Goal: Information Seeking & Learning: Learn about a topic

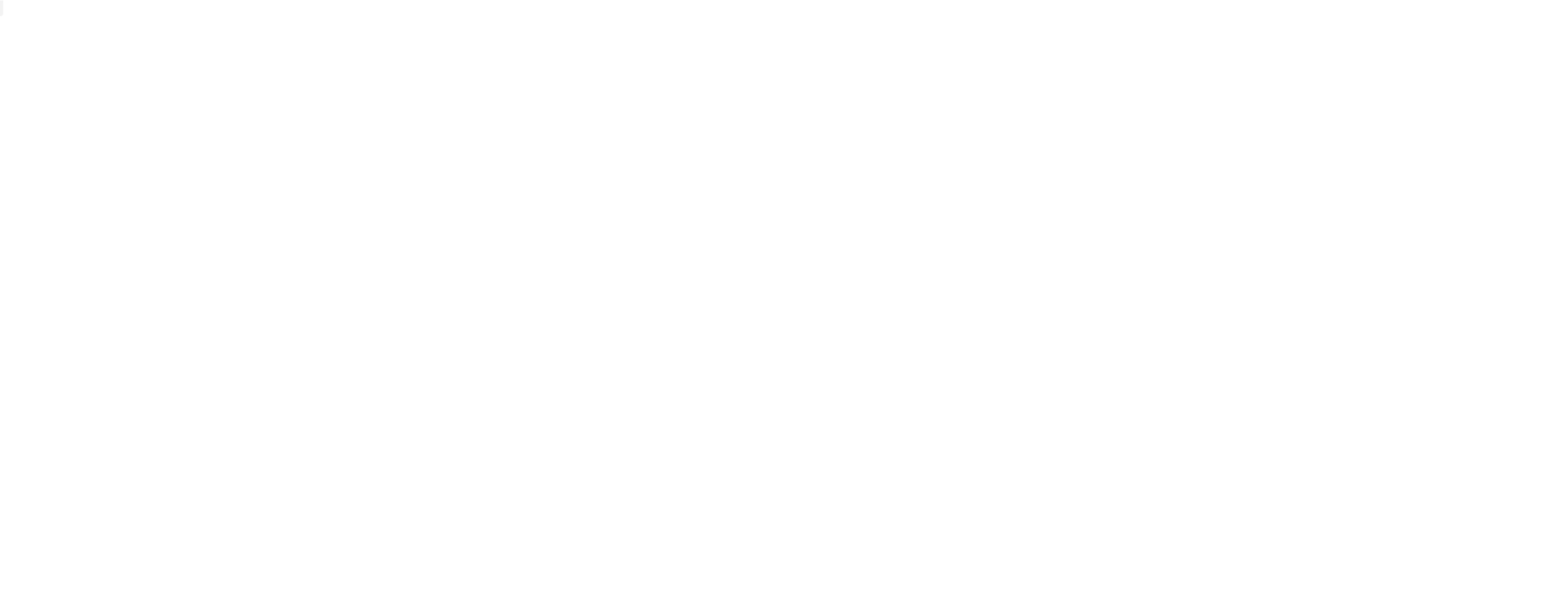
click at [456, 196] on div at bounding box center [784, 488] width 1568 height 608
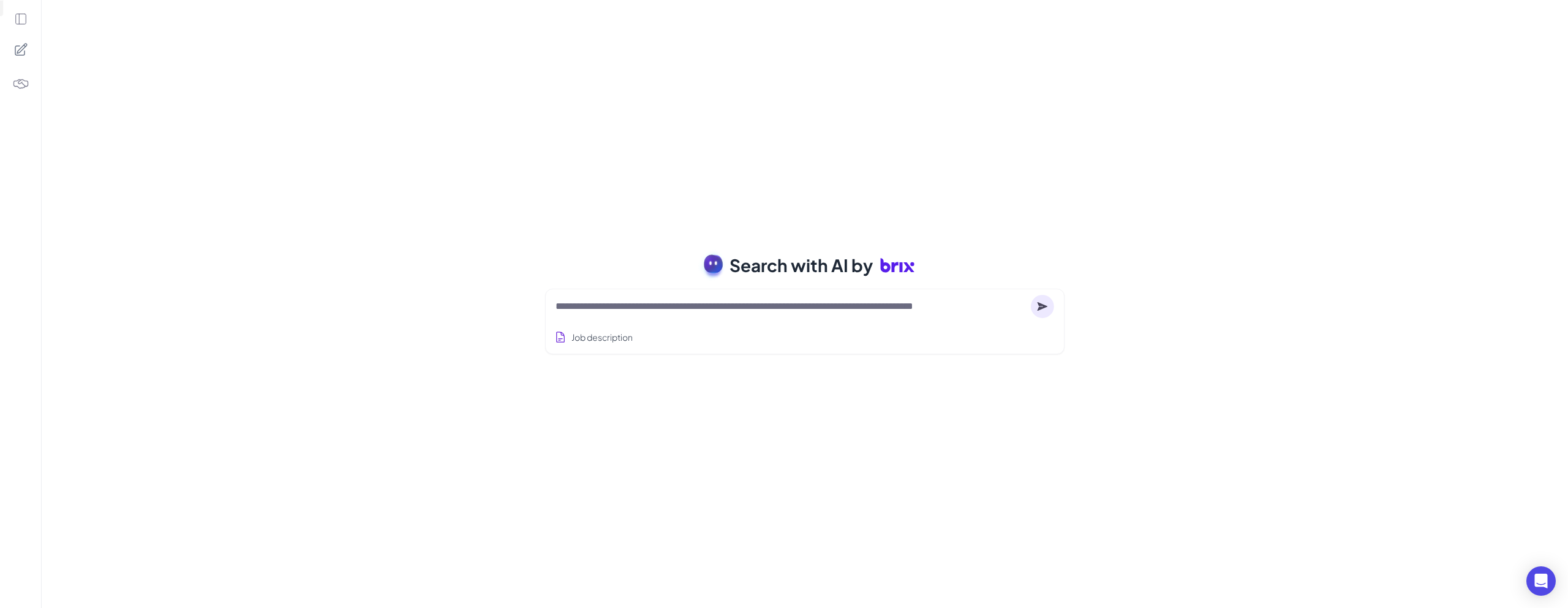
click at [22, 16] on icon at bounding box center [20, 19] width 14 height 14
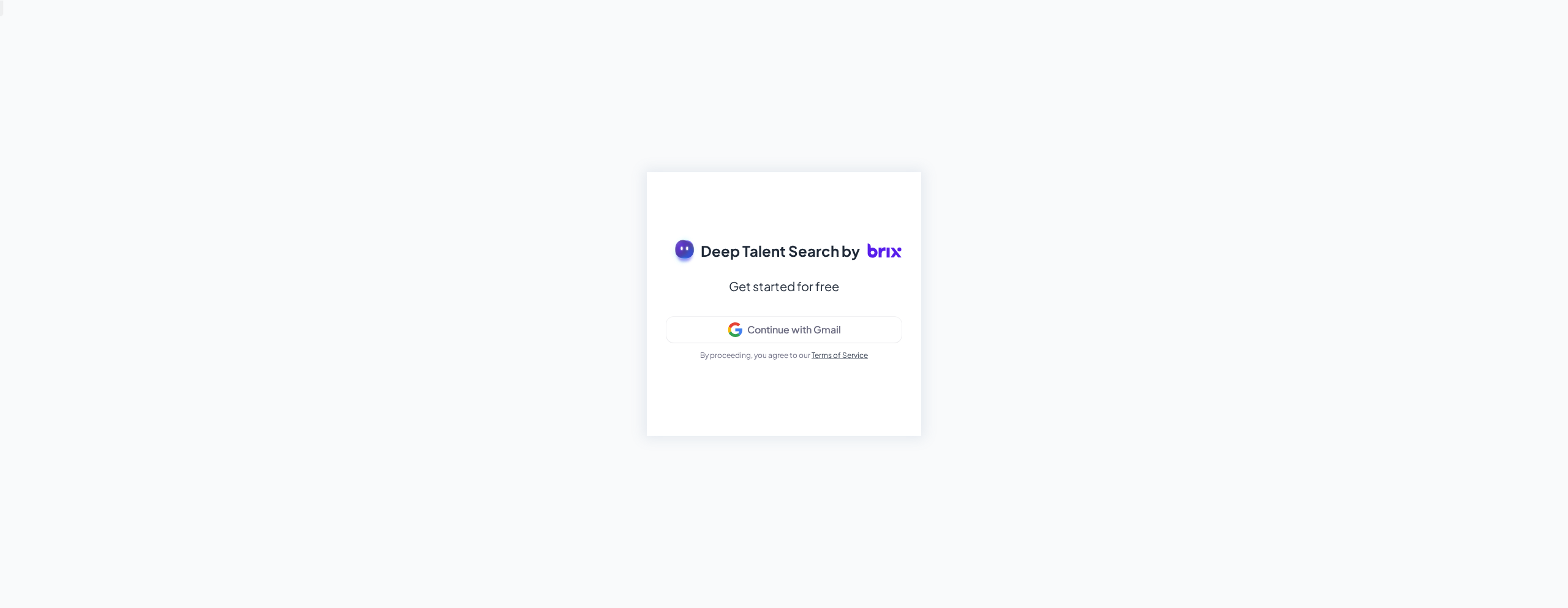
click at [850, 252] on span "Deep Talent Search by" at bounding box center [780, 251] width 159 height 22
click at [871, 252] on icon at bounding box center [884, 250] width 34 height 34
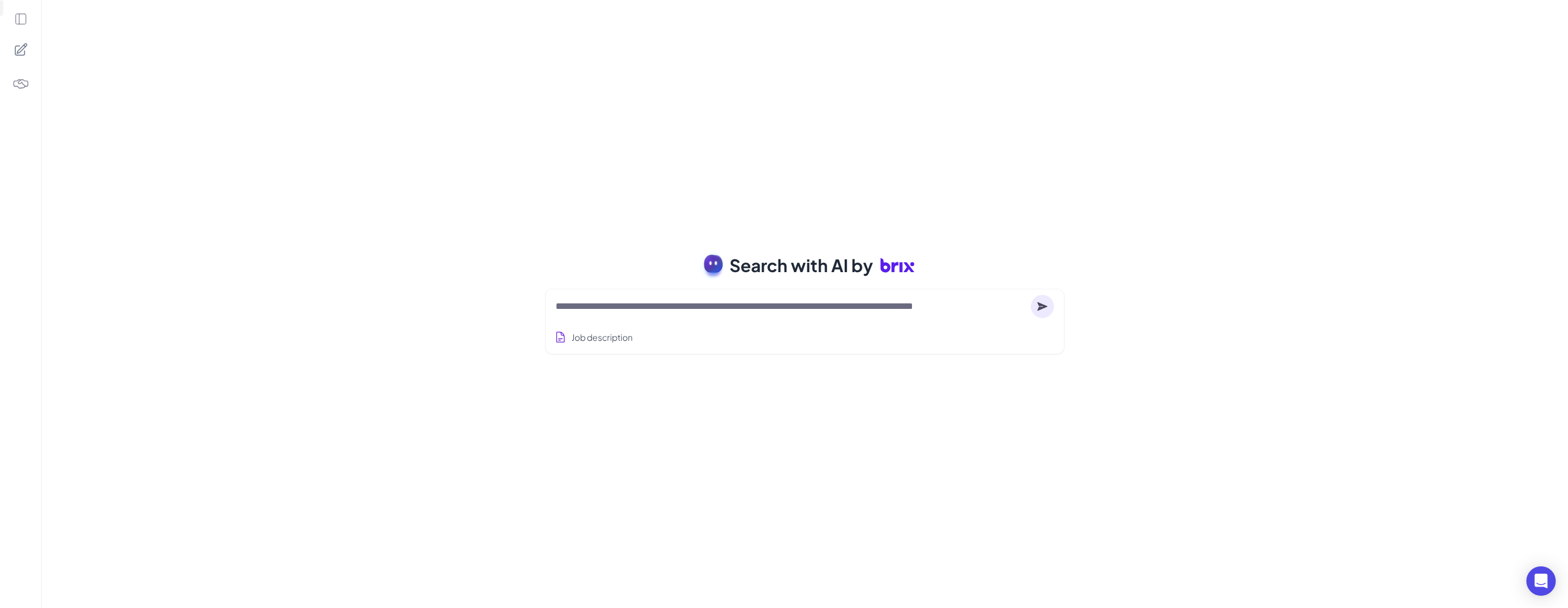
click at [819, 264] on span "Search with AI by" at bounding box center [801, 265] width 143 height 26
click at [831, 236] on div "Search with AI by Job description Job Titles Location Years of Experience Techn…" at bounding box center [804, 304] width 1526 height 608
click at [753, 312] on textarea at bounding box center [790, 307] width 470 height 14
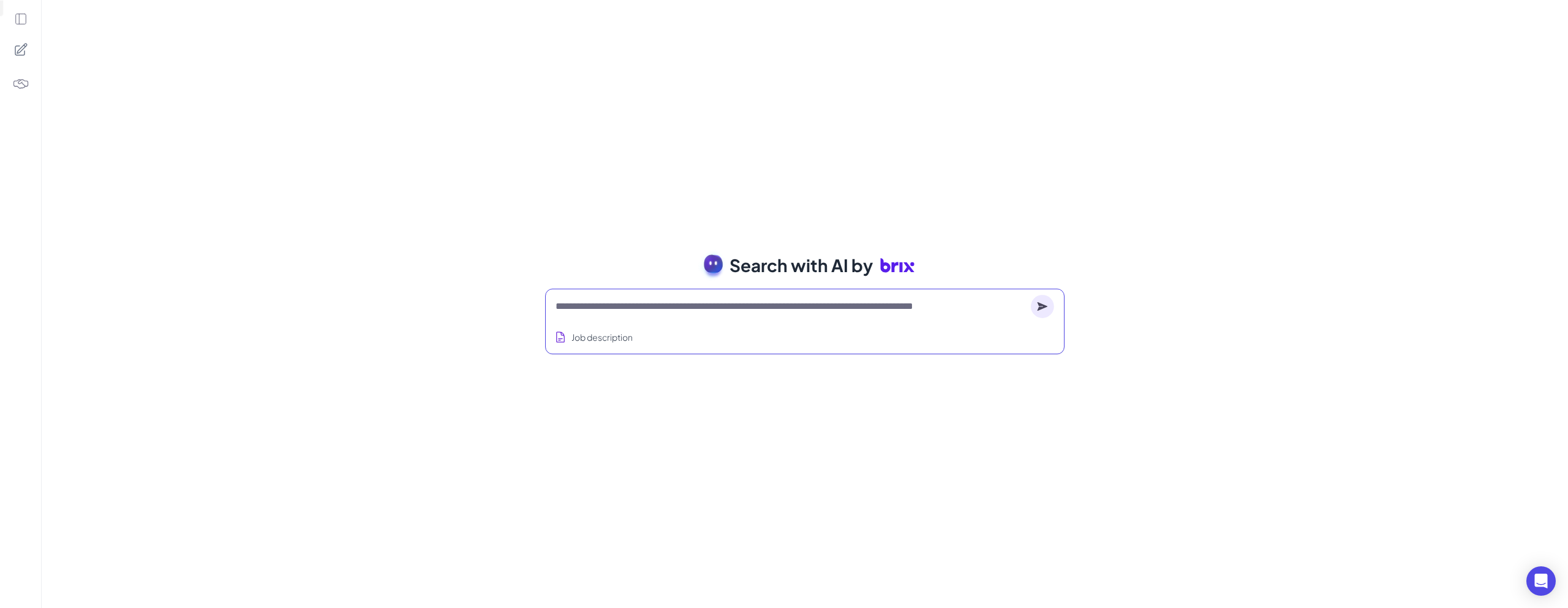
click at [884, 249] on icon at bounding box center [897, 265] width 34 height 34
click at [839, 277] on span "Search with AI by" at bounding box center [801, 265] width 143 height 26
click at [821, 269] on span "Search with AI by" at bounding box center [801, 265] width 143 height 26
click at [779, 321] on div "Job description" at bounding box center [805, 333] width 498 height 30
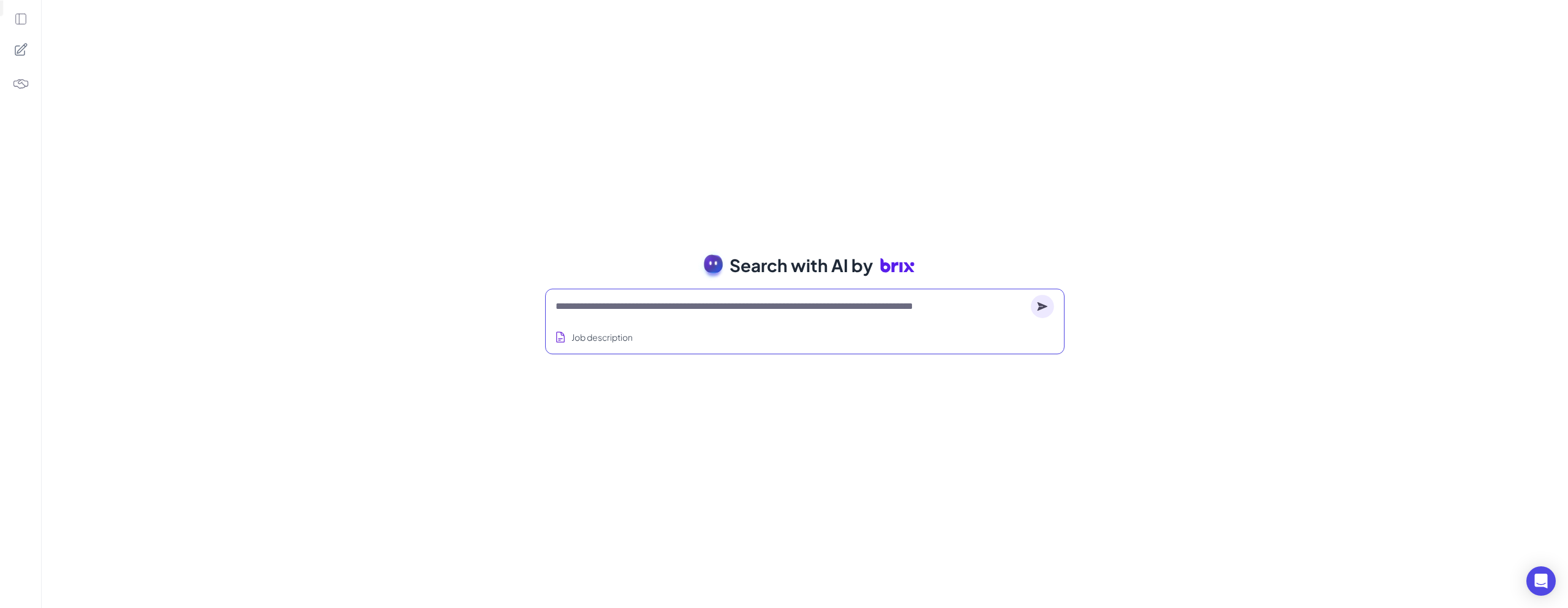
click at [762, 309] on textarea at bounding box center [790, 307] width 470 height 14
click at [1040, 311] on circle at bounding box center [1042, 307] width 23 height 23
click at [910, 317] on div at bounding box center [805, 307] width 498 height 25
click at [888, 305] on textarea at bounding box center [790, 307] width 470 height 14
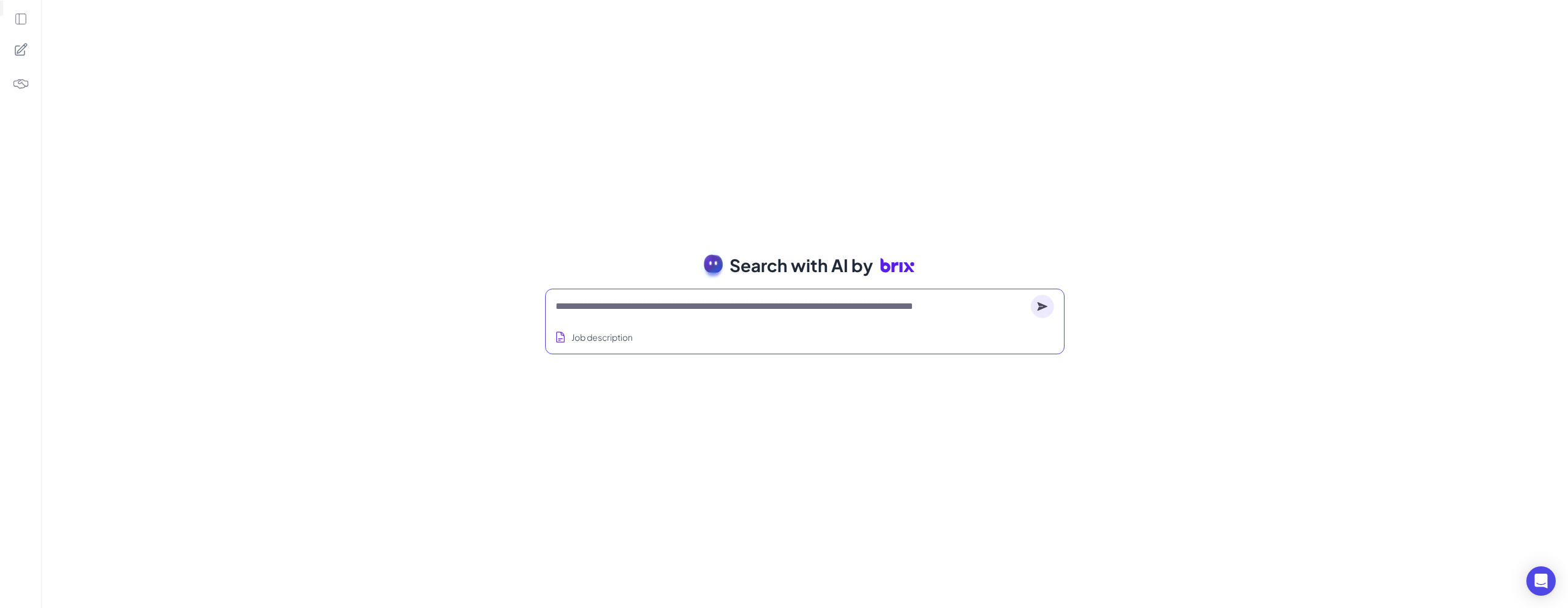
click at [895, 225] on div "Search with AI by Job description Full-stack engineer from Waterloo, currently …" at bounding box center [804, 304] width 1526 height 608
click at [29, 12] on div at bounding box center [20, 304] width 41 height 608
click at [21, 14] on icon at bounding box center [20, 19] width 14 height 14
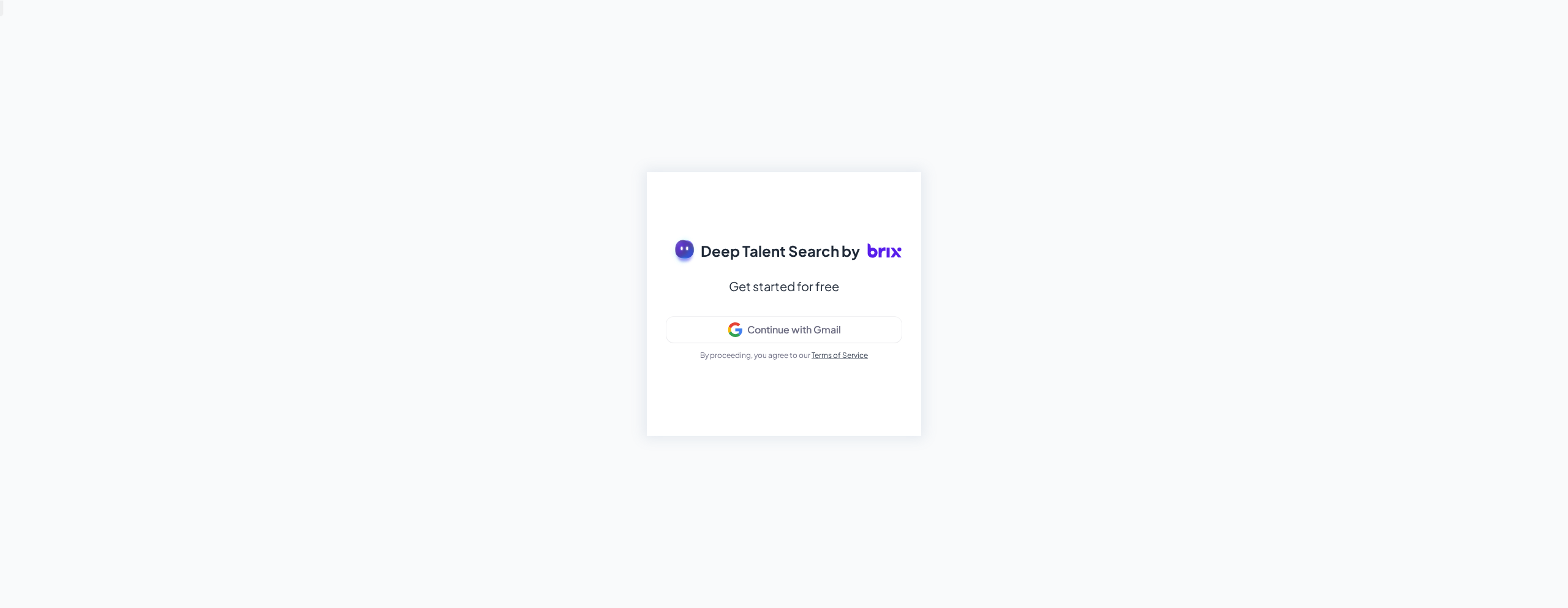
click at [887, 252] on icon at bounding box center [888, 253] width 3 height 10
click at [582, 141] on div "Deep Talent Search by Get started for free Continue with Gmail By proceeding, y…" at bounding box center [784, 304] width 1568 height 608
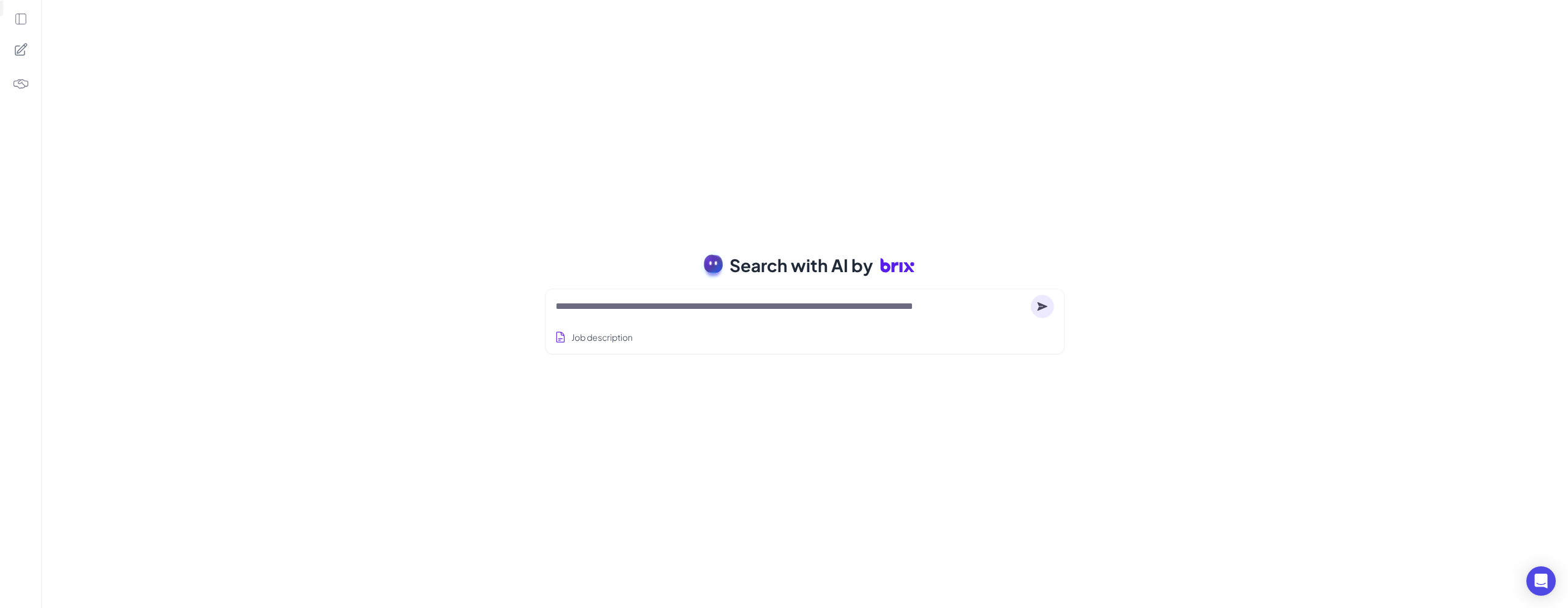
click at [818, 263] on span "Search with AI by" at bounding box center [801, 265] width 143 height 26
click at [816, 188] on div "Search with AI by Job description Job Titles Location Years of Experience Techn…" at bounding box center [804, 304] width 1526 height 608
click at [14, 16] on icon at bounding box center [20, 19] width 14 height 14
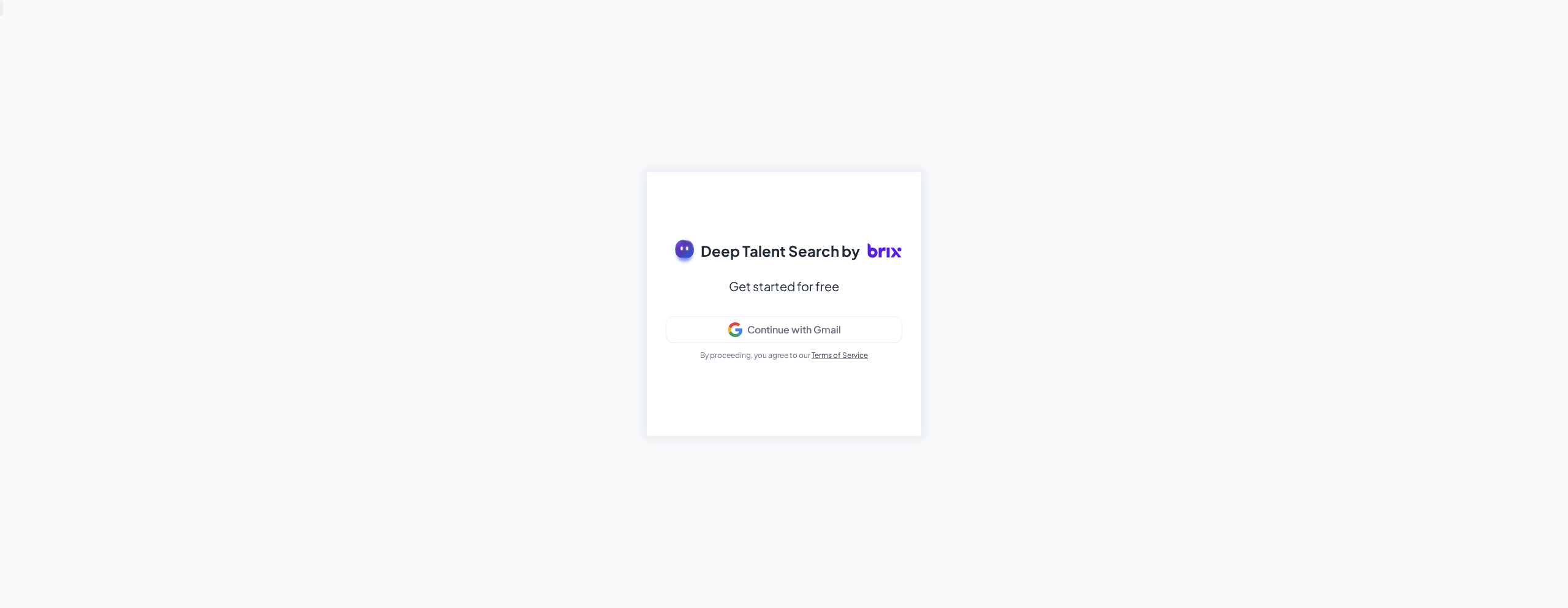
click at [871, 254] on icon at bounding box center [884, 250] width 34 height 34
click at [882, 253] on icon at bounding box center [884, 250] width 34 height 34
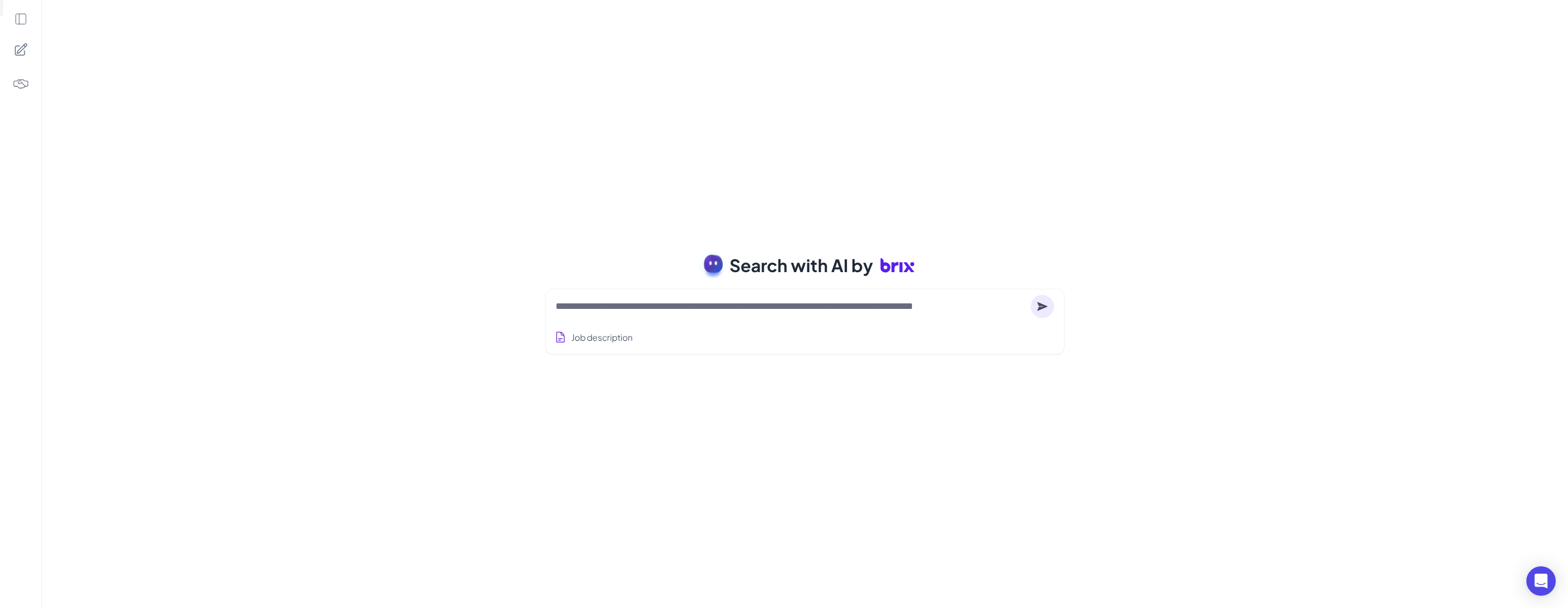
click at [791, 267] on span "Search with AI by" at bounding box center [801, 265] width 143 height 26
click at [807, 267] on span "Search with AI by" at bounding box center [801, 265] width 143 height 26
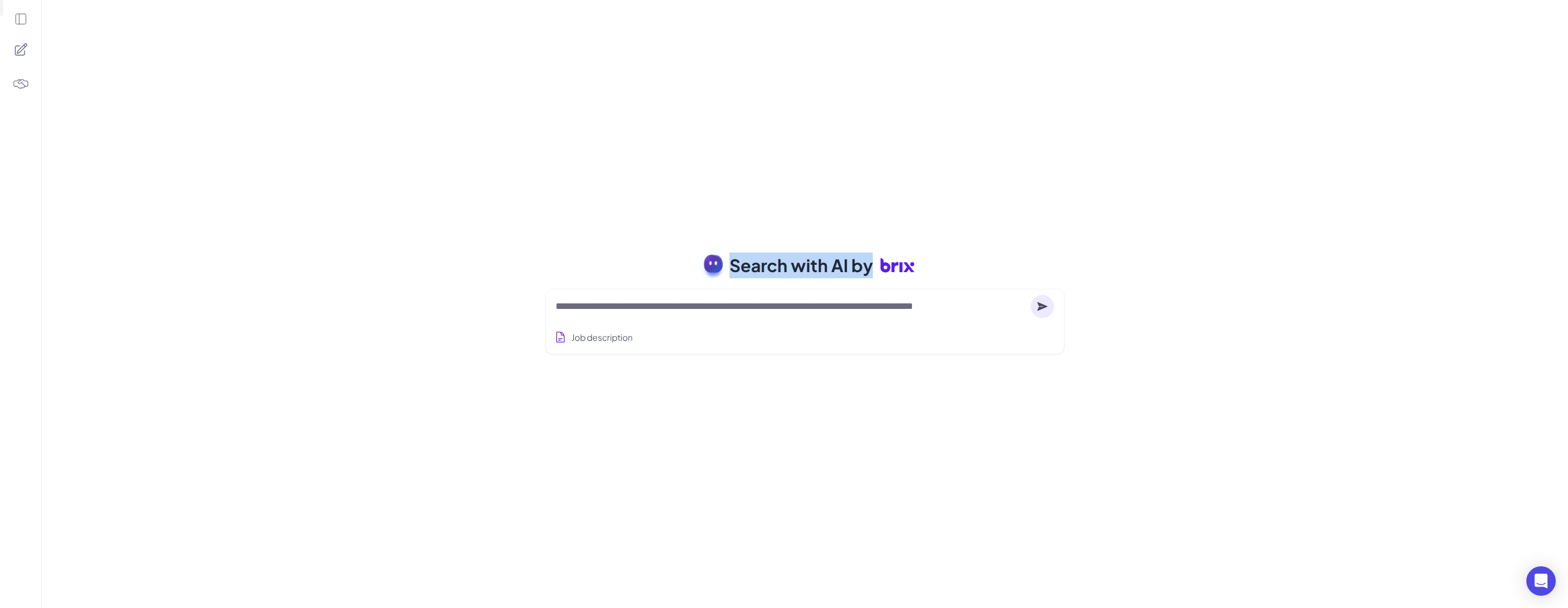
click at [807, 267] on span "Search with AI by" at bounding box center [801, 265] width 143 height 26
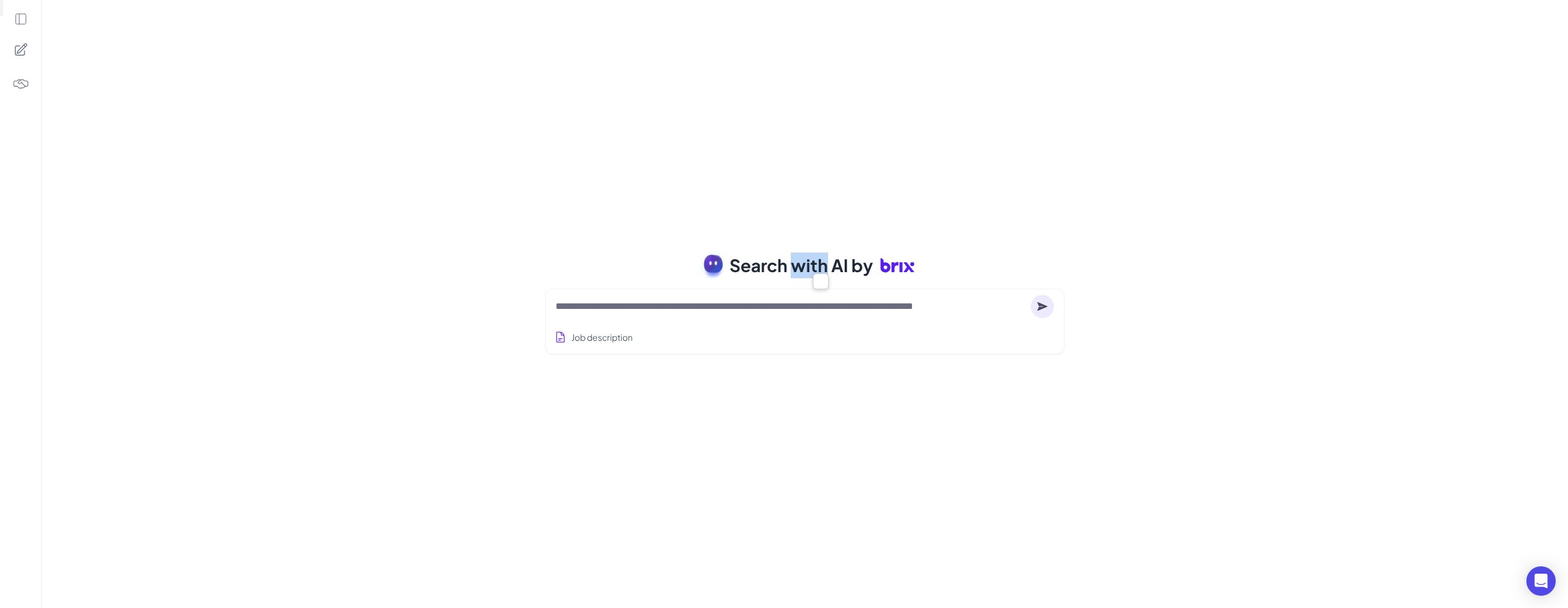
click at [807, 267] on span "Search with AI by" at bounding box center [801, 265] width 143 height 26
click at [853, 224] on div "Search with AI by Job description Job Titles Location Years of Experience Techn…" at bounding box center [804, 304] width 1526 height 608
click at [1112, 54] on div "Search with AI by Job description Job Titles Location Years of Experience Techn…" at bounding box center [804, 304] width 1526 height 608
click at [673, 313] on textarea at bounding box center [790, 307] width 470 height 14
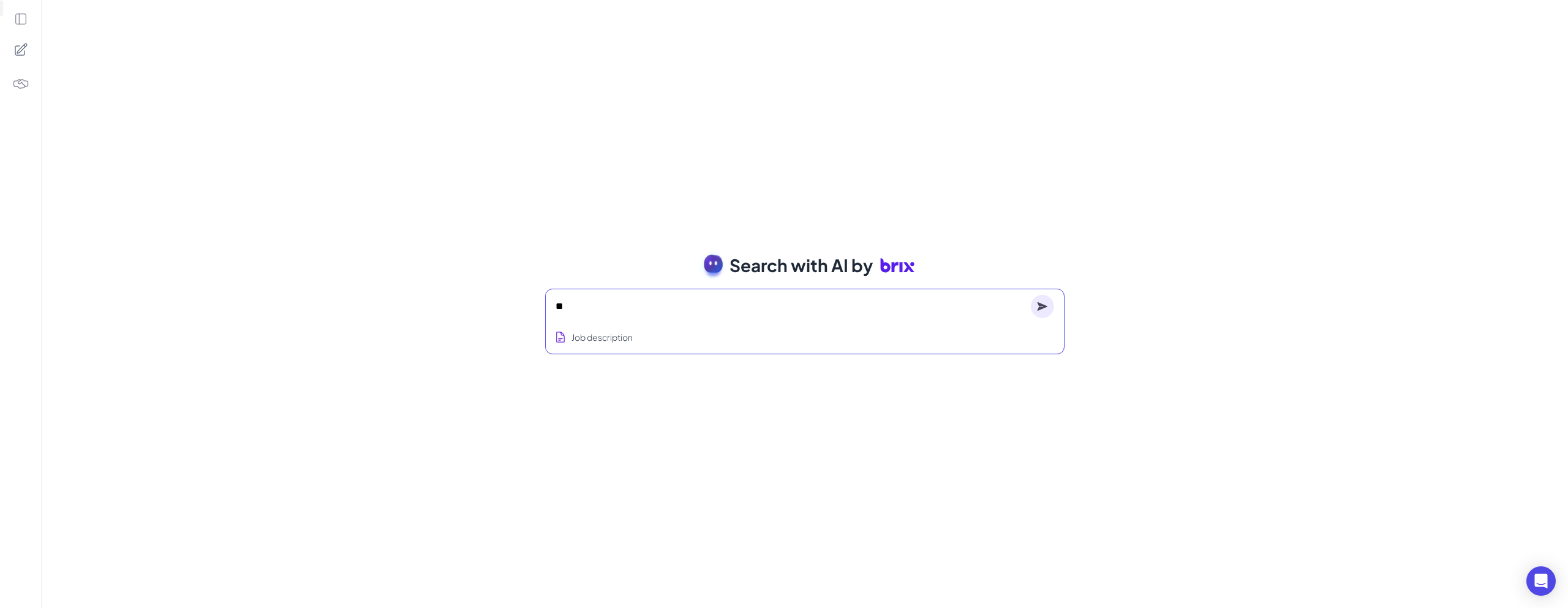
type textarea "*"
click at [1040, 308] on icon at bounding box center [1042, 306] width 10 height 9
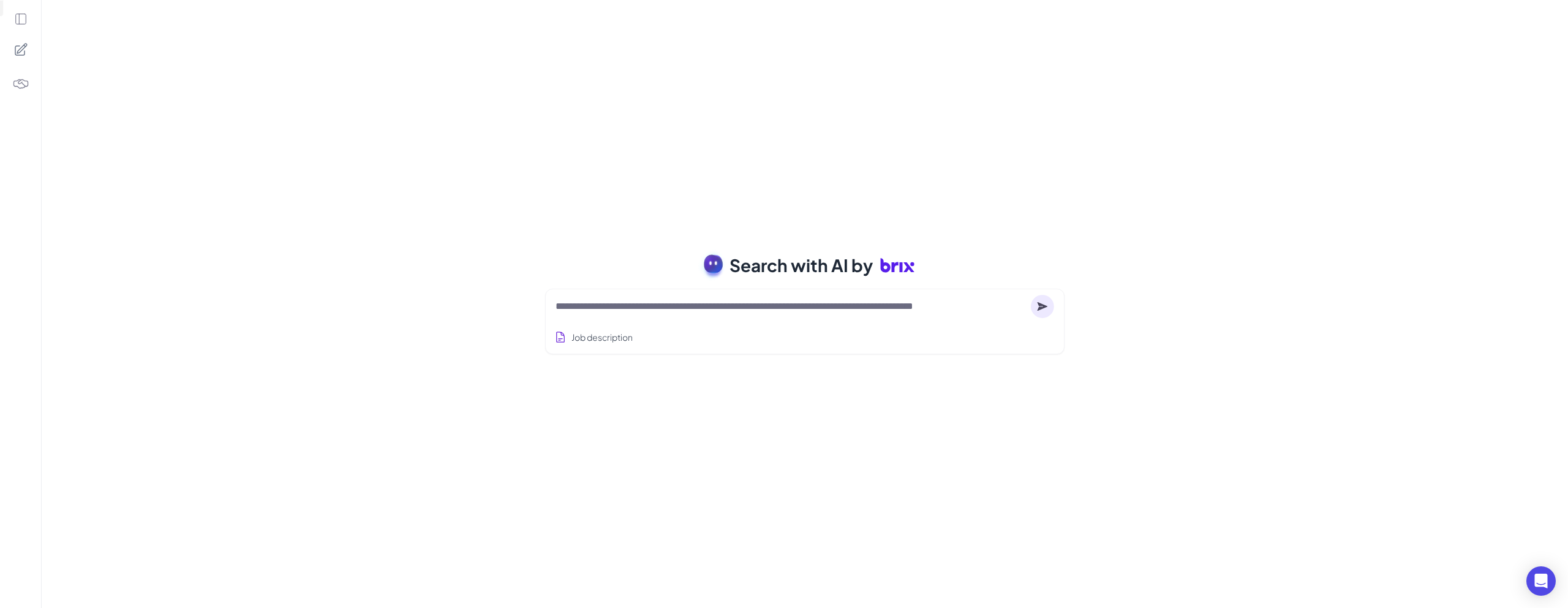
click at [800, 312] on textarea at bounding box center [790, 307] width 470 height 14
click at [793, 303] on textarea at bounding box center [790, 307] width 470 height 14
click at [769, 267] on span "Search with AI by" at bounding box center [801, 265] width 143 height 26
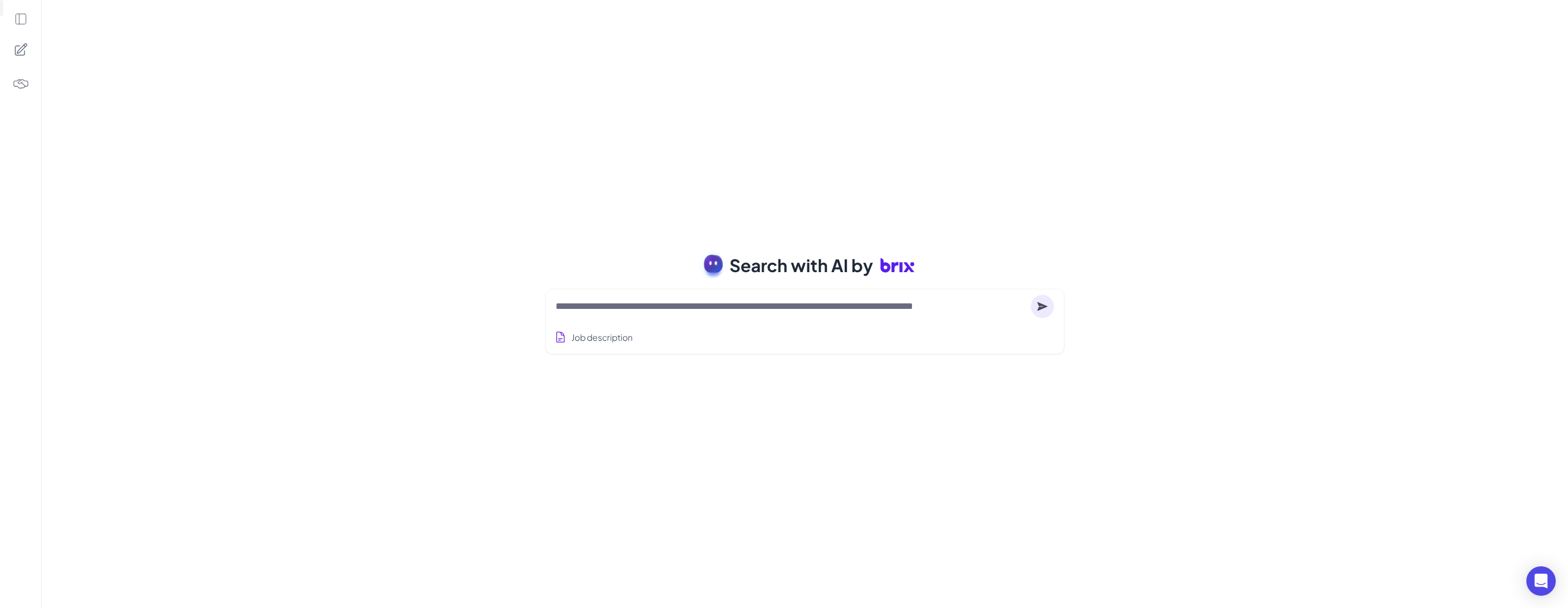
click at [715, 262] on rect at bounding box center [713, 262] width 20 height 20
click at [757, 304] on textarea at bounding box center [790, 307] width 470 height 14
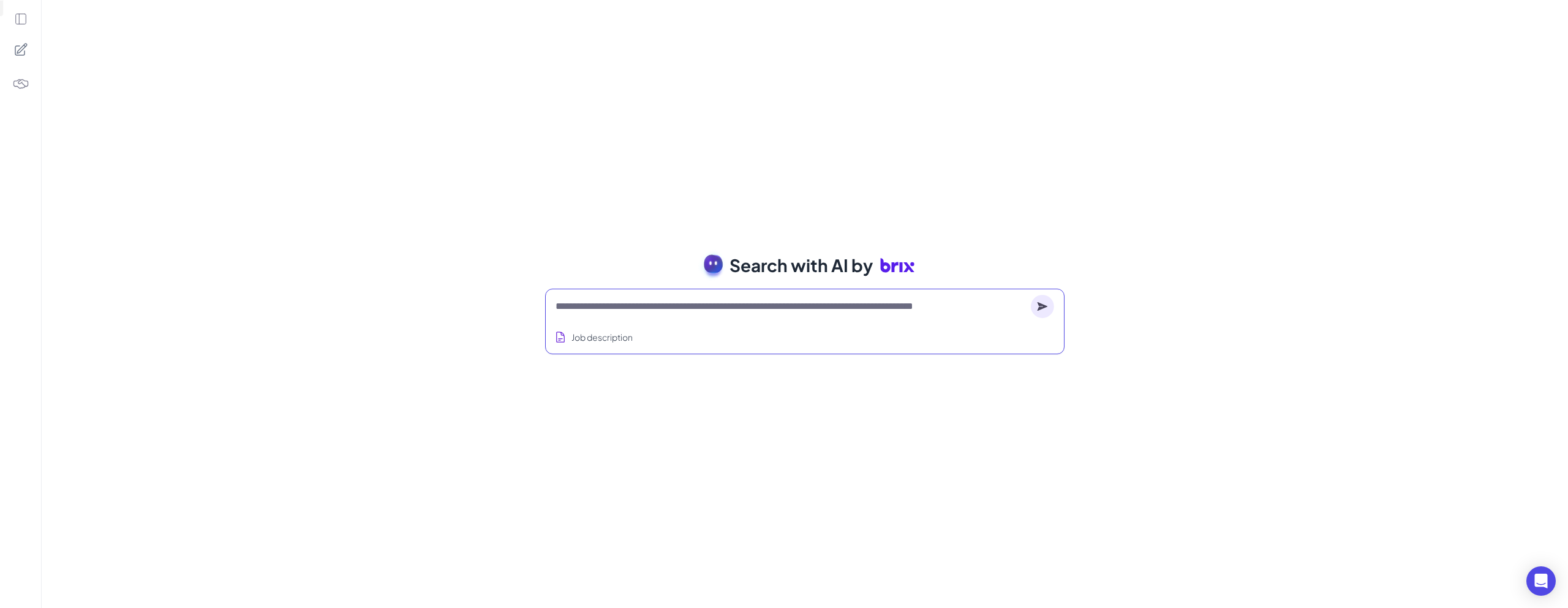
click at [757, 304] on textarea at bounding box center [790, 307] width 470 height 14
click at [829, 269] on span "Search with AI by" at bounding box center [801, 265] width 143 height 26
click at [858, 267] on span "Search with AI by" at bounding box center [801, 265] width 143 height 26
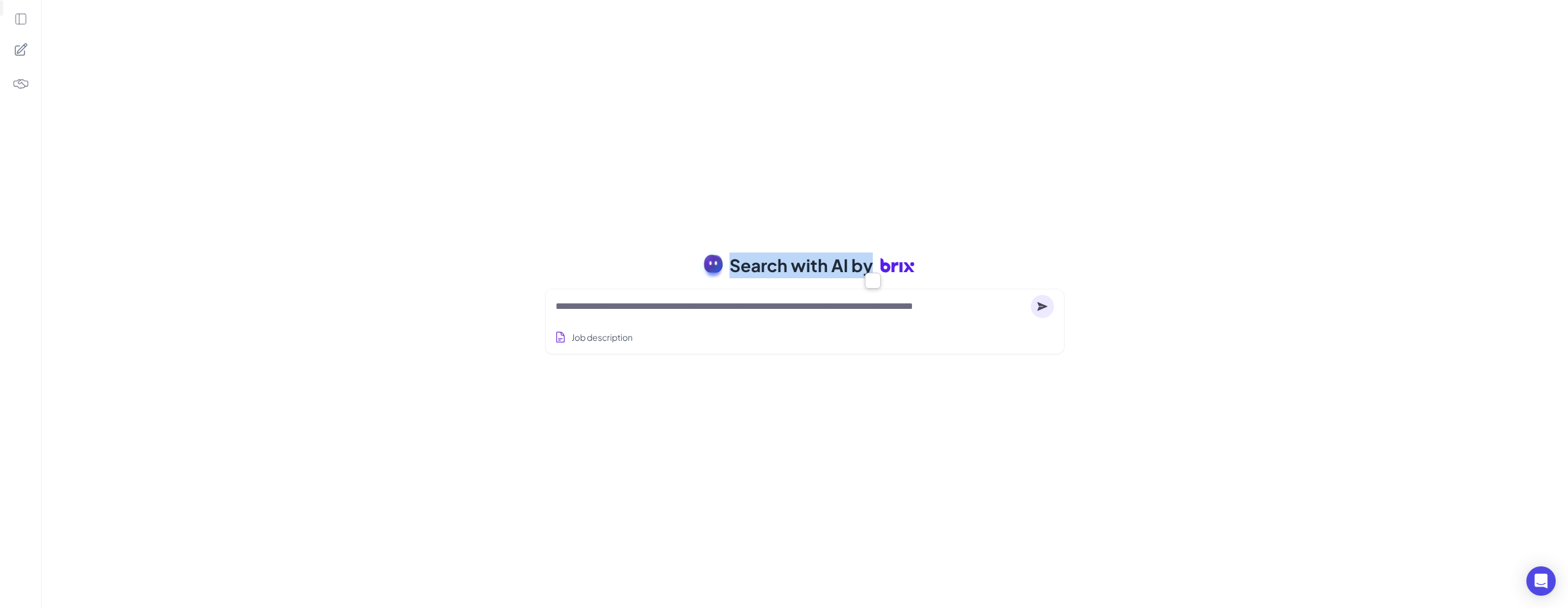
click at [905, 269] on icon at bounding box center [897, 265] width 34 height 34
click at [862, 266] on span "Search with AI by" at bounding box center [801, 265] width 143 height 26
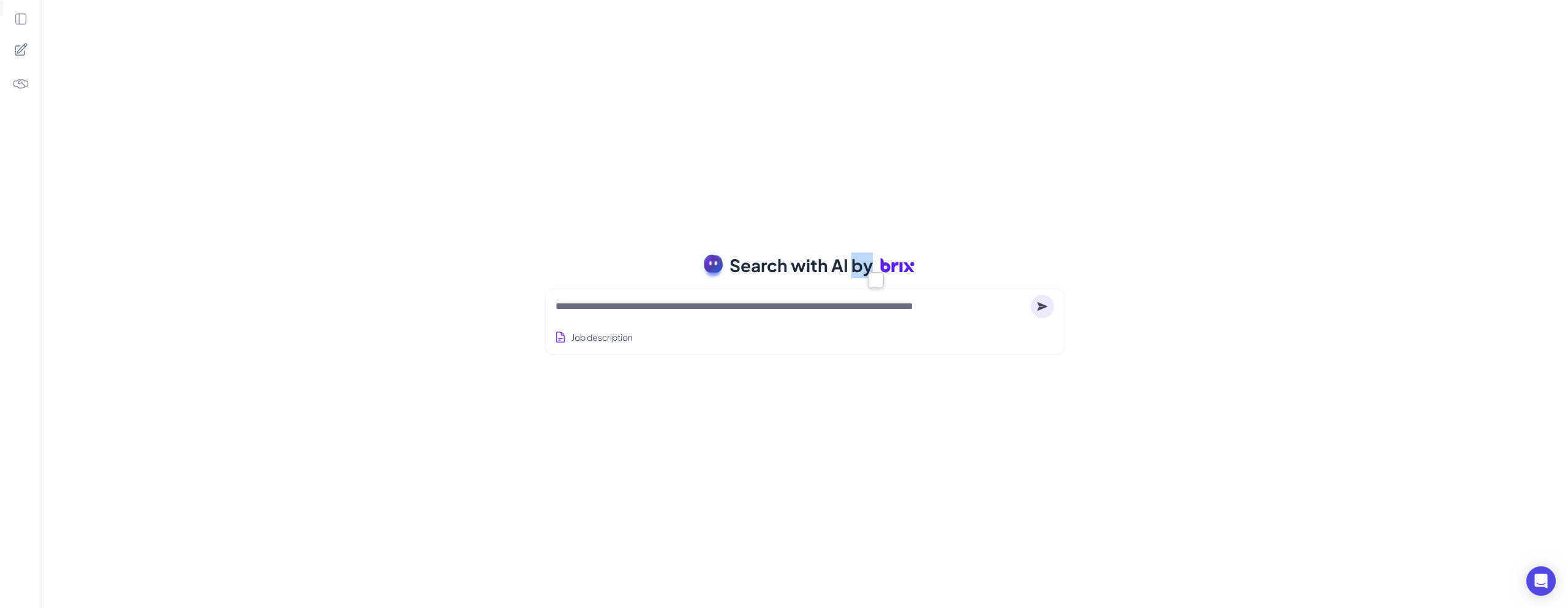
click at [862, 266] on span "Search with AI by" at bounding box center [801, 265] width 143 height 26
click at [822, 264] on span "Search with AI by" at bounding box center [801, 265] width 143 height 26
click at [848, 212] on div "Search with AI by Job description Job Titles Location Years of Experience Techn…" at bounding box center [804, 304] width 1526 height 608
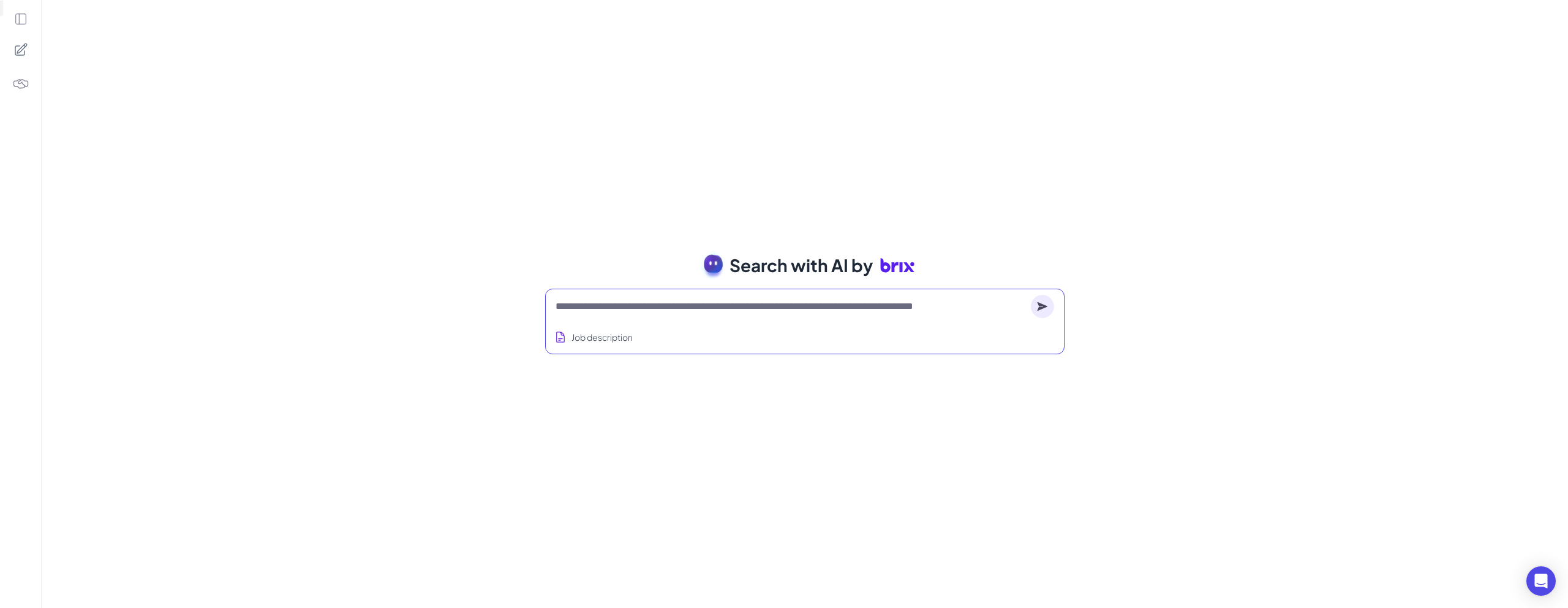
click at [624, 310] on textarea at bounding box center [790, 307] width 470 height 14
click at [739, 268] on span "Search with AI by" at bounding box center [801, 265] width 143 height 26
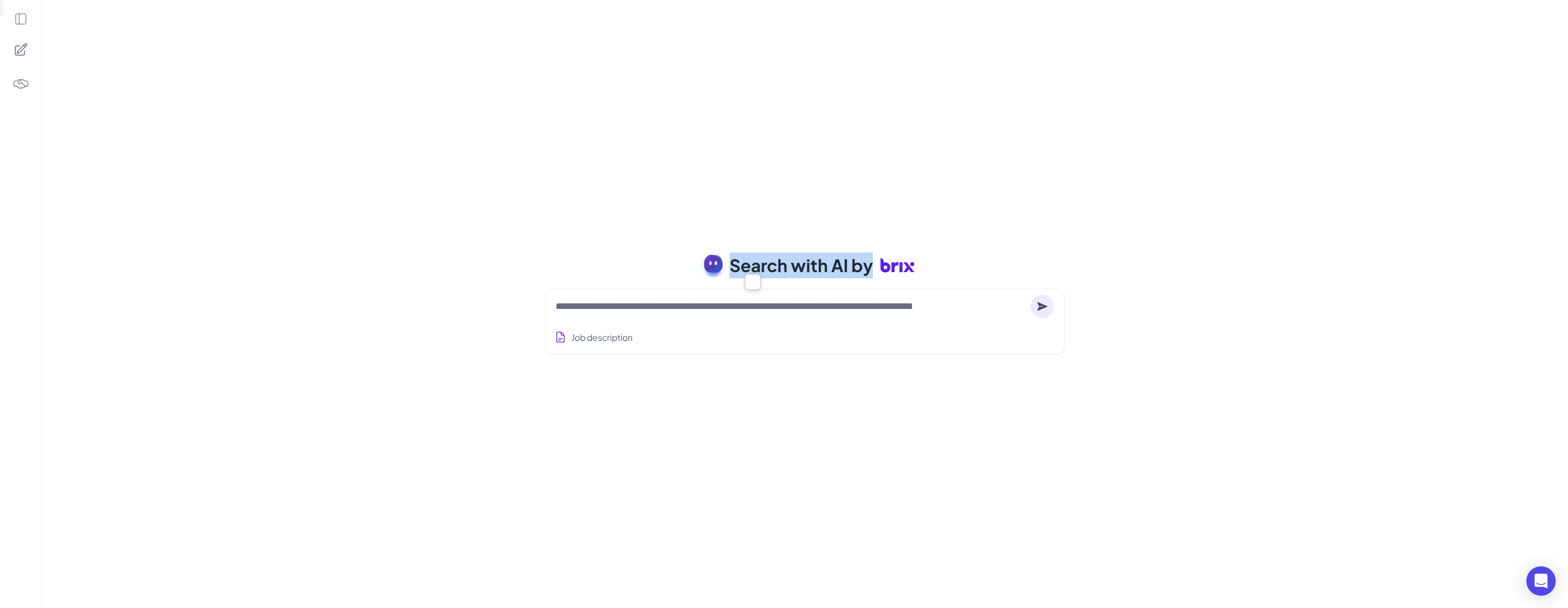
click at [762, 268] on span "Search with AI by" at bounding box center [801, 265] width 143 height 26
click at [780, 268] on span "Search with AI by" at bounding box center [801, 265] width 143 height 26
click at [660, 314] on div at bounding box center [805, 307] width 498 height 25
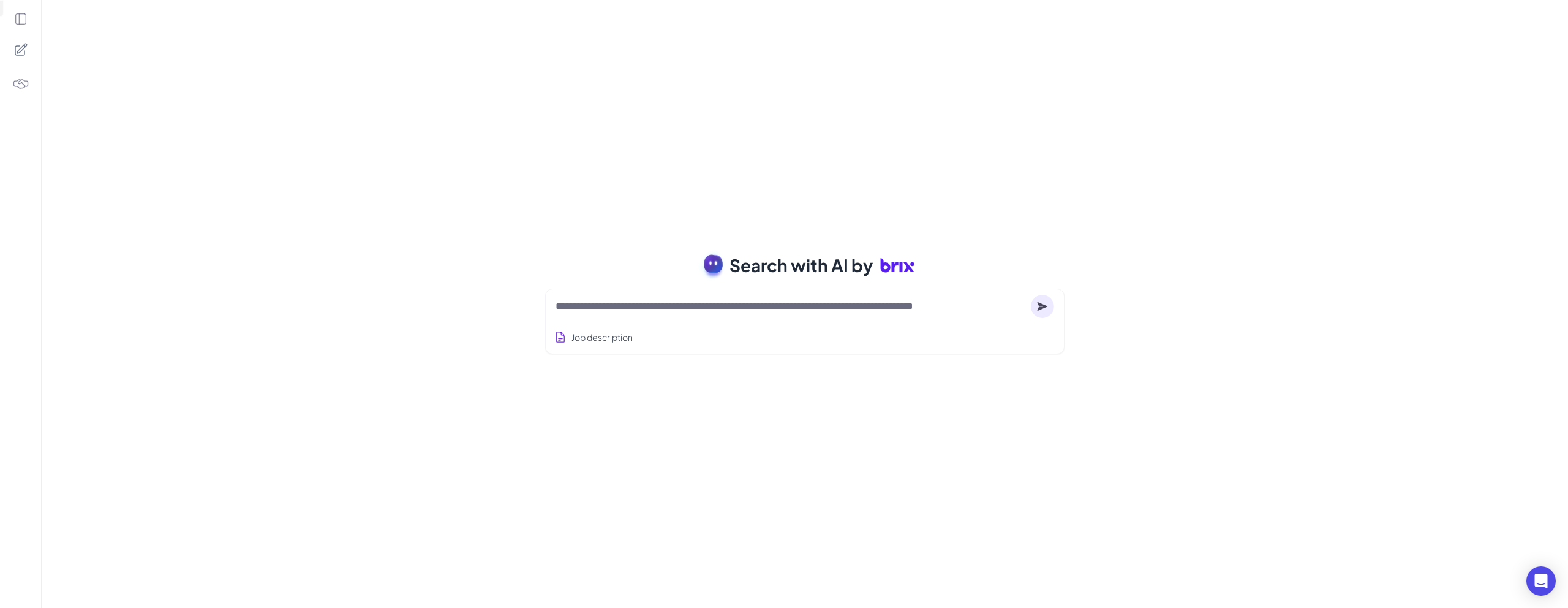
click at [664, 307] on textarea at bounding box center [790, 307] width 470 height 14
type textarea "*"
type textarea "*****"
click at [1049, 310] on circle at bounding box center [1042, 307] width 23 height 23
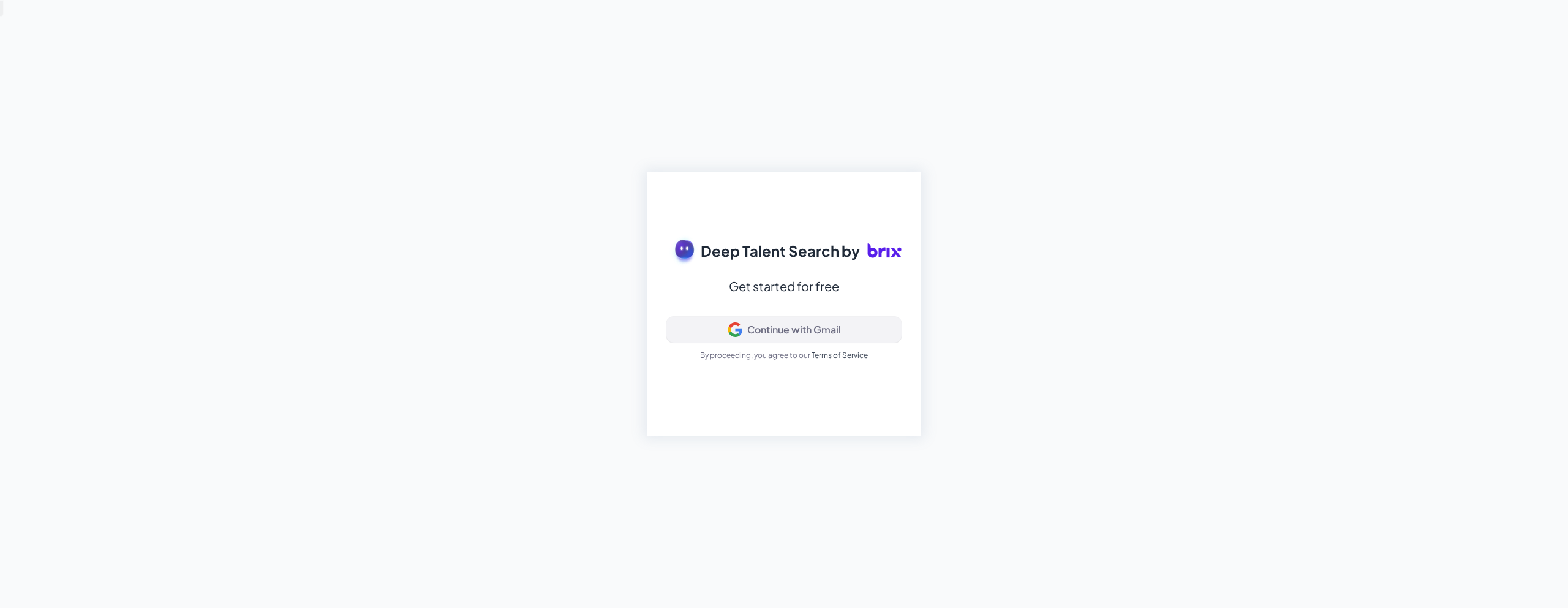
click at [802, 339] on button "Continue with Gmail" at bounding box center [784, 330] width 235 height 26
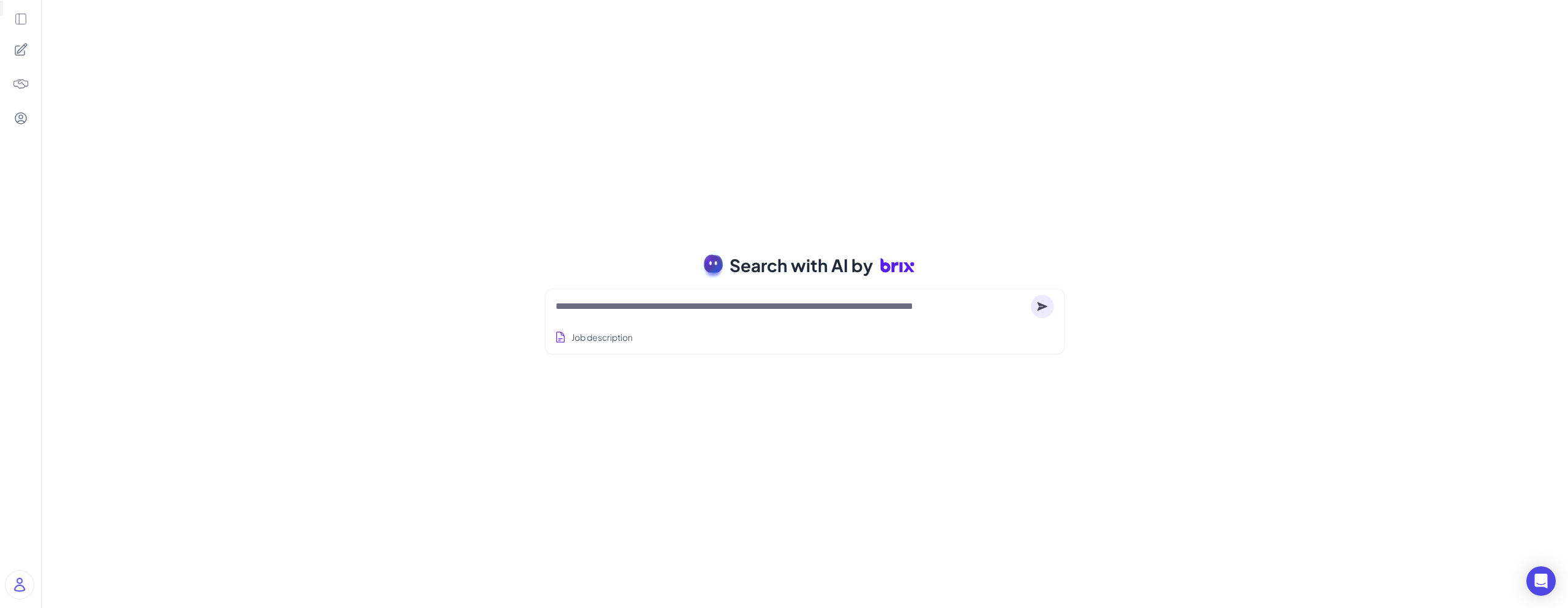
click at [1041, 307] on icon at bounding box center [1042, 306] width 10 height 9
click at [751, 308] on textarea at bounding box center [790, 307] width 470 height 14
type textarea "*****"
click at [1041, 306] on circle at bounding box center [1042, 307] width 23 height 23
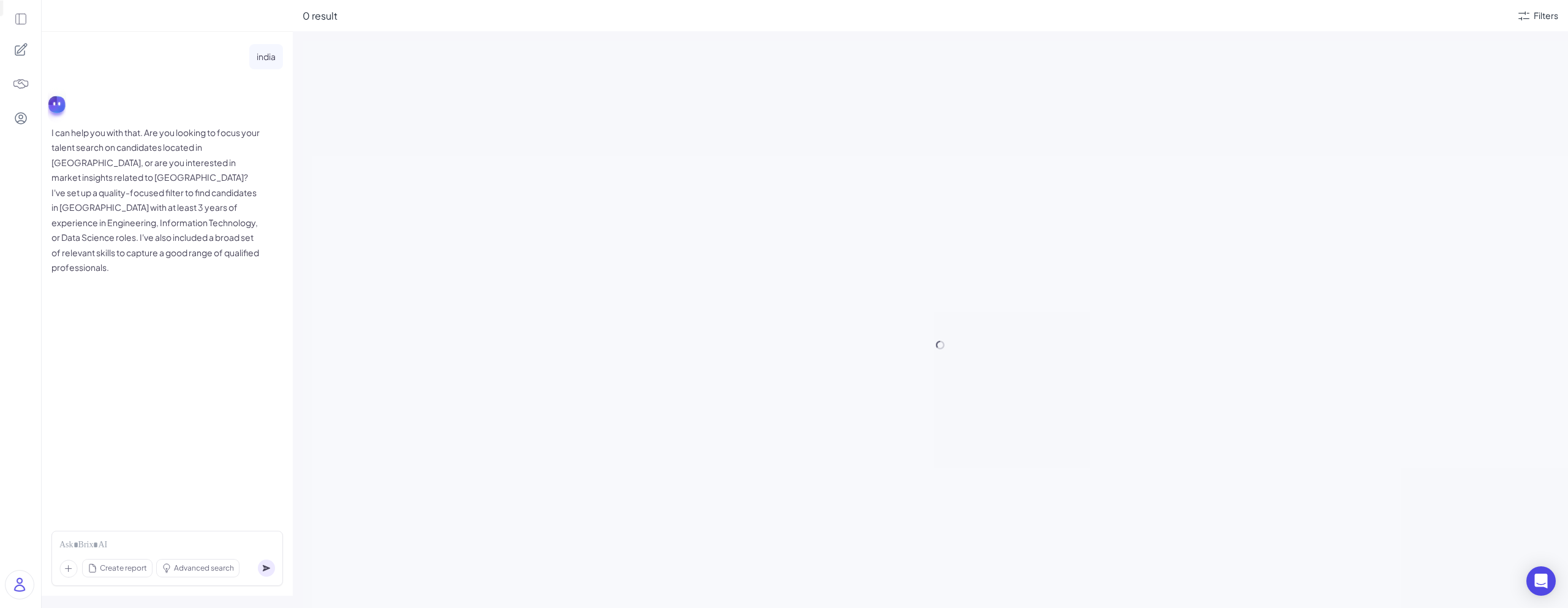
click at [188, 166] on p "I can help you with that. Are you looking to focus your talent search on candid…" at bounding box center [155, 199] width 208 height 150
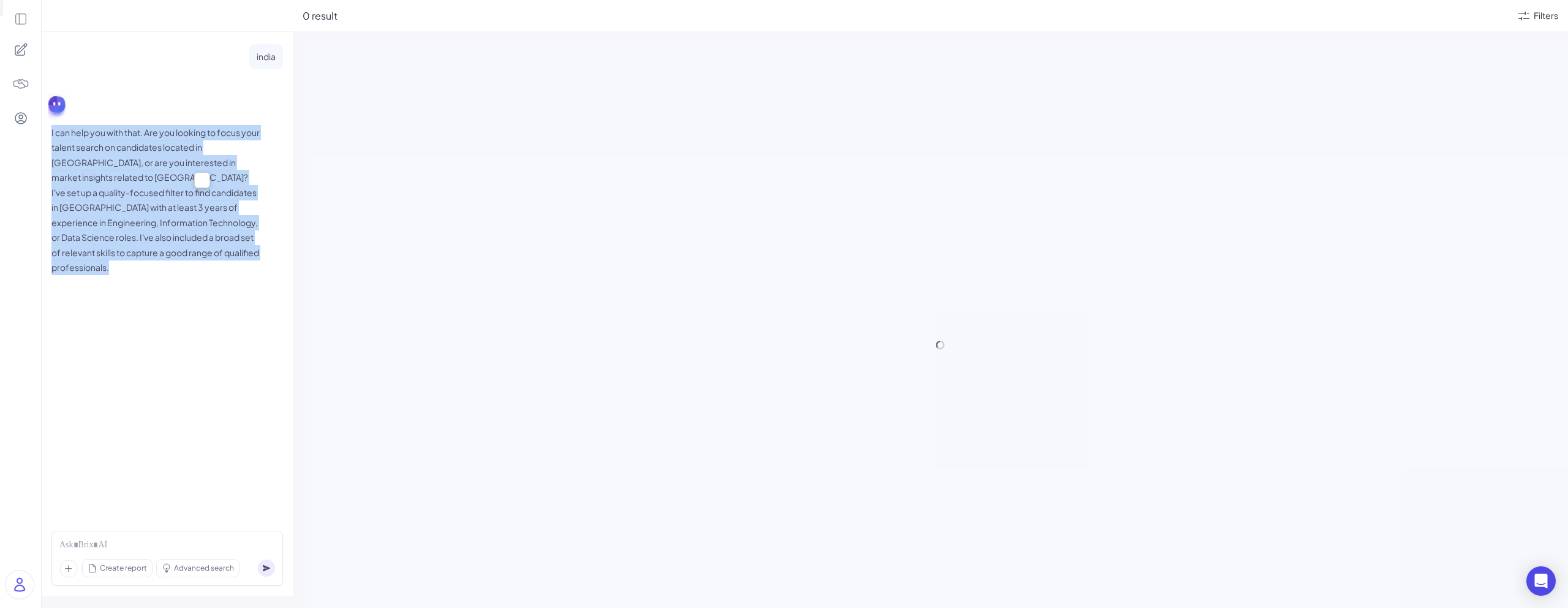
click at [188, 166] on p "I can help you with that. Are you looking to focus your talent search on candid…" at bounding box center [155, 199] width 208 height 150
click at [345, 173] on div at bounding box center [940, 345] width 1275 height 608
click at [362, 268] on div at bounding box center [940, 345] width 1275 height 608
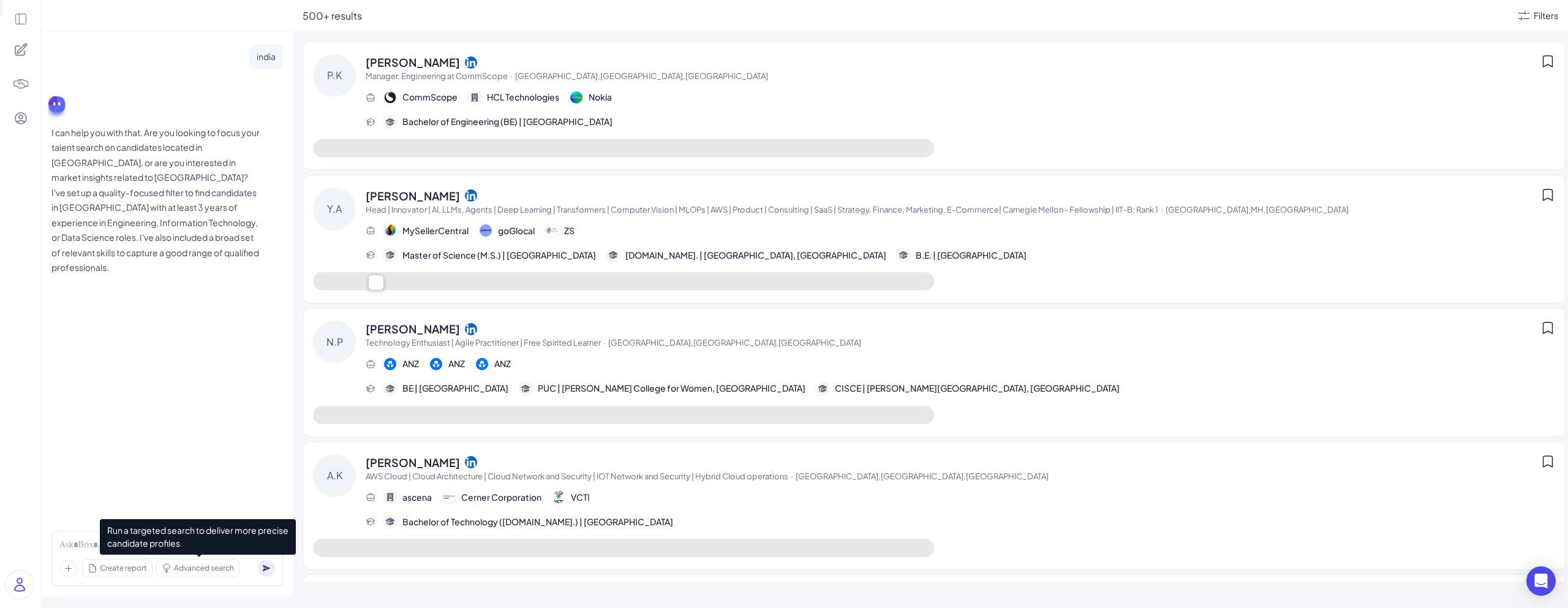
click at [212, 562] on div "Advanced search" at bounding box center [197, 568] width 82 height 17
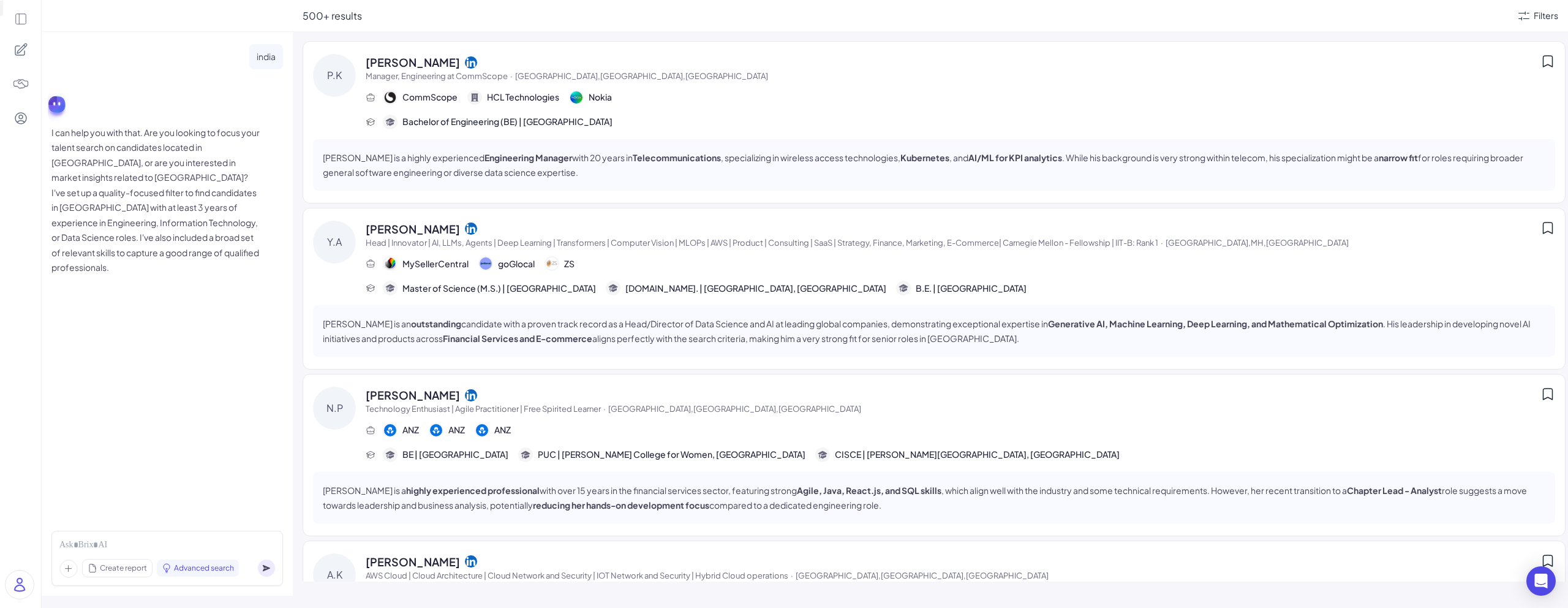
click at [930, 147] on div "Pavan Kulkarni is a highly experienced Engineering Manager with 20 years in Tel…" at bounding box center [934, 165] width 1242 height 51
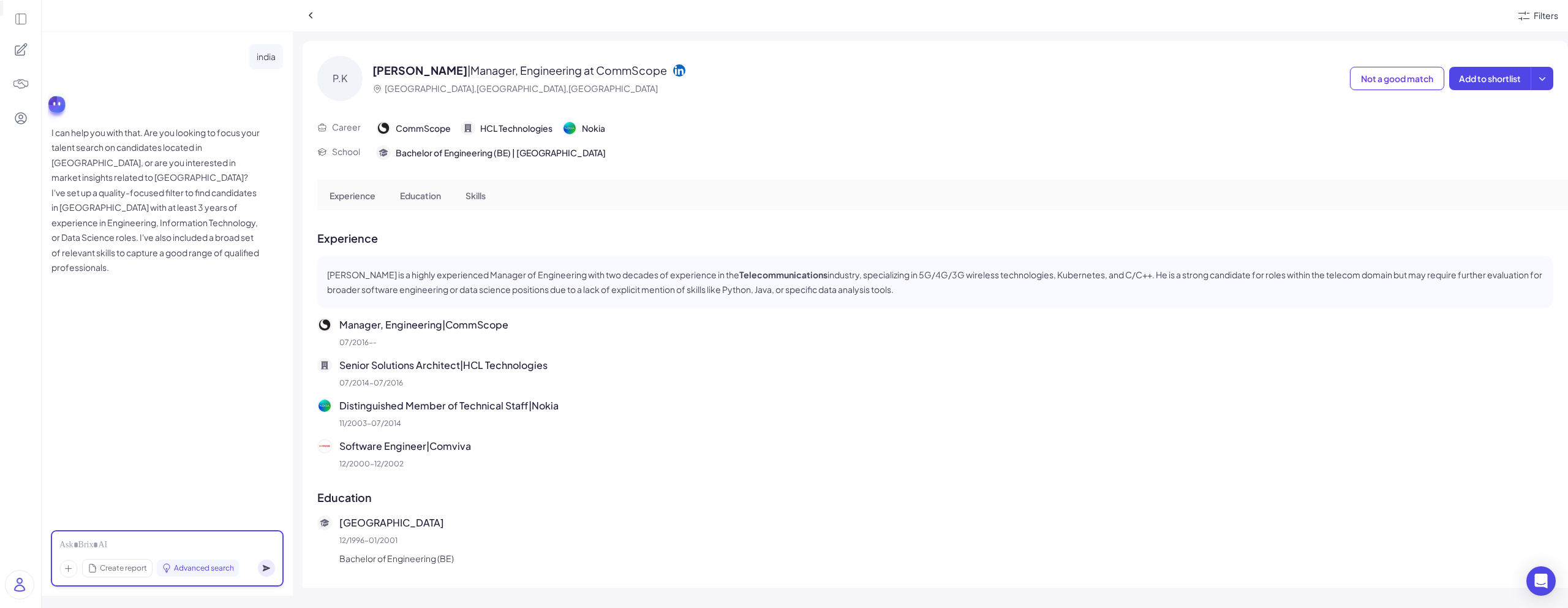
click at [233, 541] on div at bounding box center [167, 545] width 216 height 14
click at [314, 15] on icon at bounding box center [311, 15] width 12 height 12
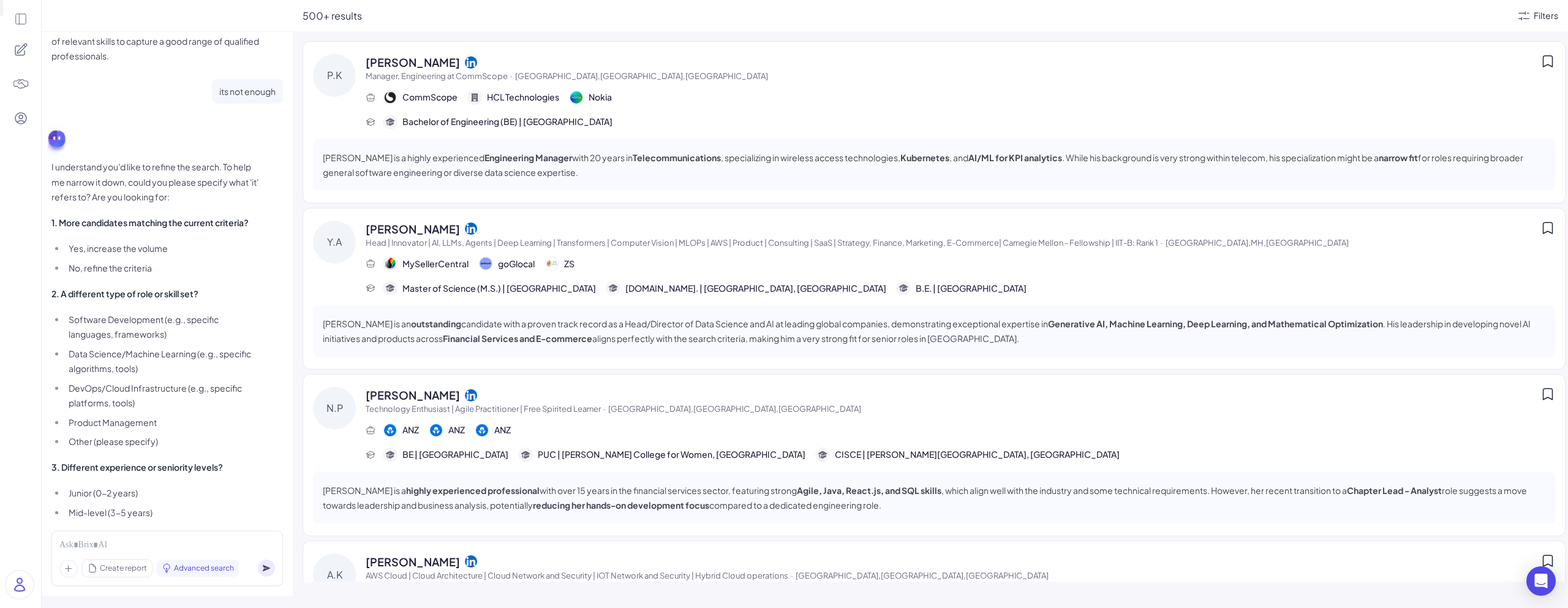
scroll to position [260, 0]
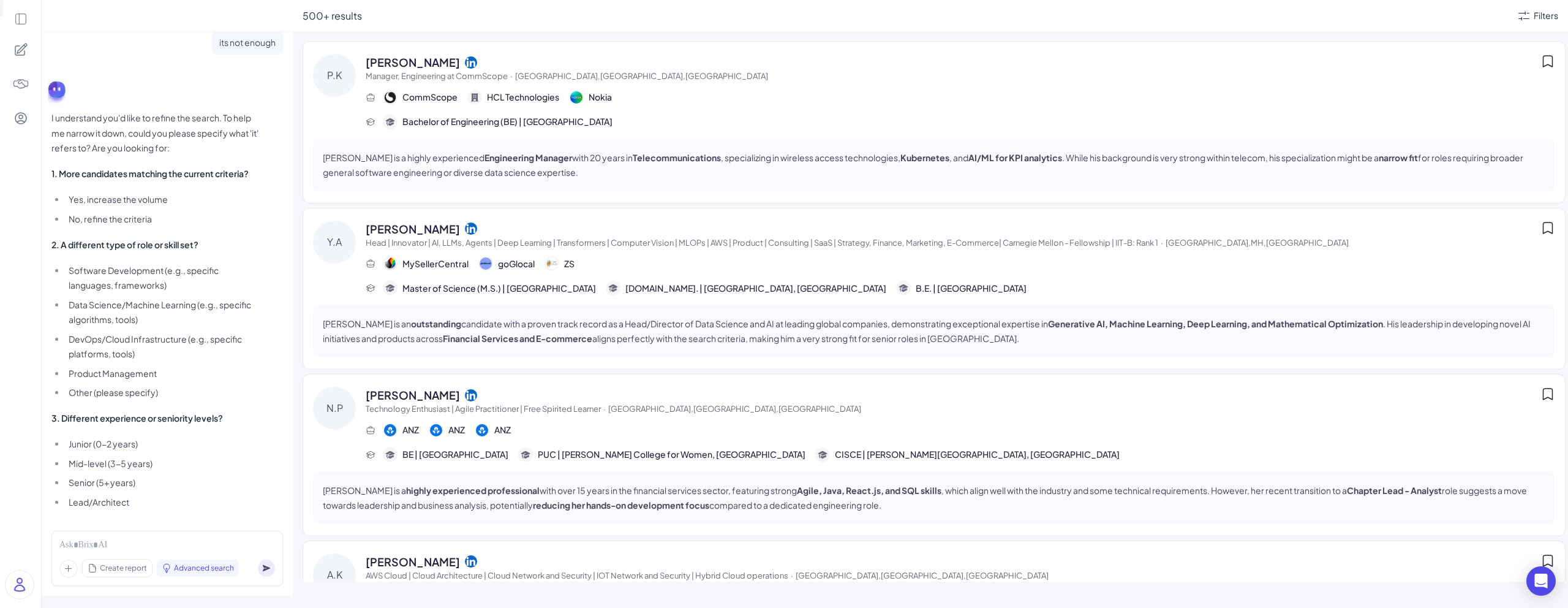
click at [125, 168] on strong "1. More candidates matching the current criteria?" at bounding box center [150, 173] width 197 height 11
click at [123, 116] on p "I understand you'd like to refine the search. To help me narrow it down, could …" at bounding box center [155, 133] width 208 height 46
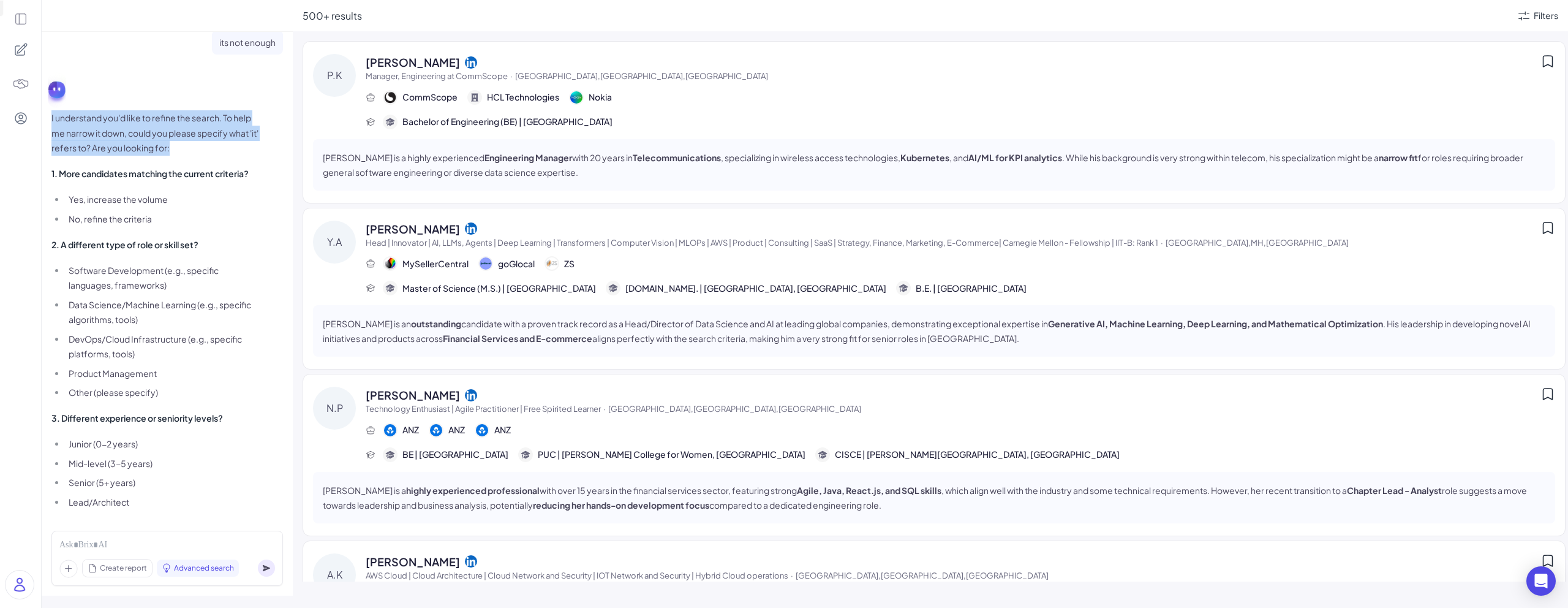
click at [123, 116] on p "I understand you'd like to refine the search. To help me narrow it down, could …" at bounding box center [155, 133] width 208 height 46
click at [151, 112] on p "I understand you'd like to refine the search. To help me narrow it down, could …" at bounding box center [155, 133] width 208 height 46
click at [179, 112] on p "I understand you'd like to refine the search. To help me narrow it down, could …" at bounding box center [155, 133] width 208 height 46
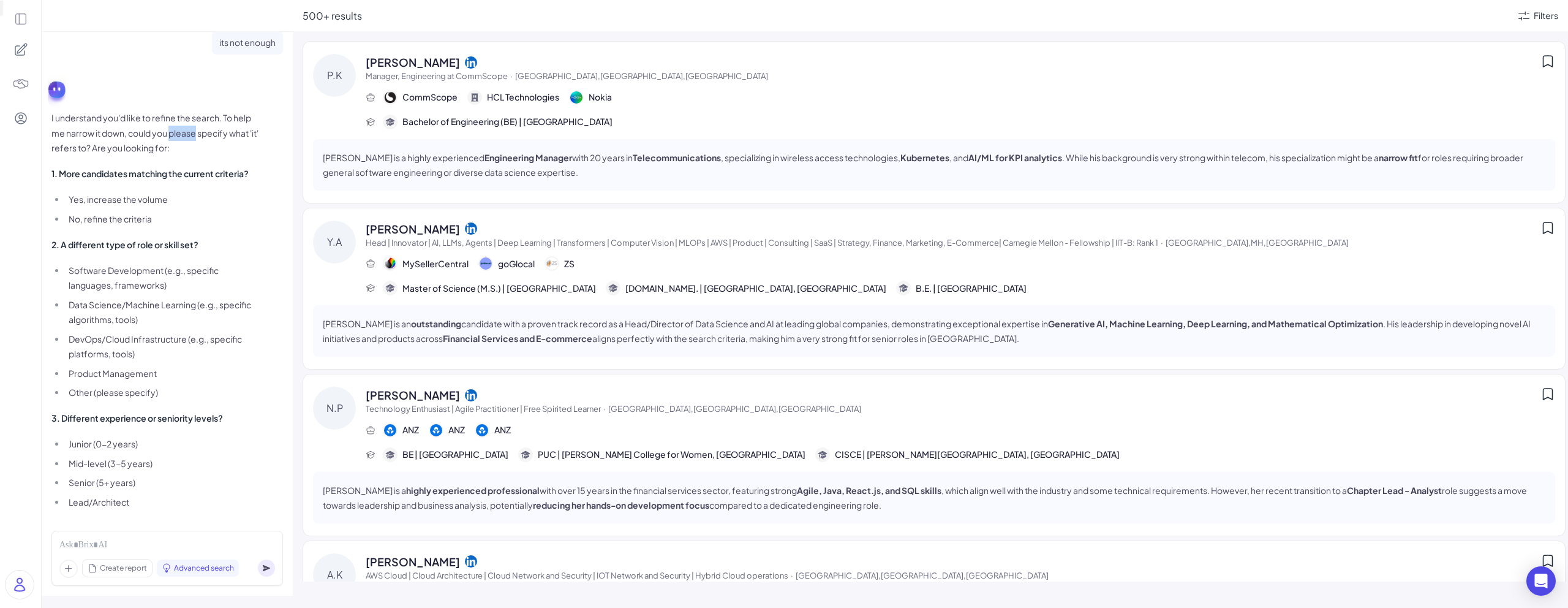
click at [179, 112] on p "I understand you'd like to refine the search. To help me narrow it down, could …" at bounding box center [155, 133] width 208 height 46
click at [201, 112] on p "I understand you'd like to refine the search. To help me narrow it down, could …" at bounding box center [155, 133] width 208 height 46
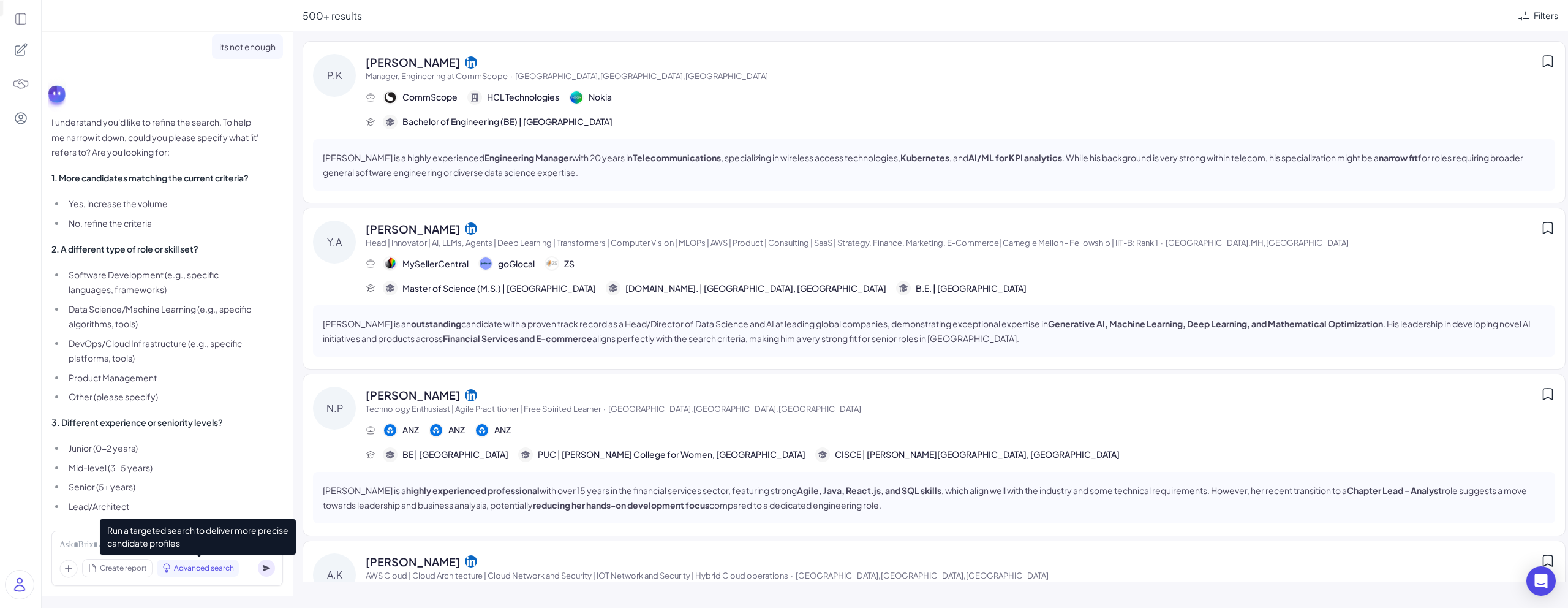
click at [195, 569] on span "Advanced search" at bounding box center [204, 567] width 60 height 11
click at [207, 568] on span "Advanced search" at bounding box center [204, 567] width 60 height 11
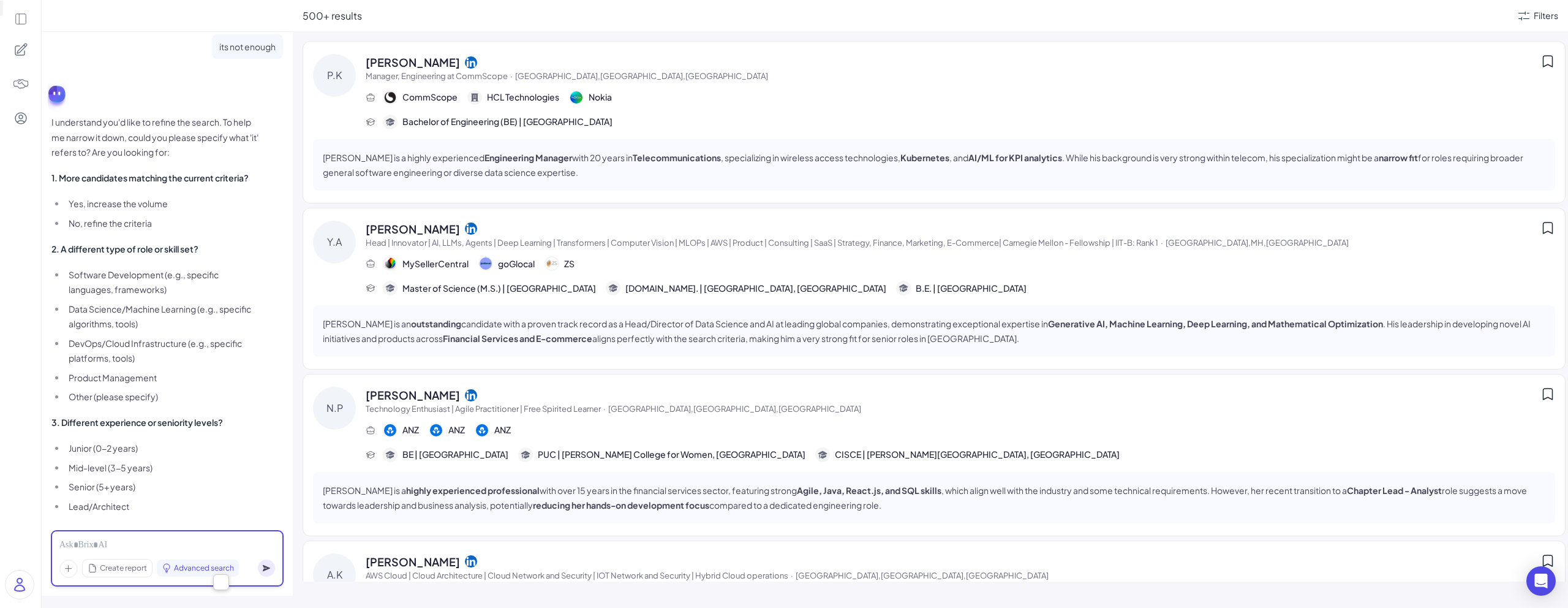
click at [216, 546] on div at bounding box center [167, 545] width 216 height 14
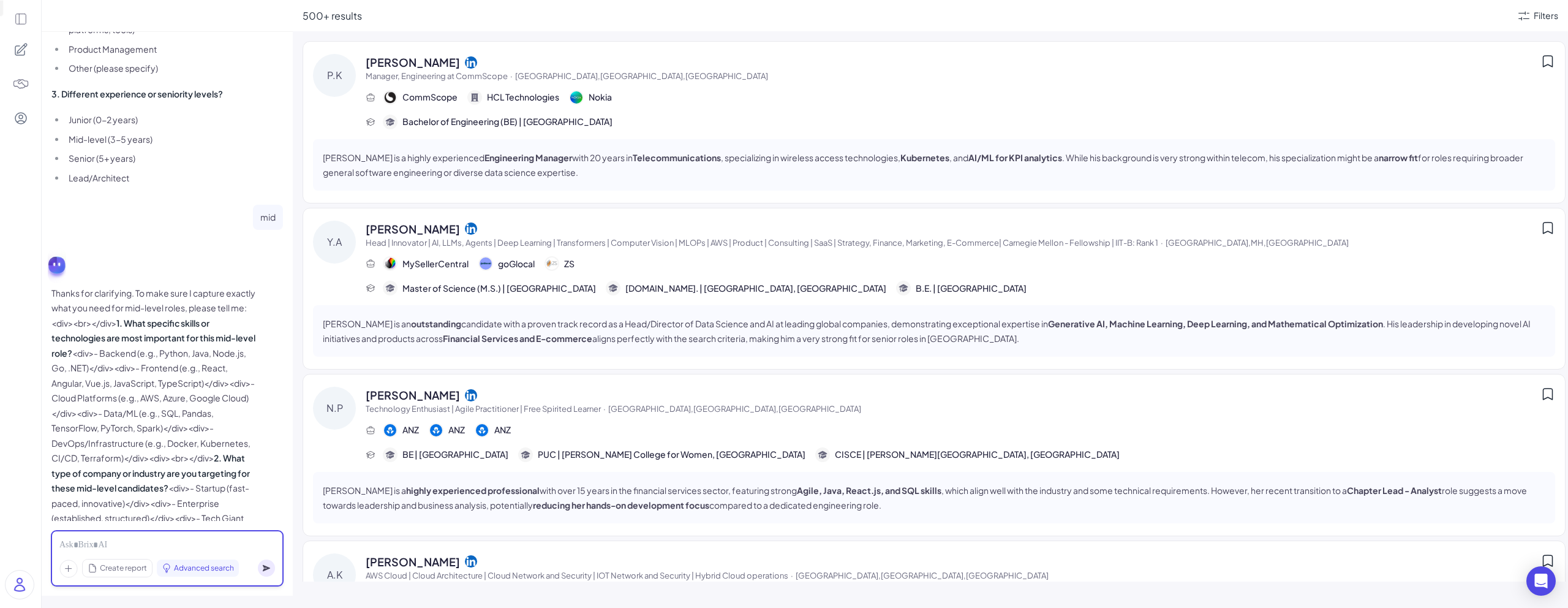
scroll to position [807, 0]
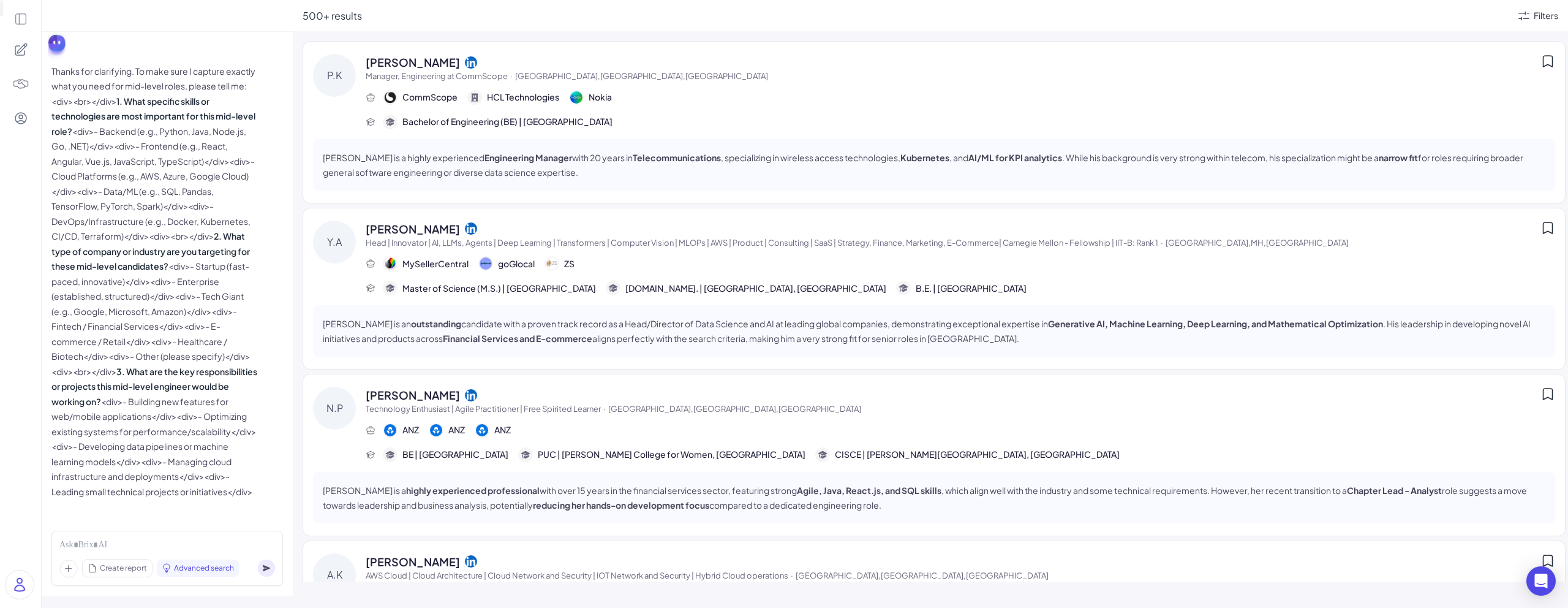
click at [164, 150] on p "Thanks for clarifying. To make sure I capture exactly what you need for mid-lev…" at bounding box center [155, 281] width 208 height 436
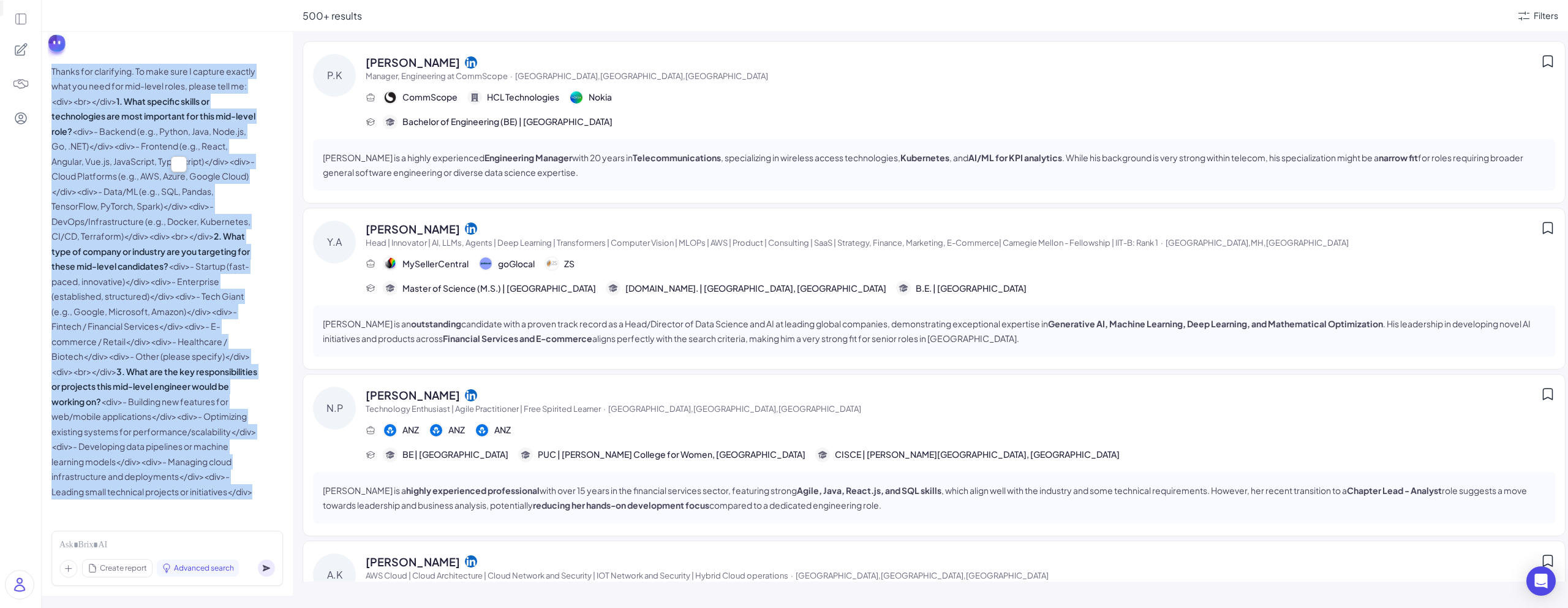
click at [164, 150] on p "Thanks for clarifying. To make sure I capture exactly what you need for mid-lev…" at bounding box center [155, 281] width 208 height 436
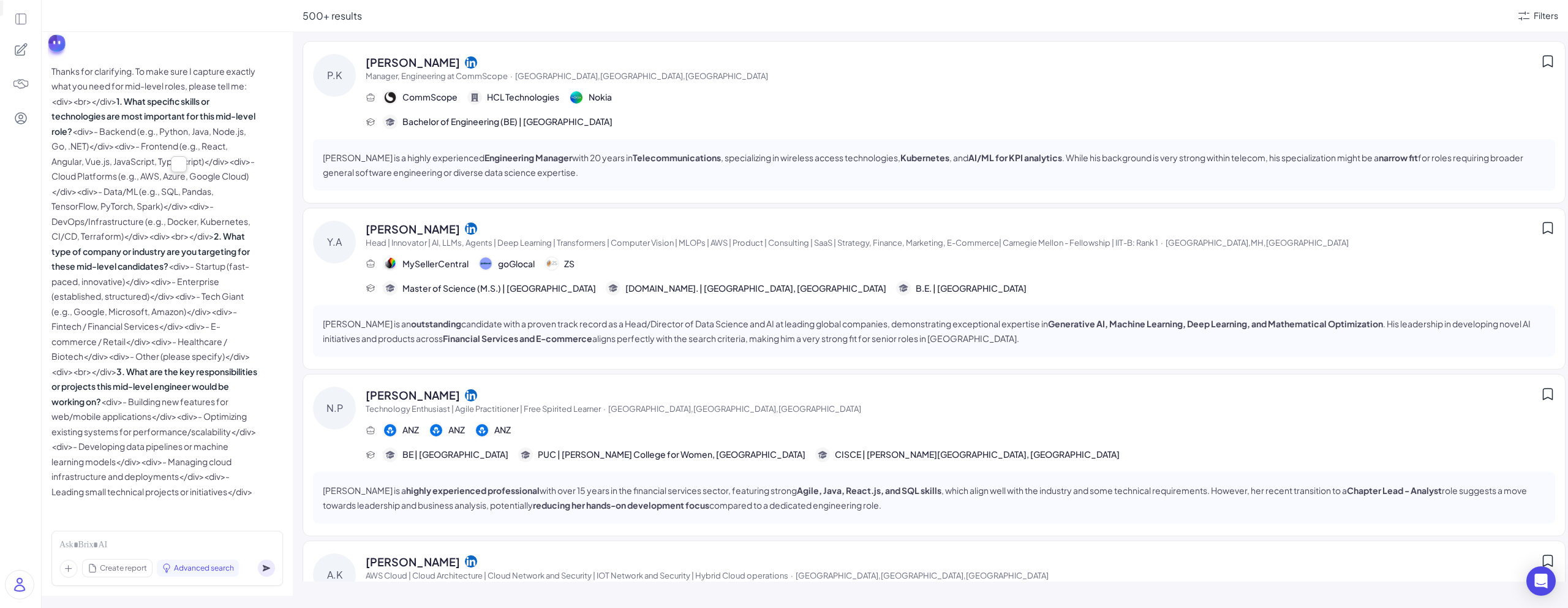
click at [164, 118] on p "Thanks for clarifying. To make sure I capture exactly what you need for mid-lev…" at bounding box center [155, 281] width 208 height 436
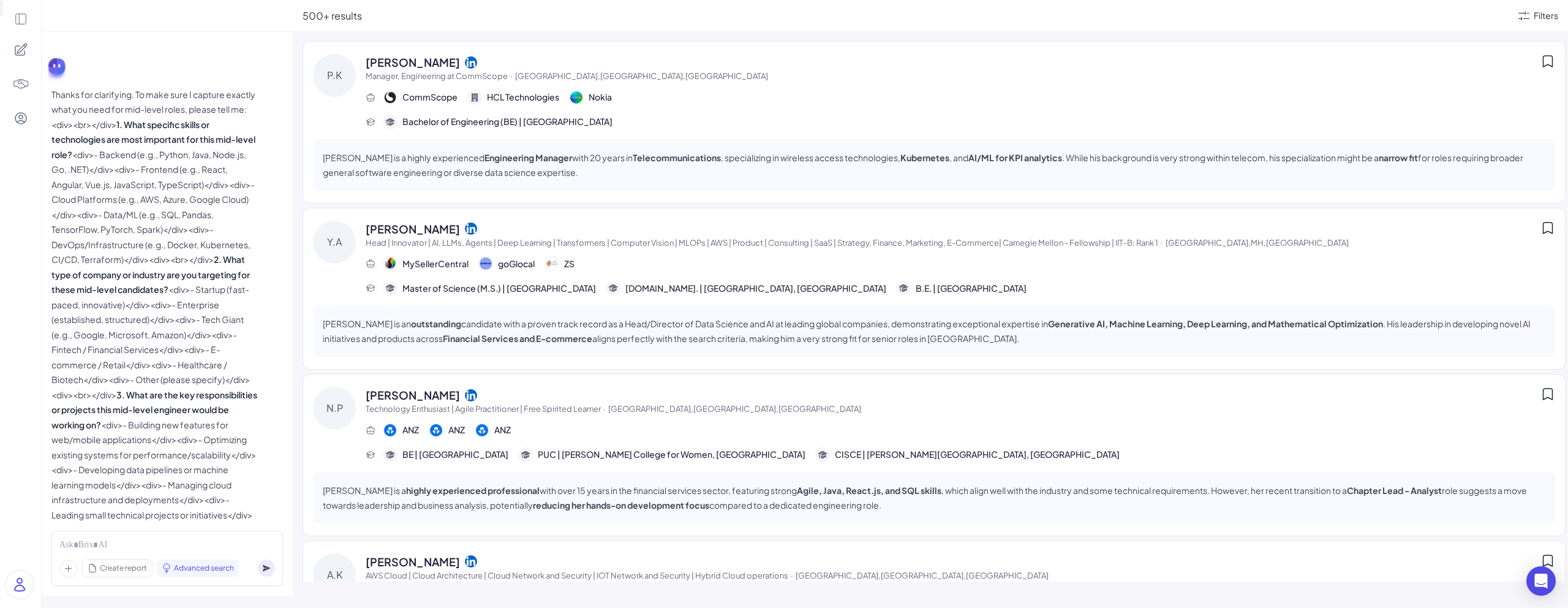
scroll to position [783, 0]
click at [180, 88] on p "Thanks for clarifying. To make sure I capture exactly what you need for mid-lev…" at bounding box center [155, 305] width 208 height 436
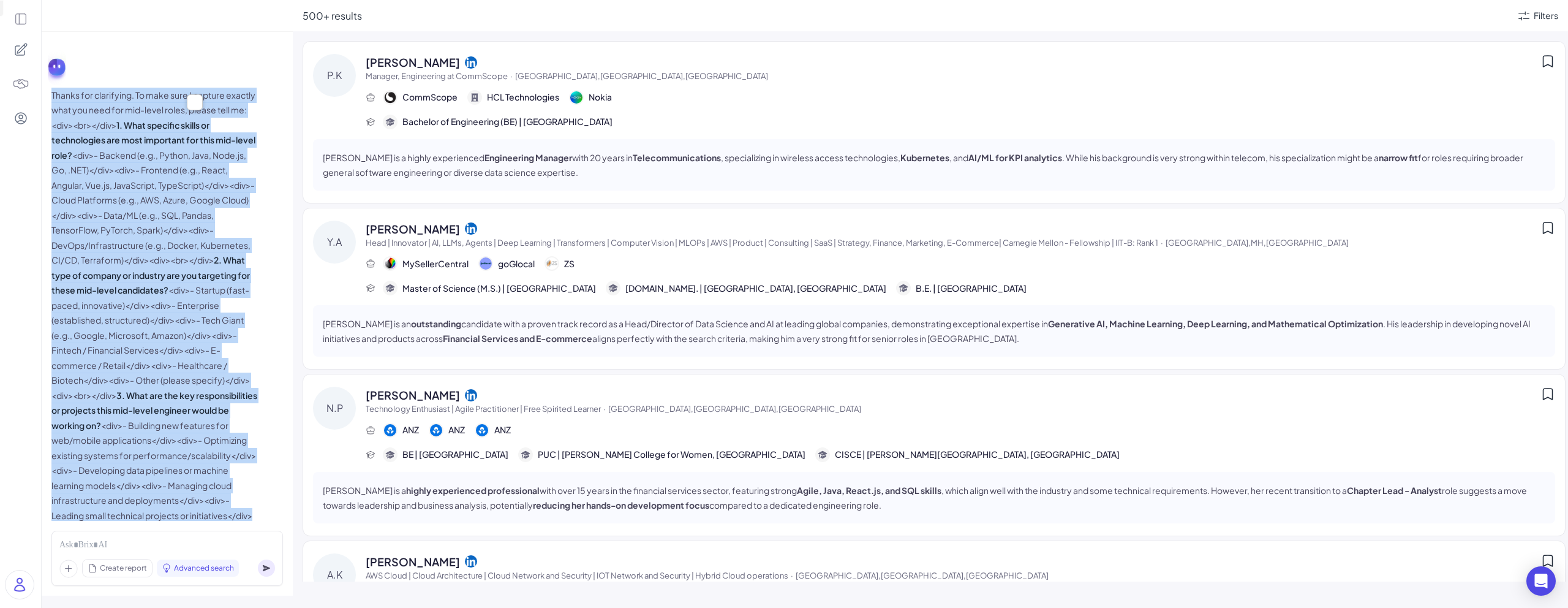
click at [180, 88] on p "Thanks for clarifying. To make sure I capture exactly what you need for mid-lev…" at bounding box center [155, 305] width 208 height 436
click at [180, 145] on p "Thanks for clarifying. To make sure I capture exactly what you need for mid-lev…" at bounding box center [155, 305] width 208 height 436
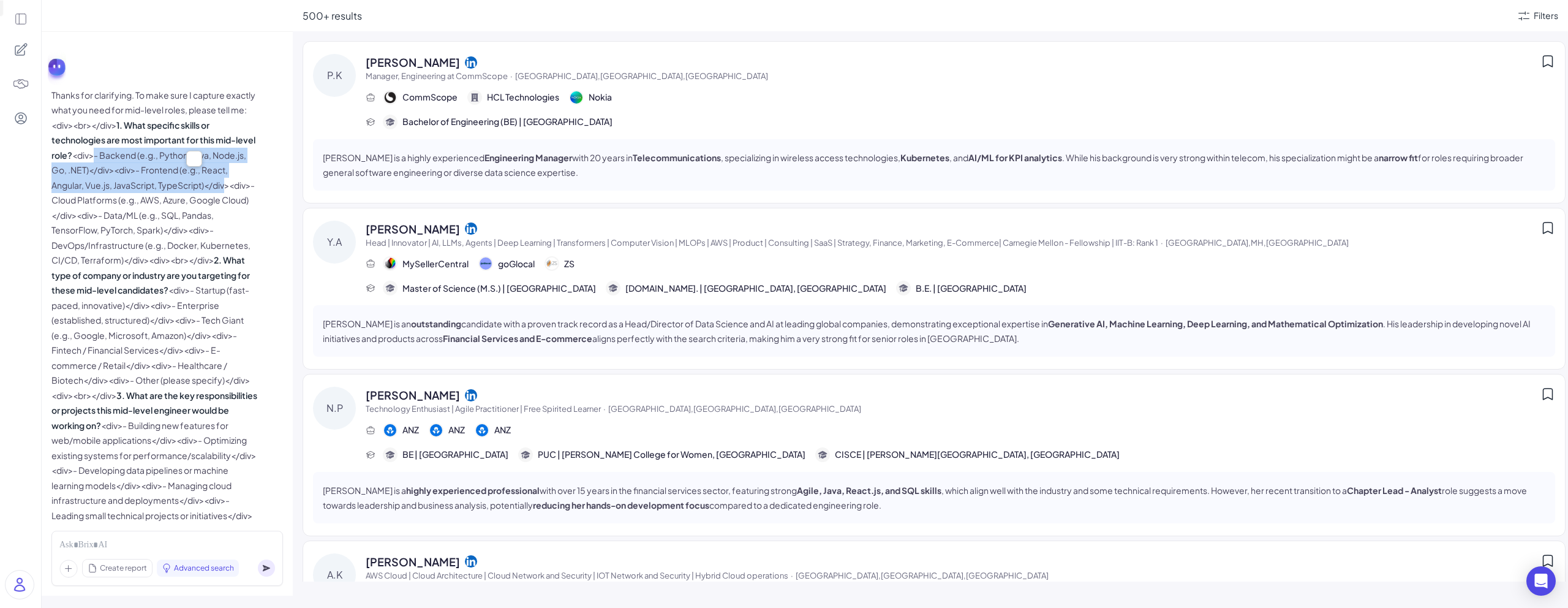
drag, startPoint x: 101, startPoint y: 138, endPoint x: 238, endPoint y: 191, distance: 146.9
click at [238, 188] on p "Thanks for clarifying. To make sure I capture exactly what you need for mid-lev…" at bounding box center [155, 305] width 208 height 436
click at [178, 138] on p "Thanks for clarifying. To make sure I capture exactly what you need for mid-lev…" at bounding box center [155, 305] width 208 height 436
click at [180, 120] on strong "1. What specific skills or technologies are most important for this mid-level r…" at bounding box center [154, 140] width 204 height 41
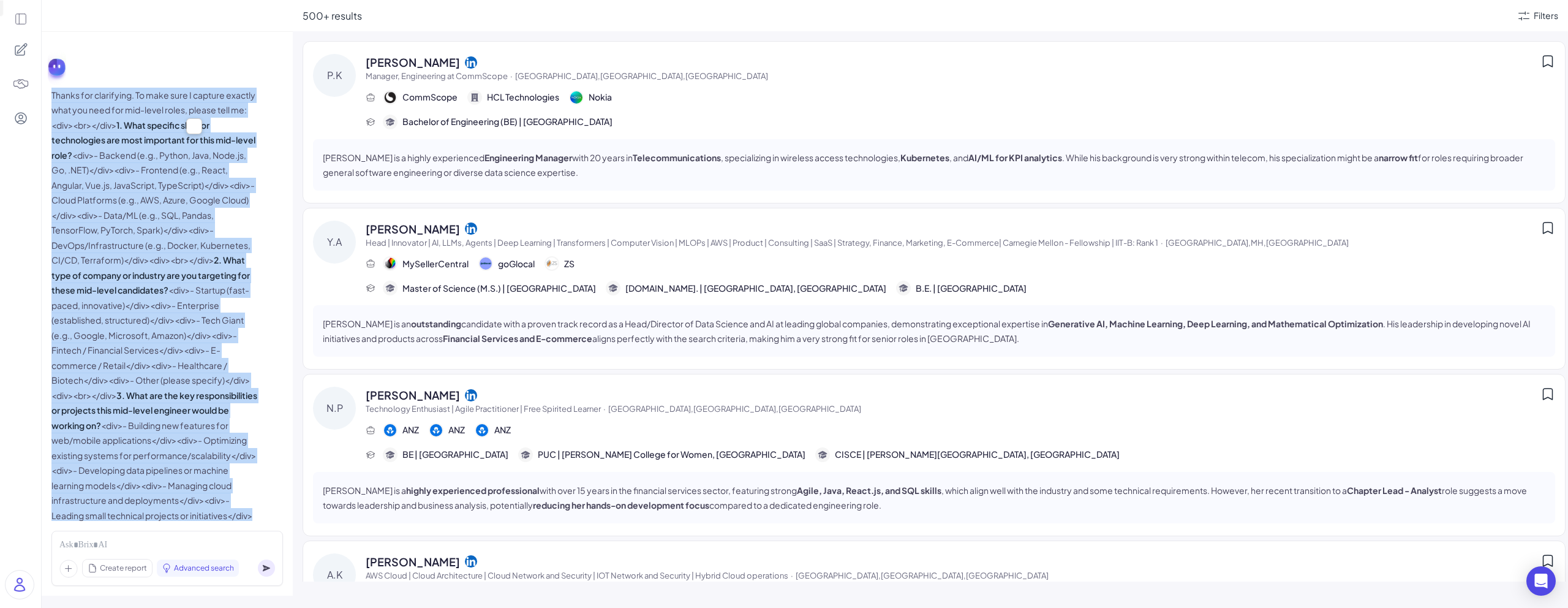
click at [180, 120] on strong "1. What specific skills or technologies are most important for this mid-level r…" at bounding box center [154, 140] width 204 height 41
click at [180, 118] on p "Thanks for clarifying. To make sure I capture exactly what you need for mid-lev…" at bounding box center [155, 305] width 208 height 436
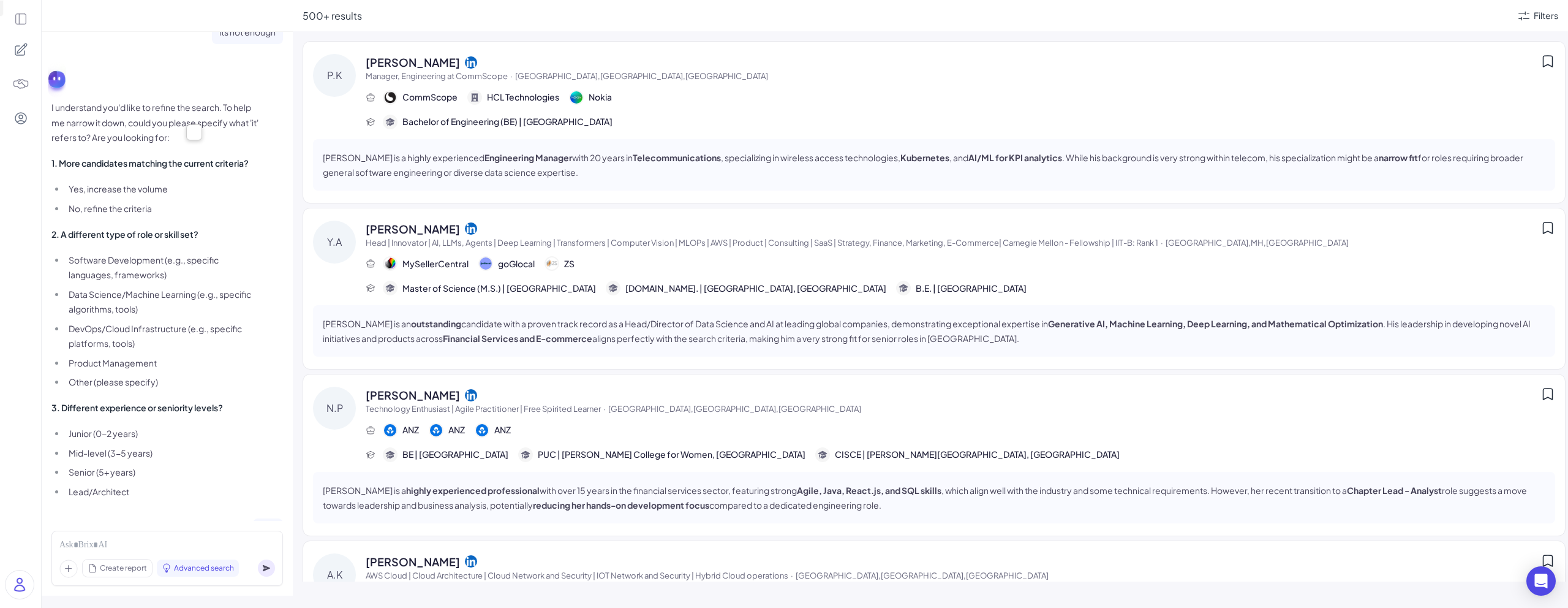
scroll to position [0, 0]
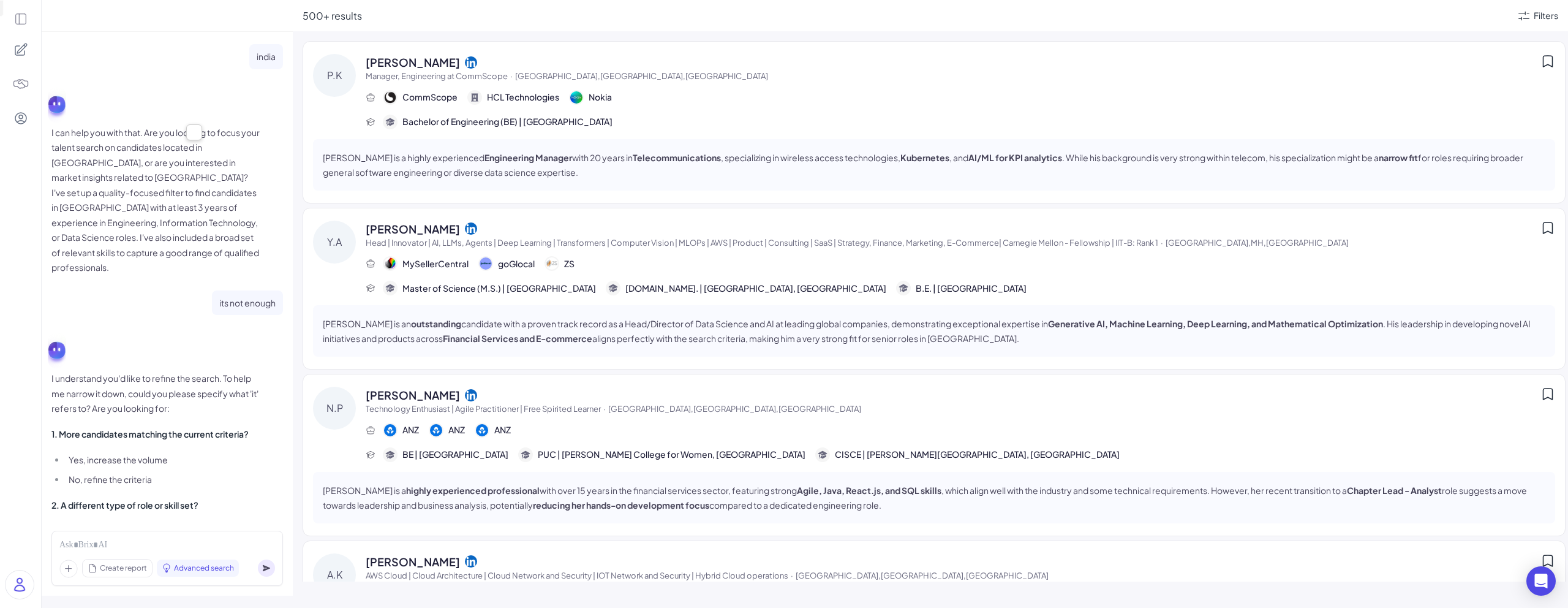
click at [17, 20] on icon at bounding box center [20, 19] width 14 height 14
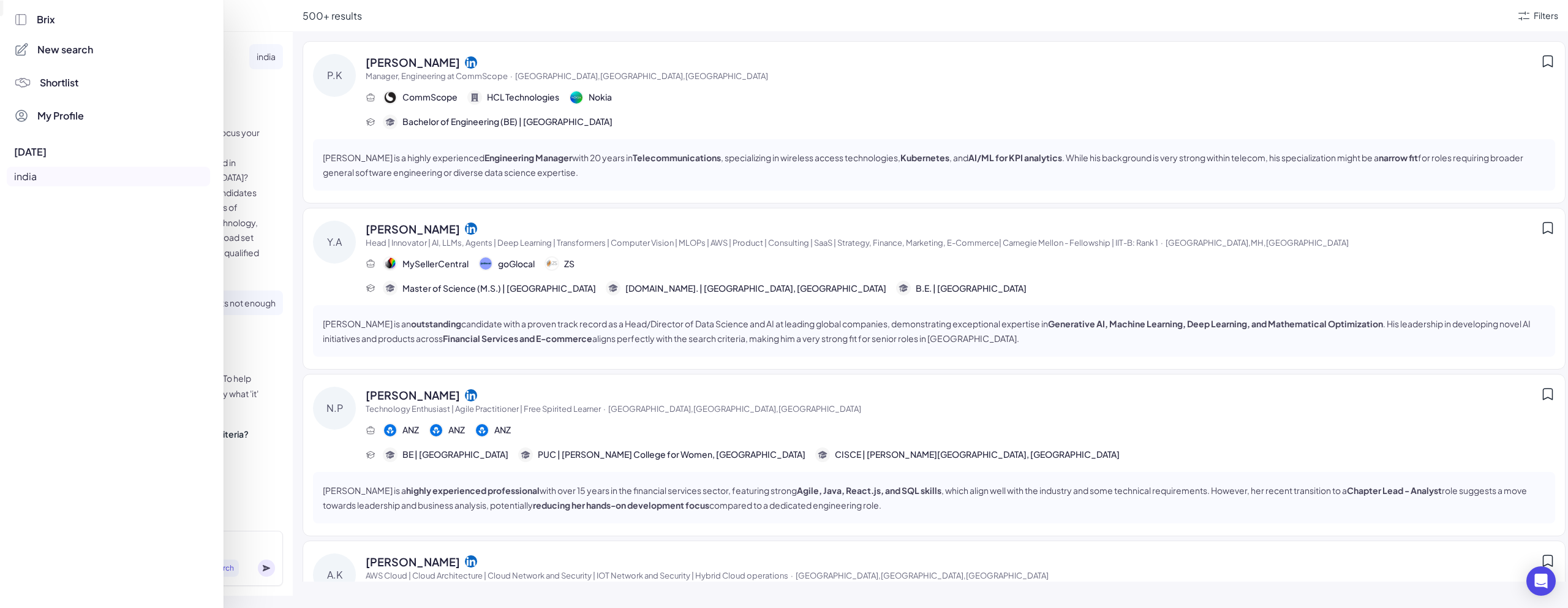
click at [424, 92] on div at bounding box center [784, 304] width 1568 height 608
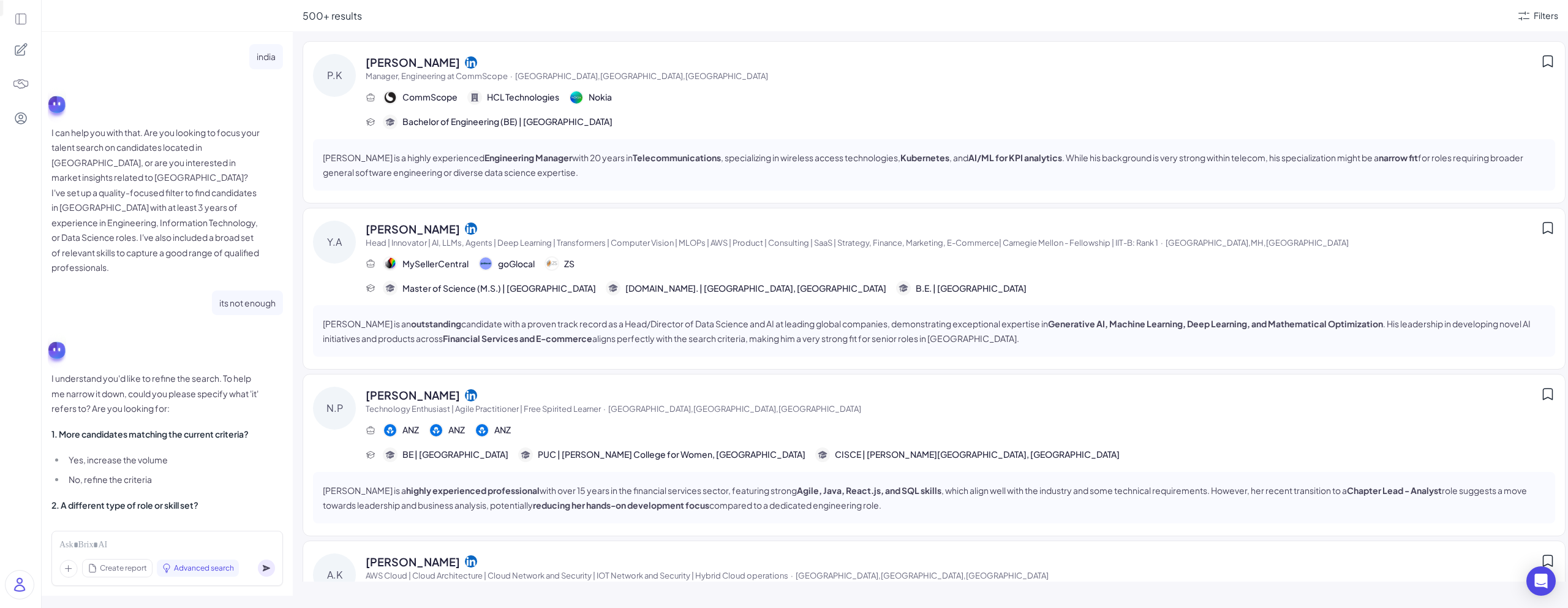
click at [18, 16] on icon at bounding box center [20, 19] width 14 height 14
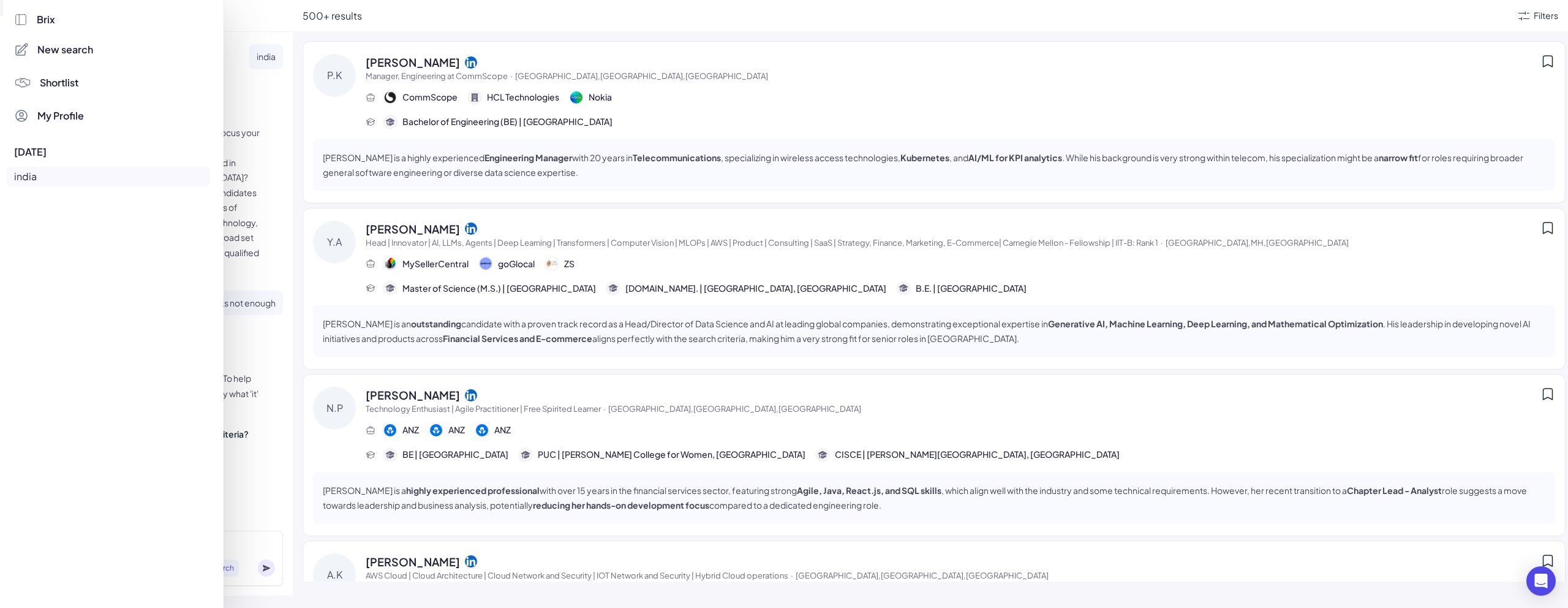
click at [312, 148] on div at bounding box center [784, 304] width 1568 height 608
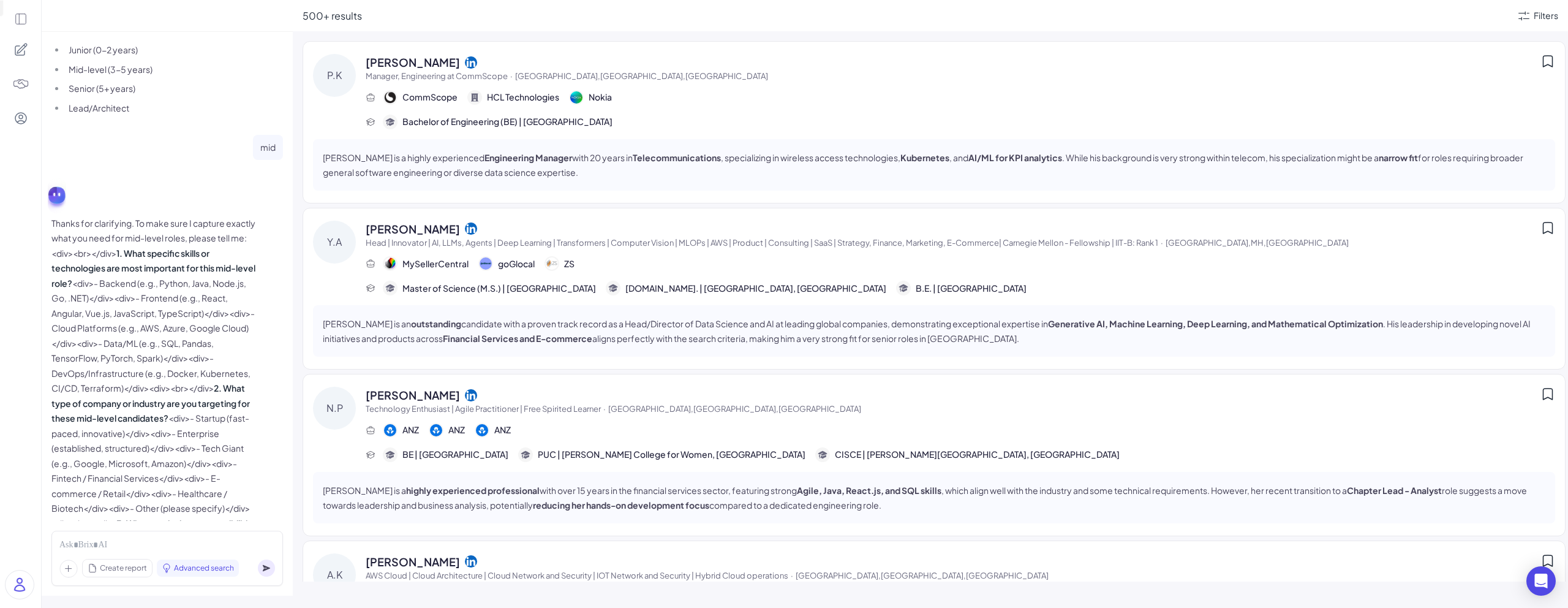
scroll to position [807, 0]
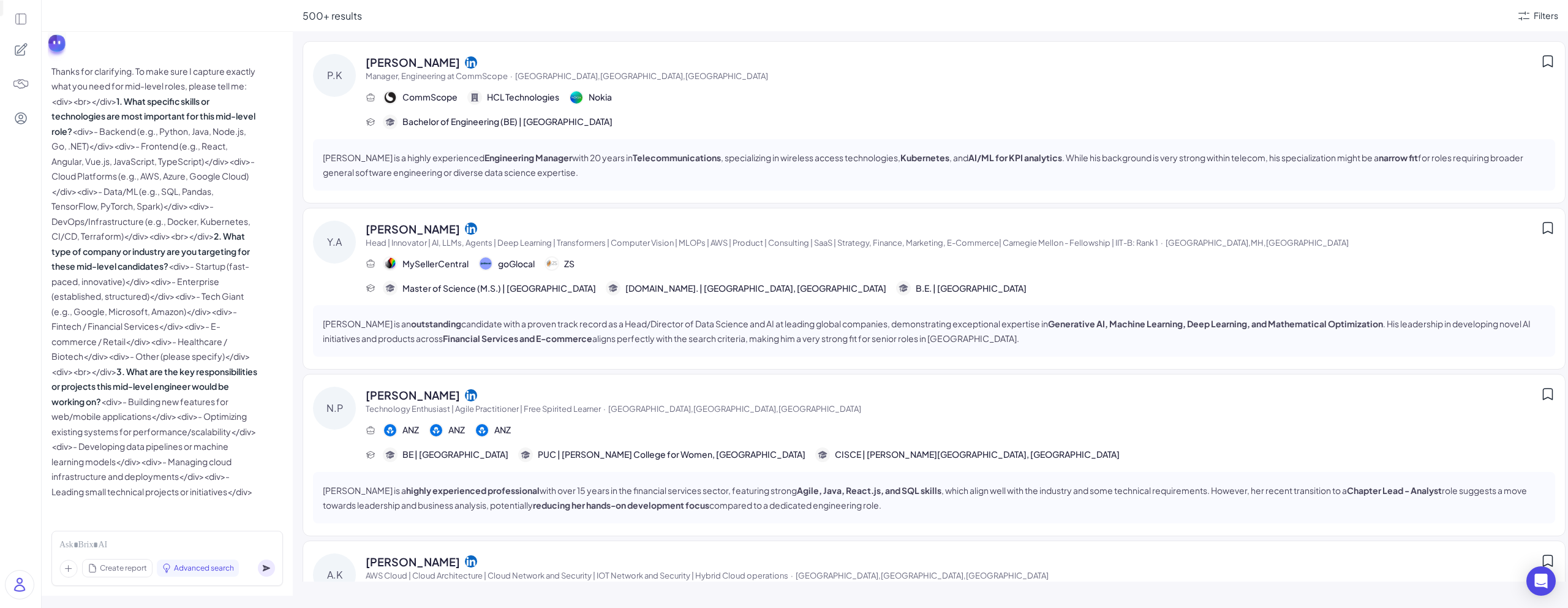
click at [22, 88] on img at bounding box center [21, 84] width 17 height 17
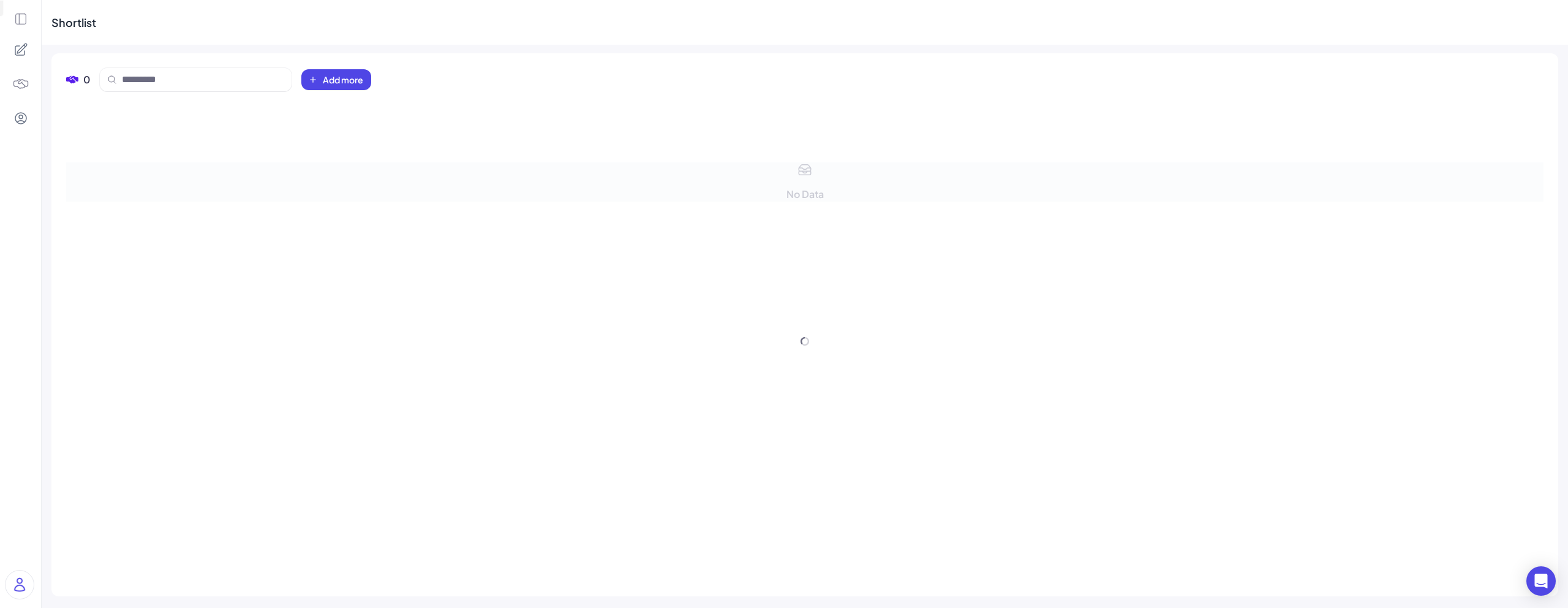
click at [22, 88] on img at bounding box center [21, 84] width 17 height 17
click at [20, 44] on icon at bounding box center [21, 49] width 14 height 14
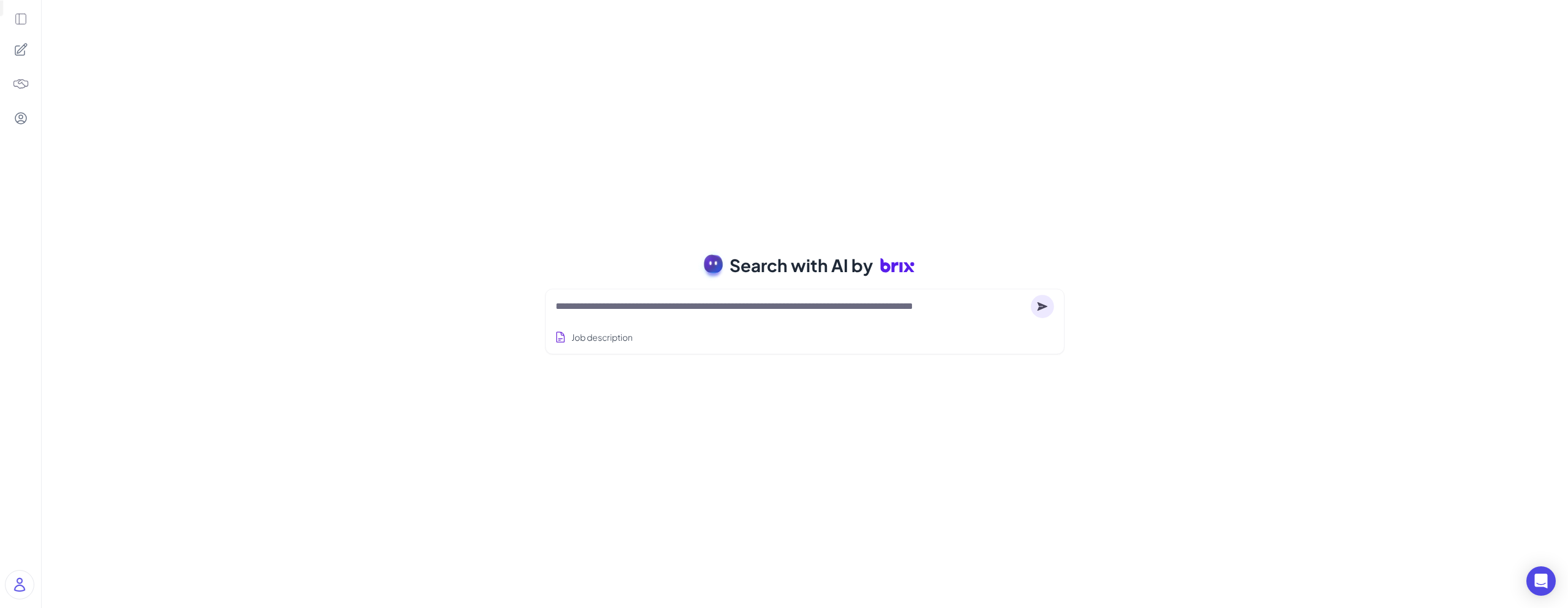
click at [22, 14] on icon at bounding box center [20, 19] width 14 height 14
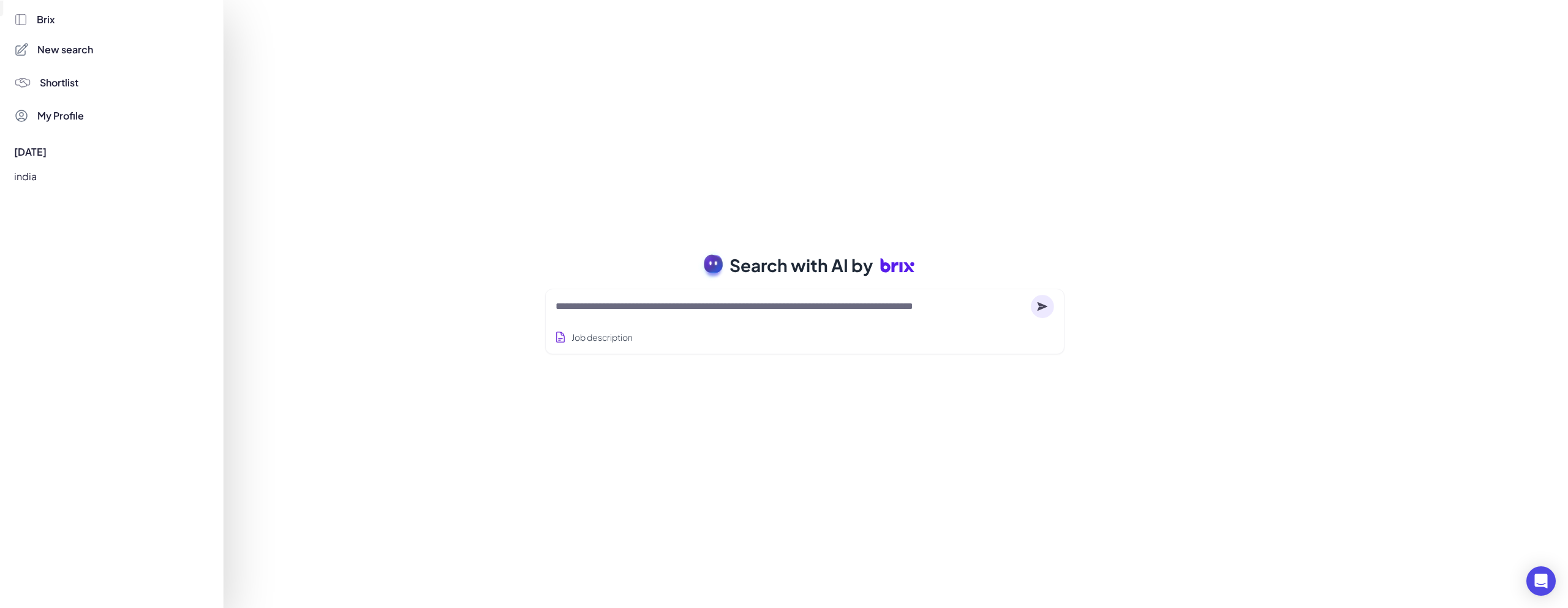
click at [308, 140] on div at bounding box center [784, 304] width 1568 height 608
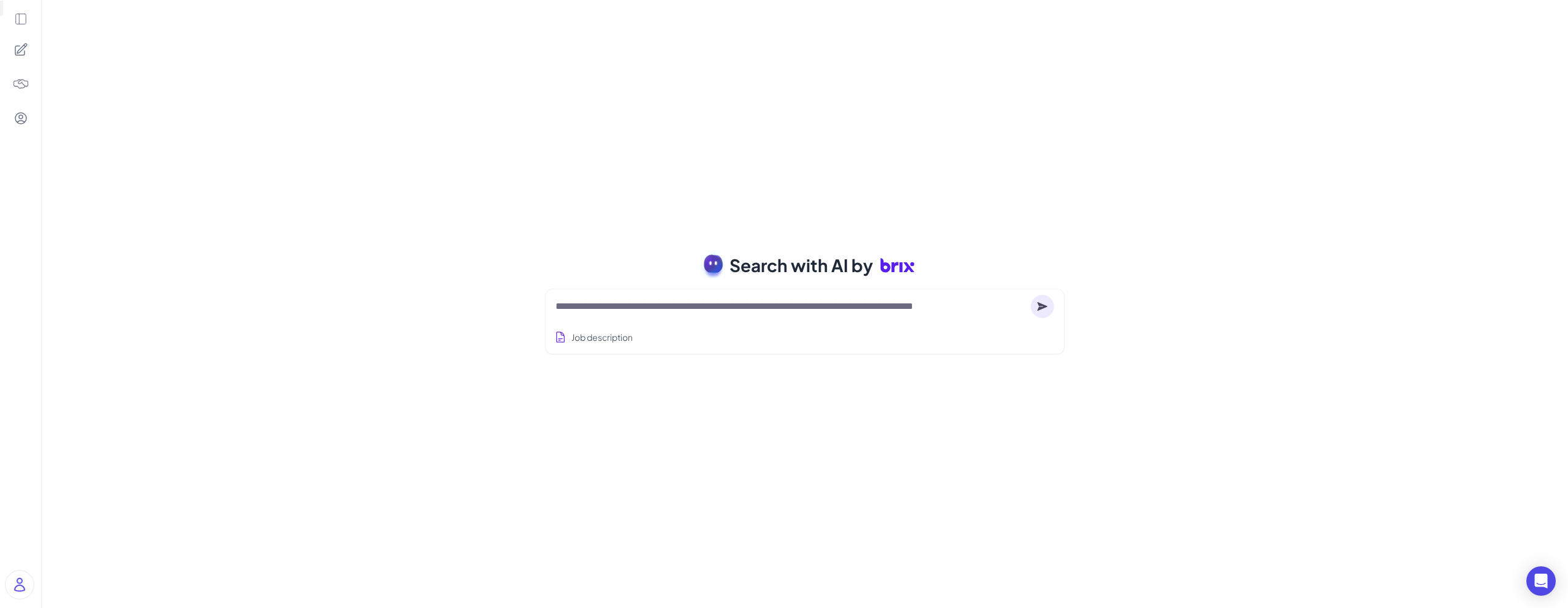
click at [20, 14] on icon at bounding box center [20, 19] width 10 height 10
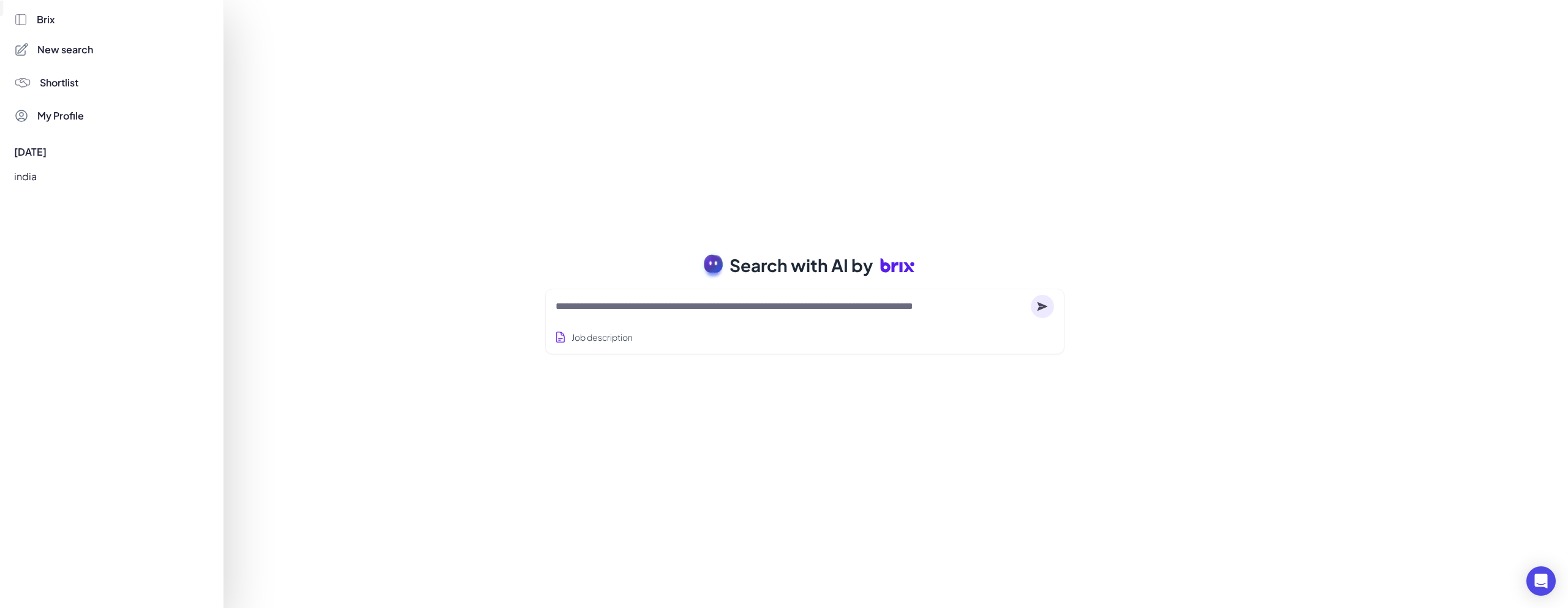
click at [406, 117] on div at bounding box center [784, 304] width 1568 height 608
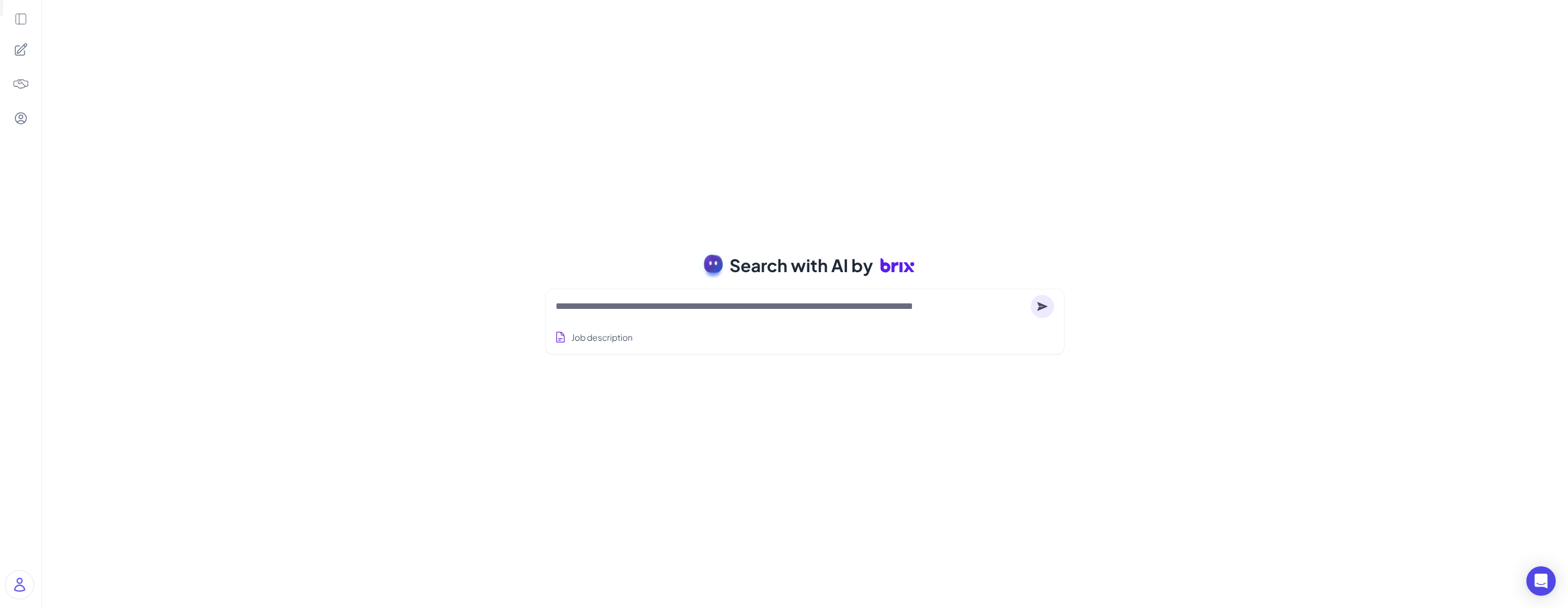
click at [647, 307] on textarea at bounding box center [790, 307] width 470 height 14
drag, startPoint x: 632, startPoint y: 305, endPoint x: 822, endPoint y: 305, distance: 190.0
click at [822, 305] on textarea at bounding box center [790, 307] width 470 height 14
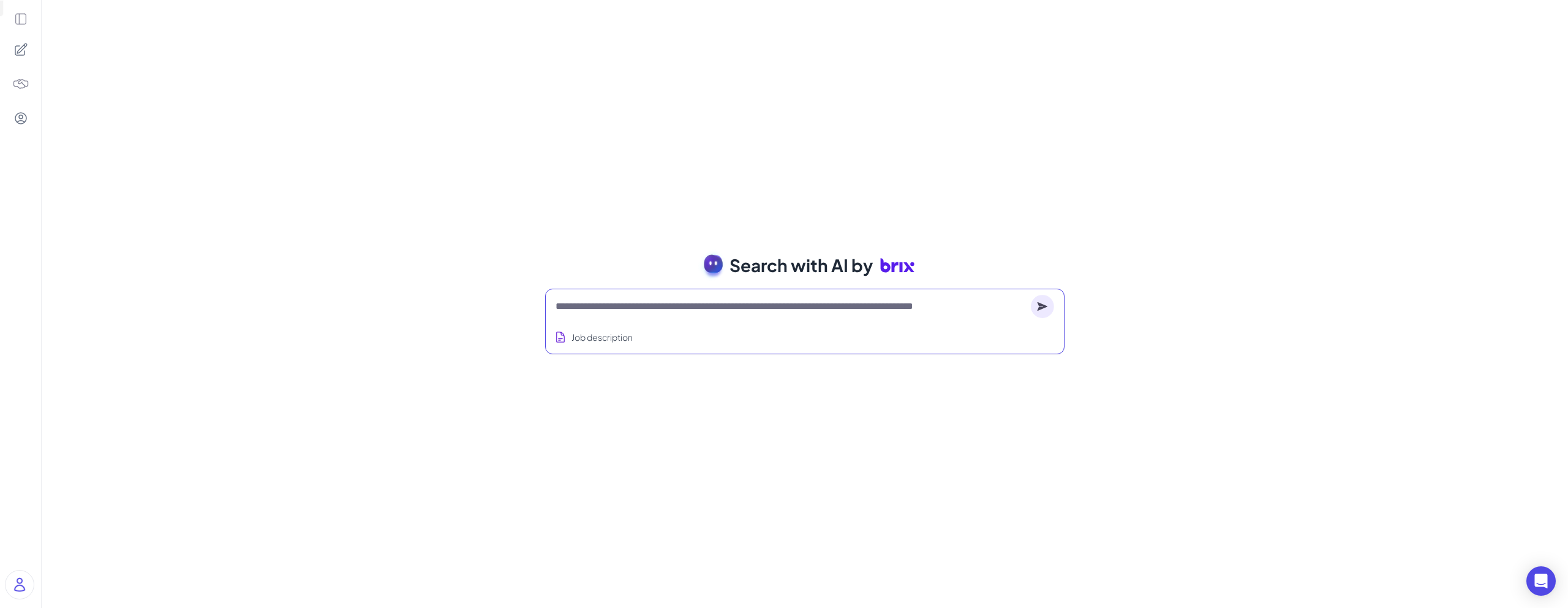
click at [679, 304] on textarea at bounding box center [790, 307] width 470 height 14
click at [775, 262] on span "Search with AI by" at bounding box center [801, 265] width 143 height 26
click at [748, 272] on span "Search with AI by" at bounding box center [801, 265] width 143 height 26
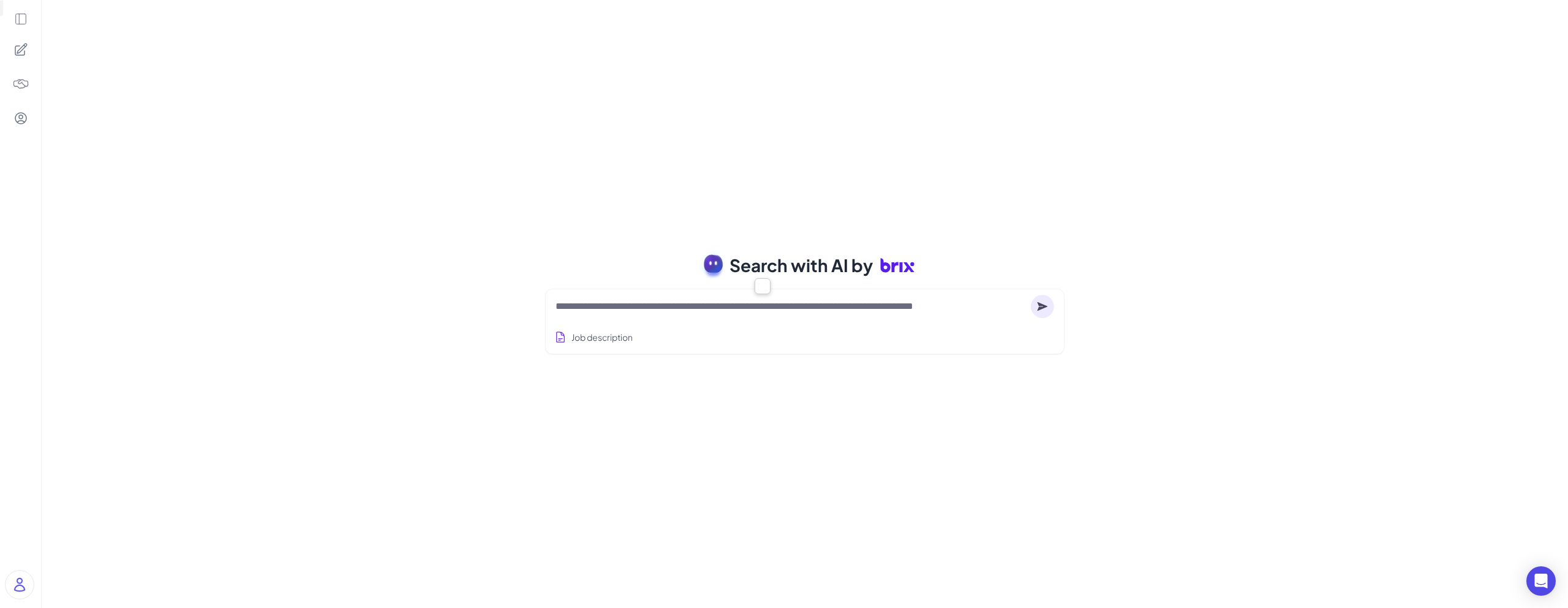
click at [688, 319] on div "Job description" at bounding box center [805, 333] width 498 height 30
click at [665, 306] on textarea at bounding box center [790, 307] width 470 height 14
type textarea "**"
click at [1046, 301] on circle at bounding box center [1042, 307] width 23 height 23
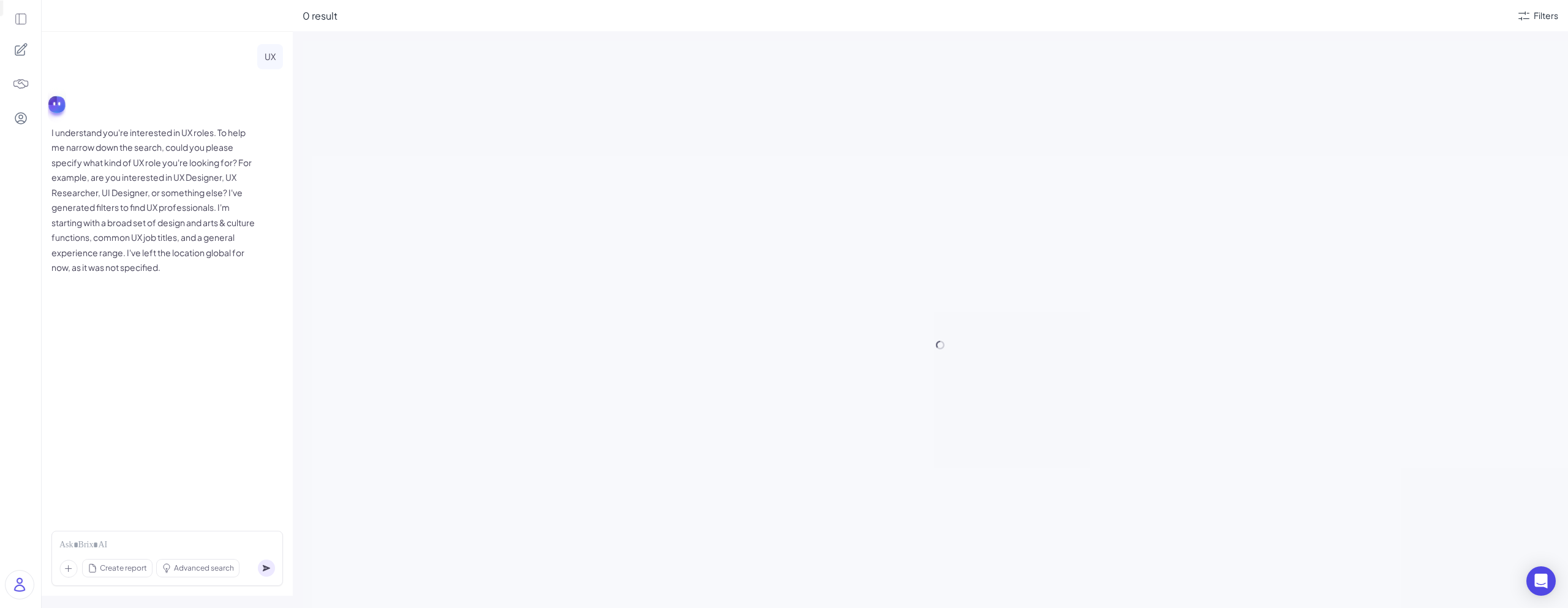
click at [217, 165] on p "I understand you're interested in UX roles. To help me narrow down the search, …" at bounding box center [155, 199] width 208 height 150
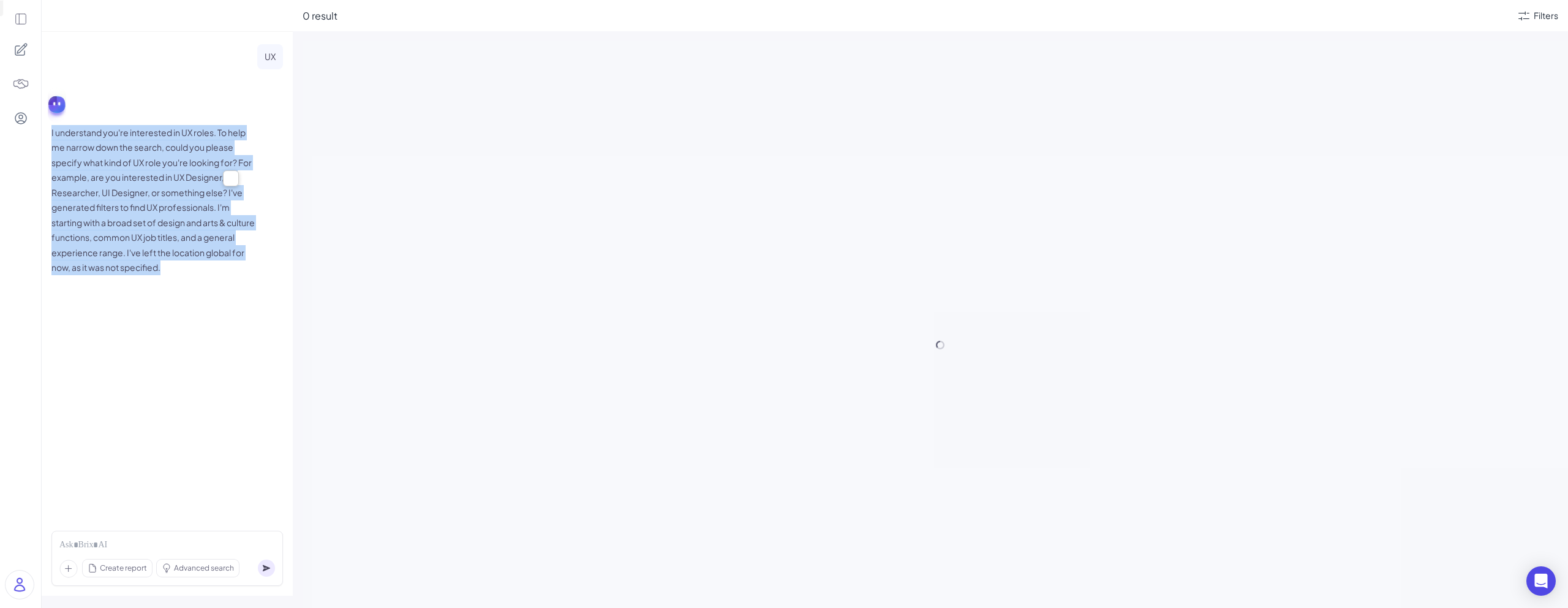
click at [217, 165] on p "I understand you're interested in UX roles. To help me narrow down the search, …" at bounding box center [155, 199] width 208 height 150
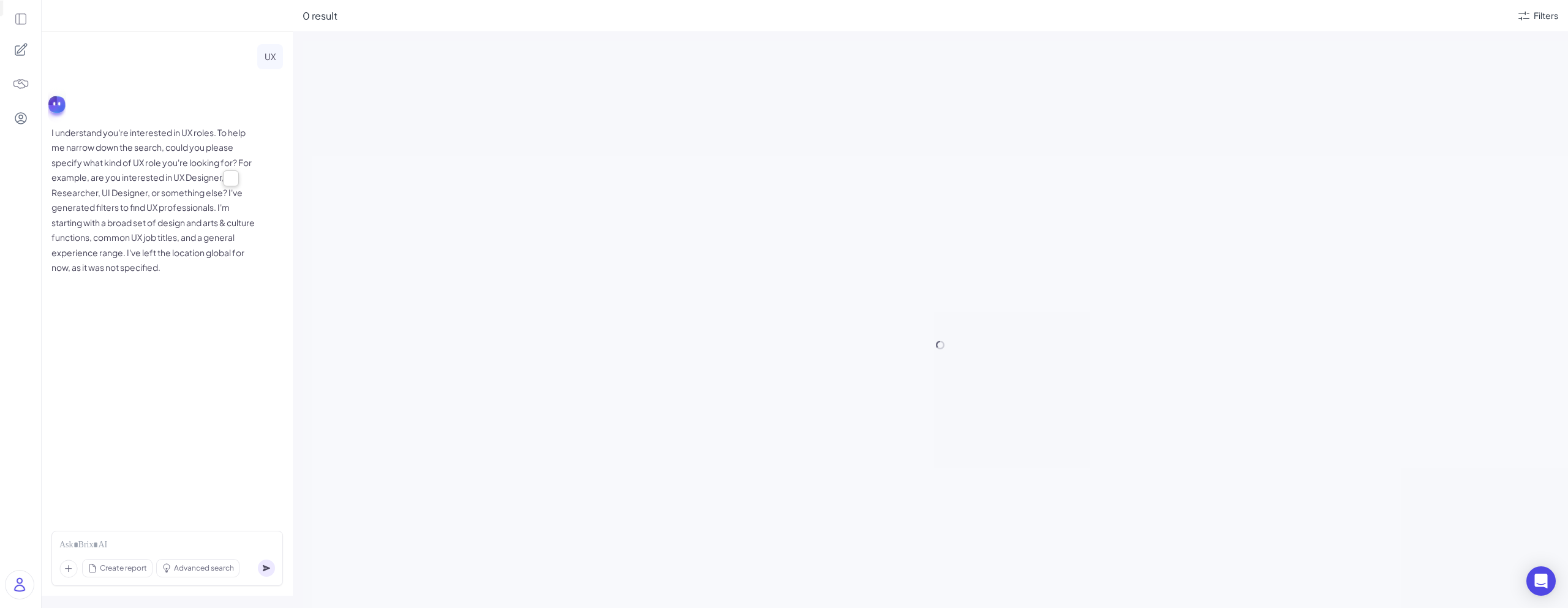
click at [218, 193] on p "I understand you're interested in UX roles. To help me narrow down the search, …" at bounding box center [155, 199] width 208 height 150
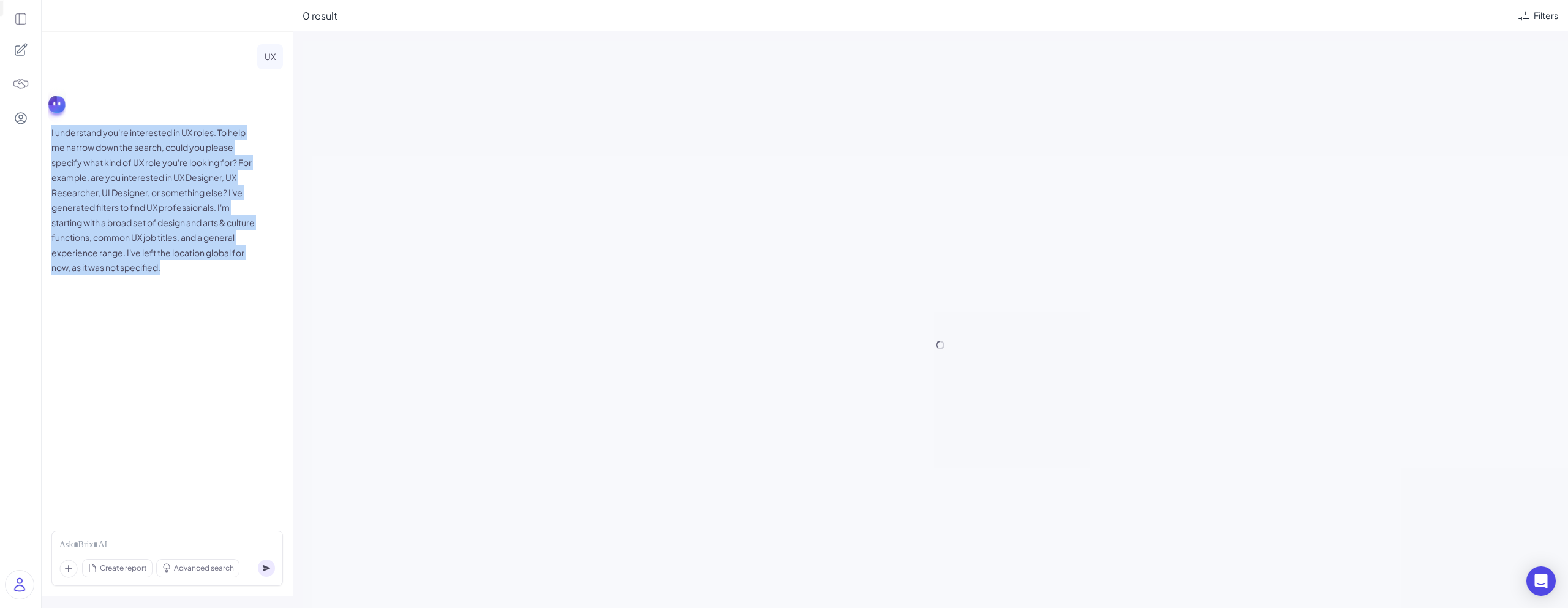
click at [218, 193] on p "I understand you're interested in UX roles. To help me narrow down the search, …" at bounding box center [155, 199] width 208 height 150
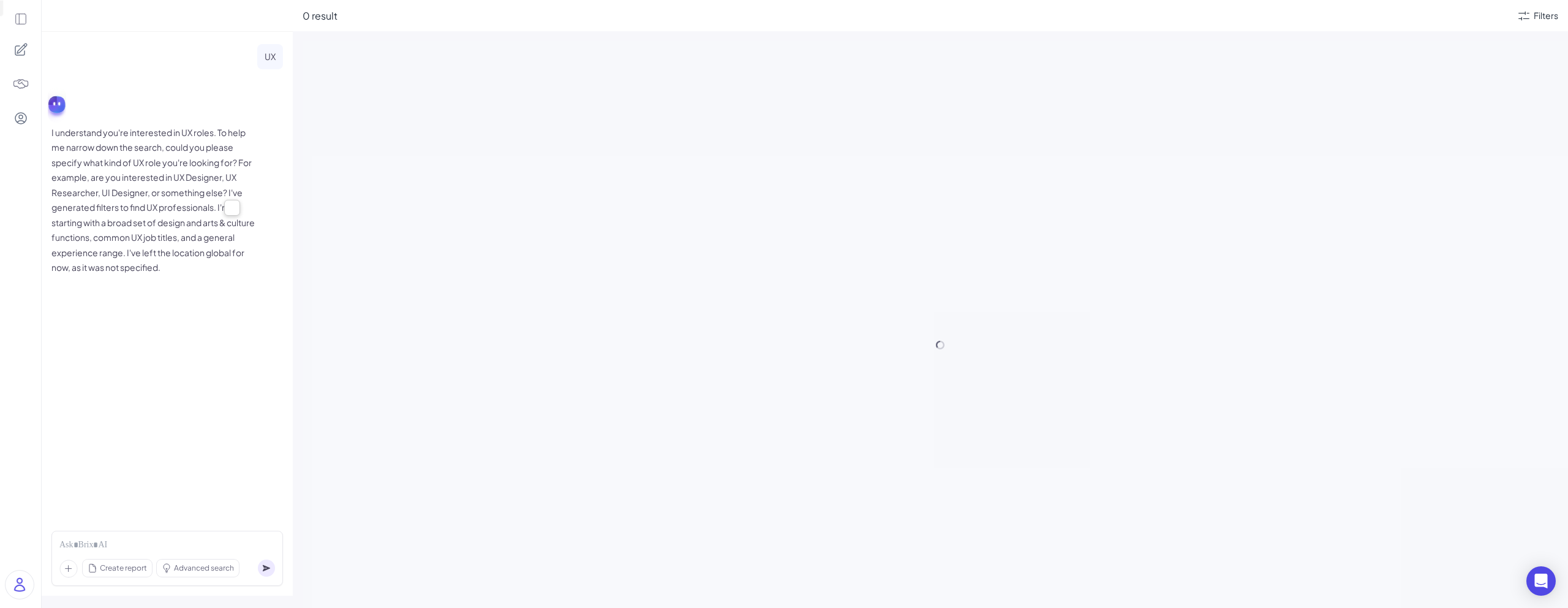
click at [196, 165] on p "I understand you're interested in UX roles. To help me narrow down the search, …" at bounding box center [155, 199] width 208 height 150
click at [195, 138] on p "I understand you're interested in UX roles. To help me narrow down the search, …" at bounding box center [155, 199] width 208 height 150
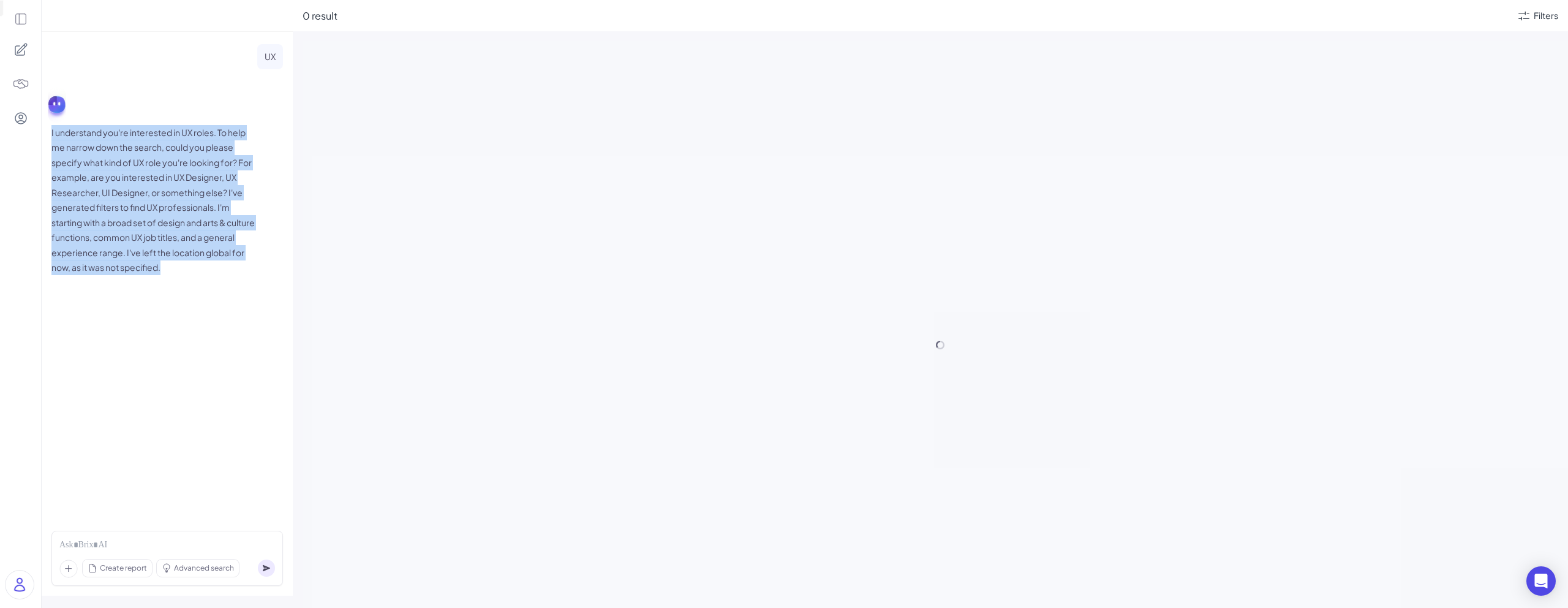
click at [195, 138] on p "I understand you're interested in UX roles. To help me narrow down the search, …" at bounding box center [155, 199] width 208 height 150
click at [206, 138] on p "I understand you're interested in UX roles. To help me narrow down the search, …" at bounding box center [155, 199] width 208 height 150
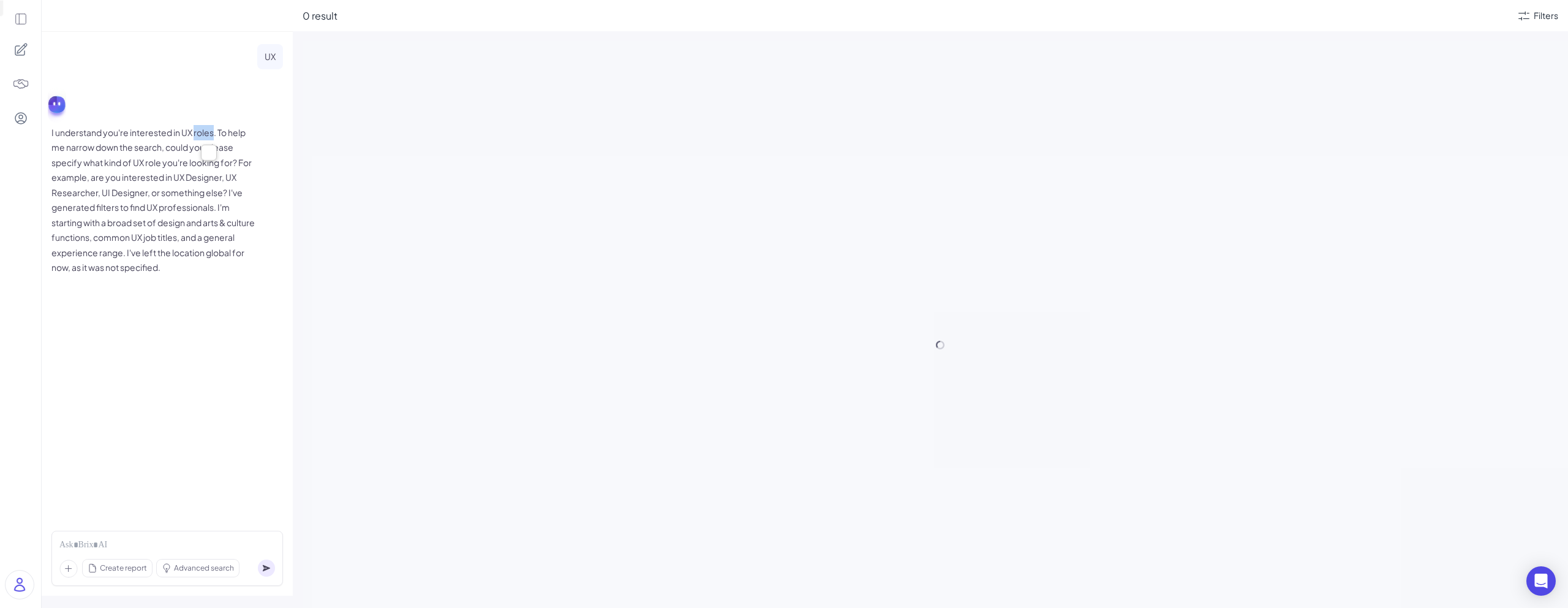
click at [206, 138] on p "I understand you're interested in UX roles. To help me narrow down the search, …" at bounding box center [155, 199] width 208 height 150
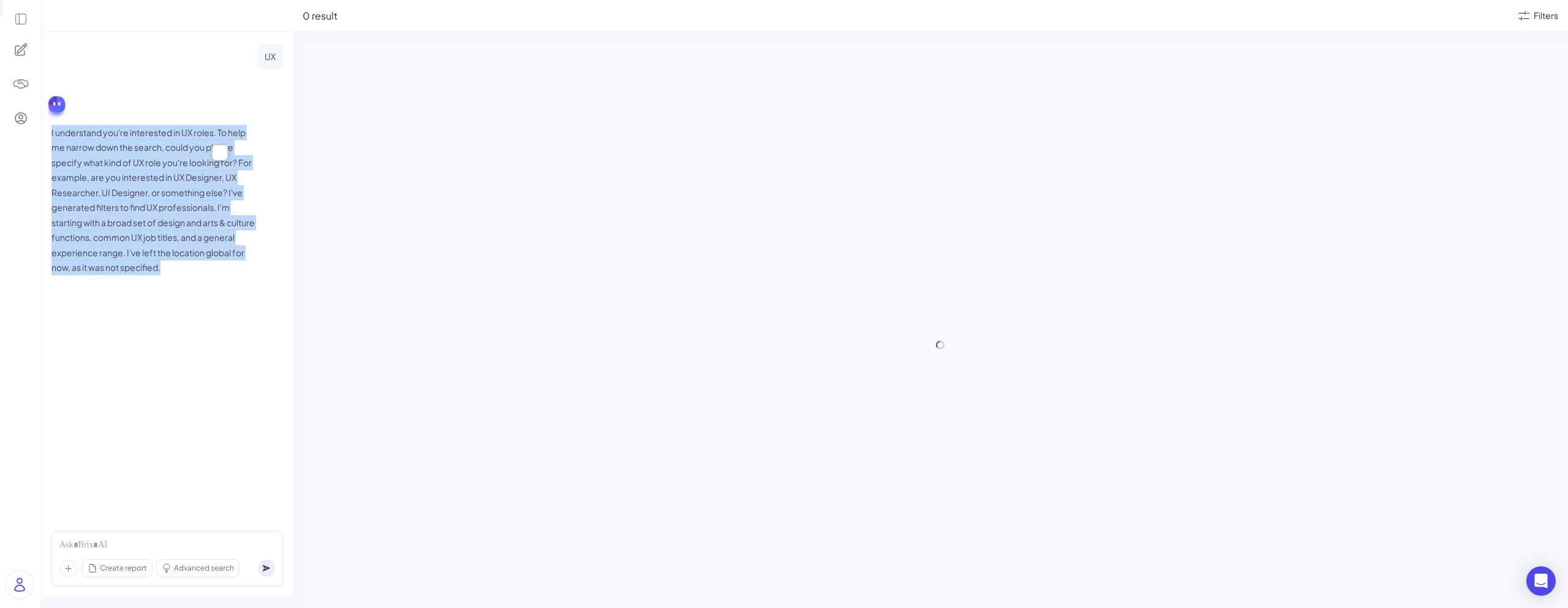
click at [206, 138] on p "I understand you're interested in UX roles. To help me narrow down the search, …" at bounding box center [155, 199] width 208 height 150
click at [145, 193] on p "I understand you're interested in UX roles. To help me narrow down the search, …" at bounding box center [155, 199] width 208 height 150
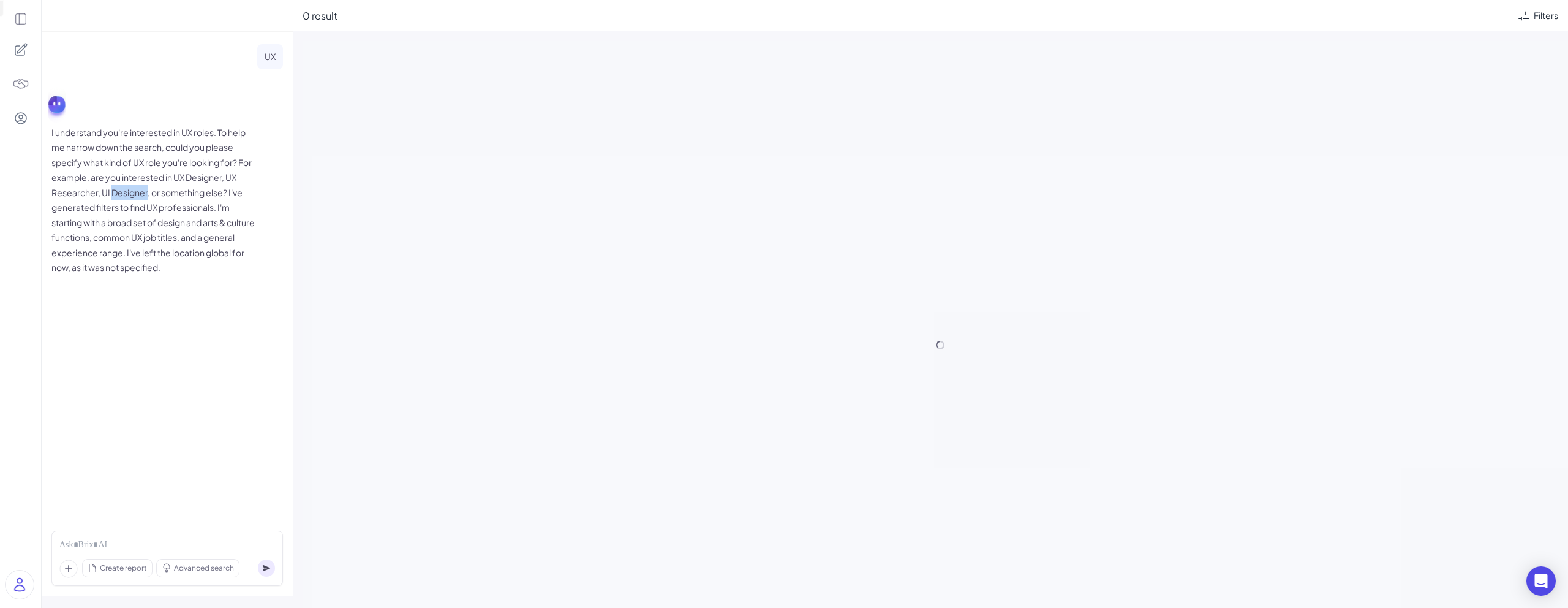
click at [145, 193] on p "I understand you're interested in UX roles. To help me narrow down the search, …" at bounding box center [155, 199] width 208 height 150
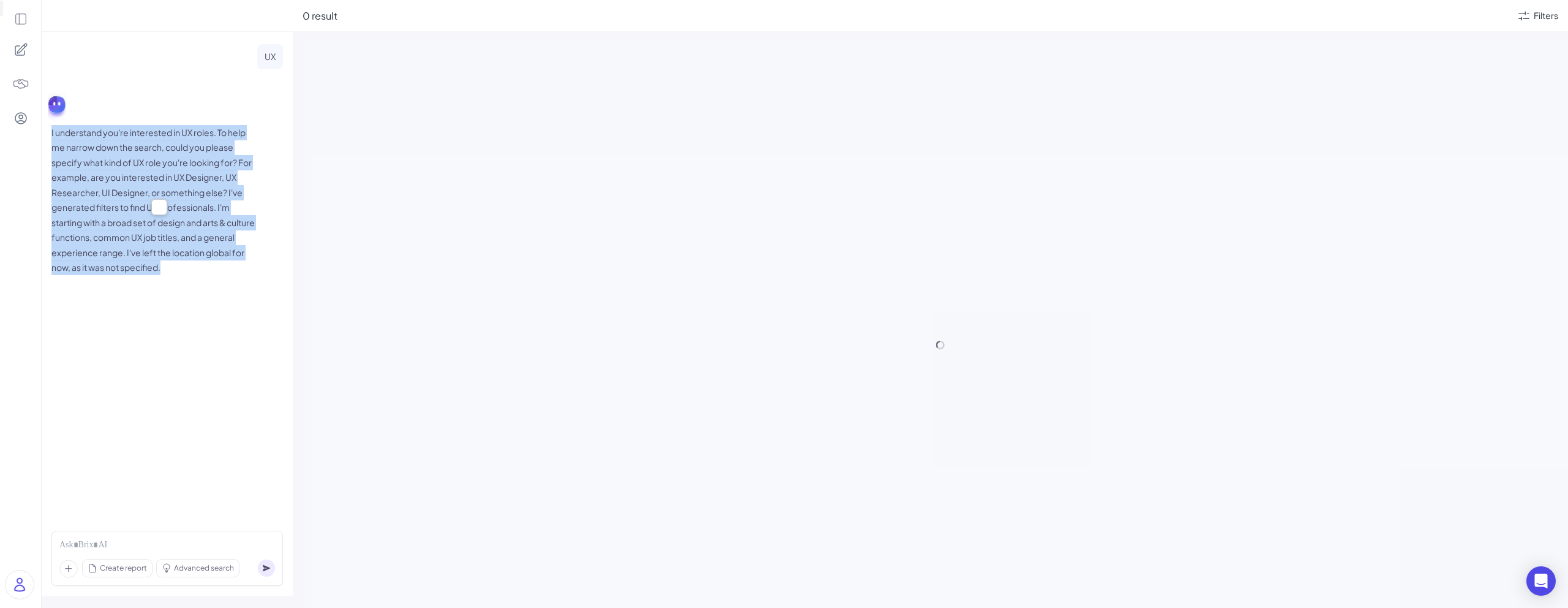
click at [145, 193] on p "I understand you're interested in UX roles. To help me narrow down the search, …" at bounding box center [155, 199] width 208 height 150
click at [185, 172] on p "I understand you're interested in UX roles. To help me narrow down the search, …" at bounding box center [155, 199] width 208 height 150
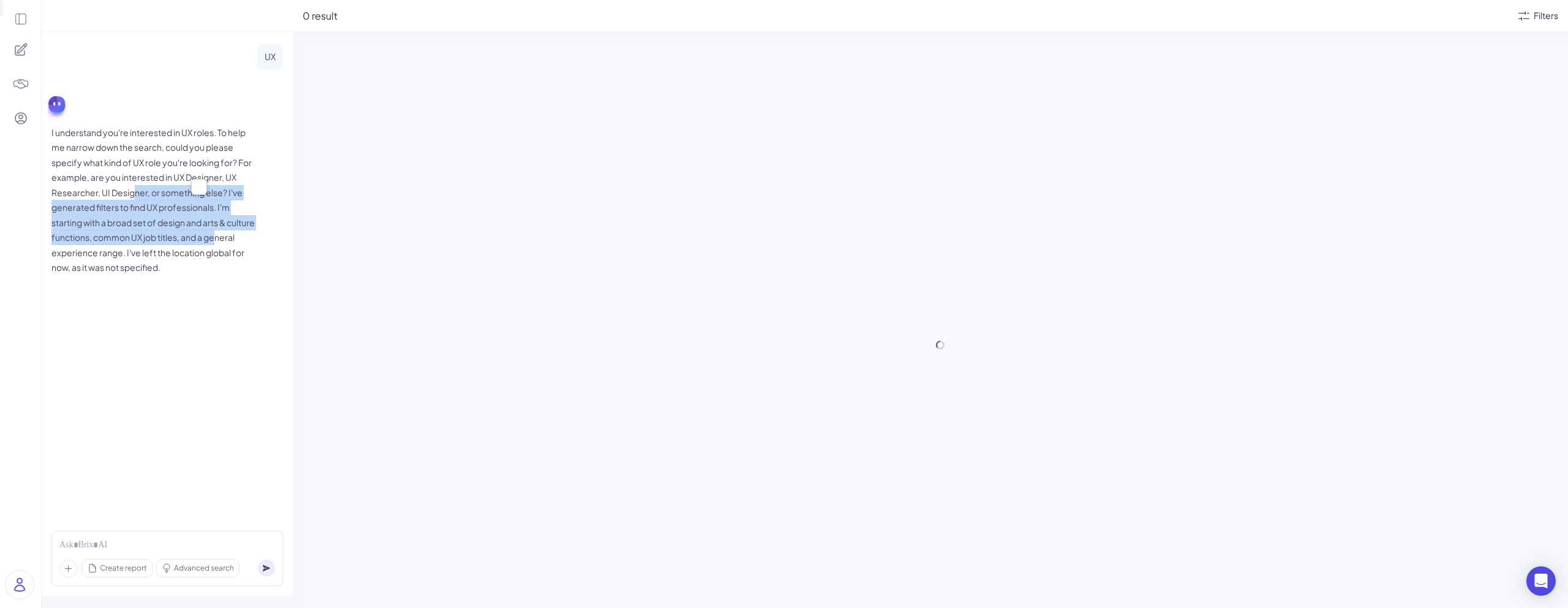
drag, startPoint x: 133, startPoint y: 188, endPoint x: 253, endPoint y: 284, distance: 153.7
click at [252, 280] on div "UX I understand you're interested in UX roles. To help me narrow down the searc…" at bounding box center [167, 165] width 232 height 241
click at [202, 280] on div "UX I understand you're interested in UX roles. To help me narrow down the searc…" at bounding box center [167, 165] width 232 height 241
click at [193, 244] on p "I understand you're interested in UX roles. To help me narrow down the search, …" at bounding box center [155, 199] width 208 height 150
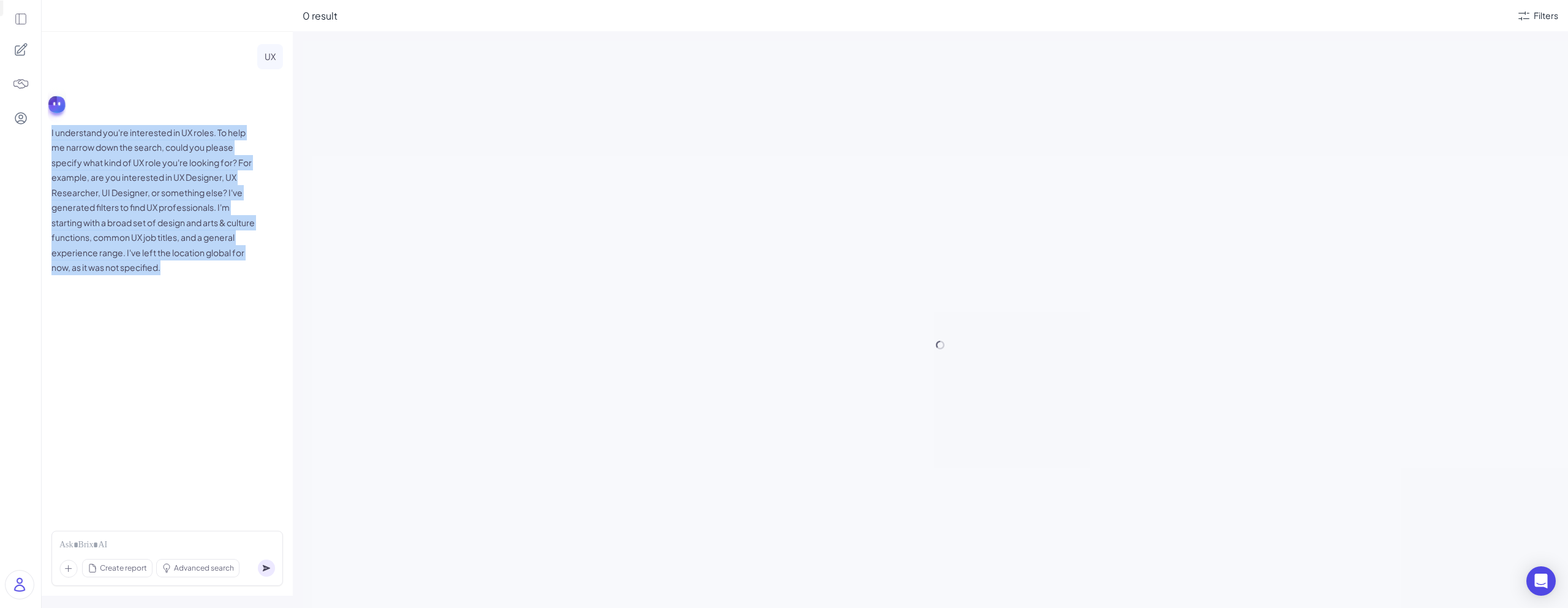
click at [193, 244] on p "I understand you're interested in UX roles. To help me narrow down the search, …" at bounding box center [155, 199] width 208 height 150
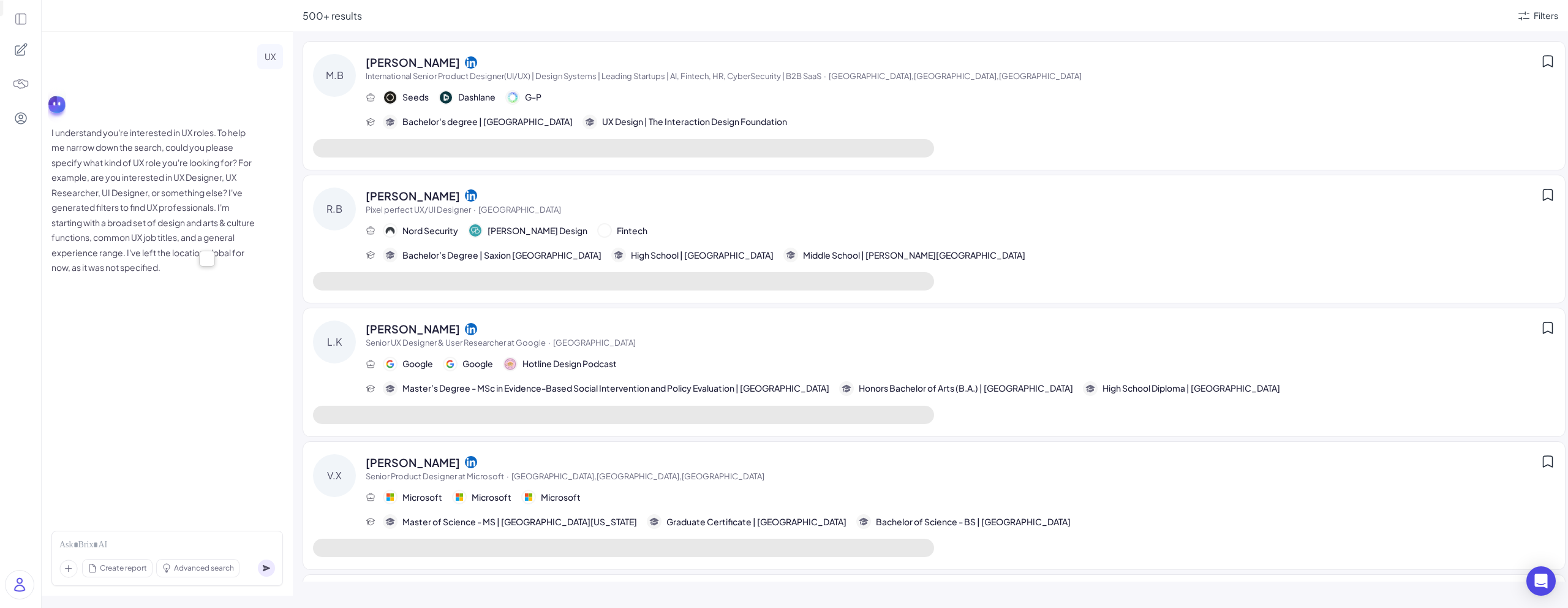
click at [211, 220] on p "I understand you're interested in UX roles. To help me narrow down the search, …" at bounding box center [155, 199] width 208 height 150
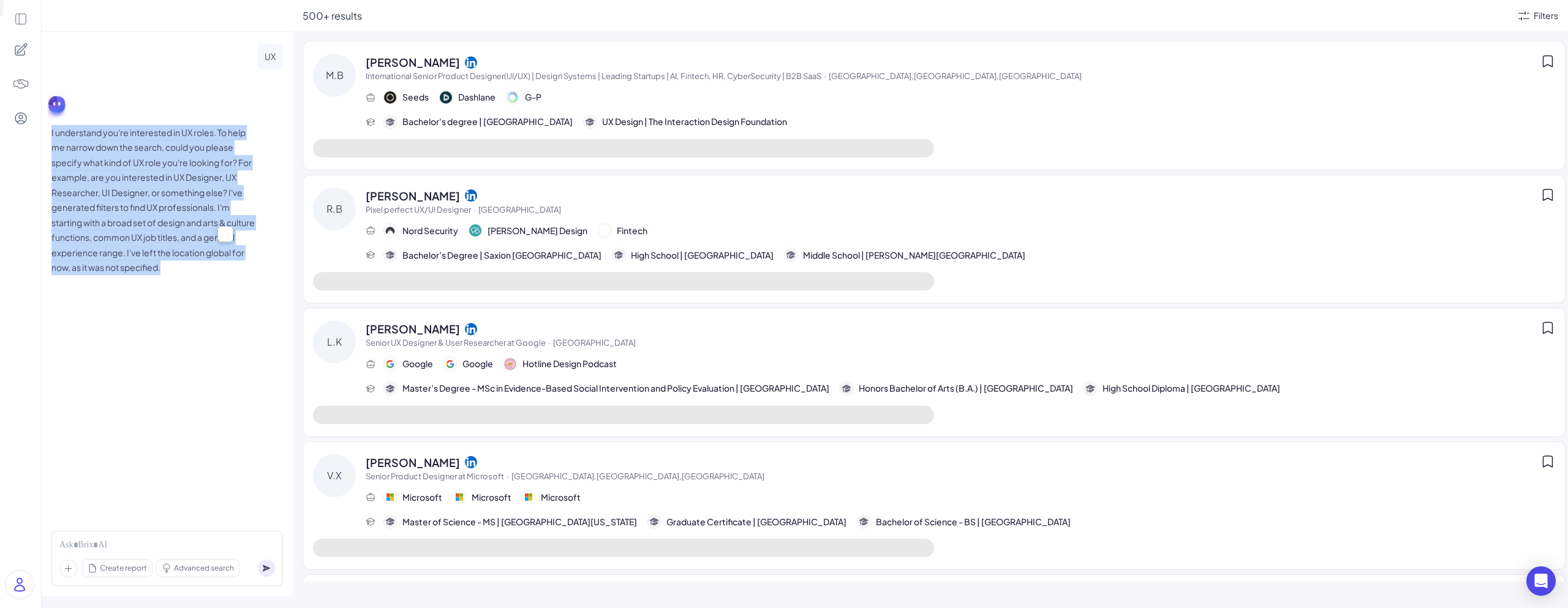
click at [211, 220] on p "I understand you're interested in UX roles. To help me narrow down the search, …" at bounding box center [155, 199] width 208 height 150
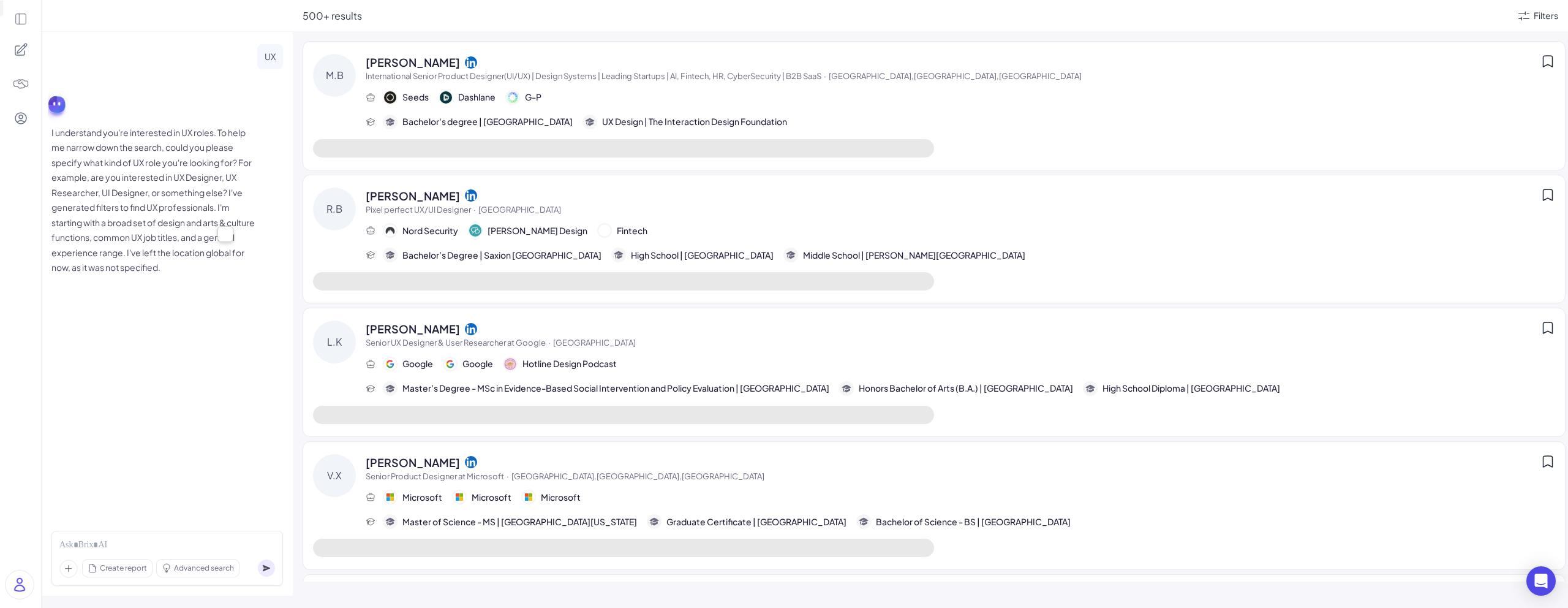
click at [243, 224] on p "I understand you're interested in UX roles. To help me narrow down the search, …" at bounding box center [155, 199] width 208 height 150
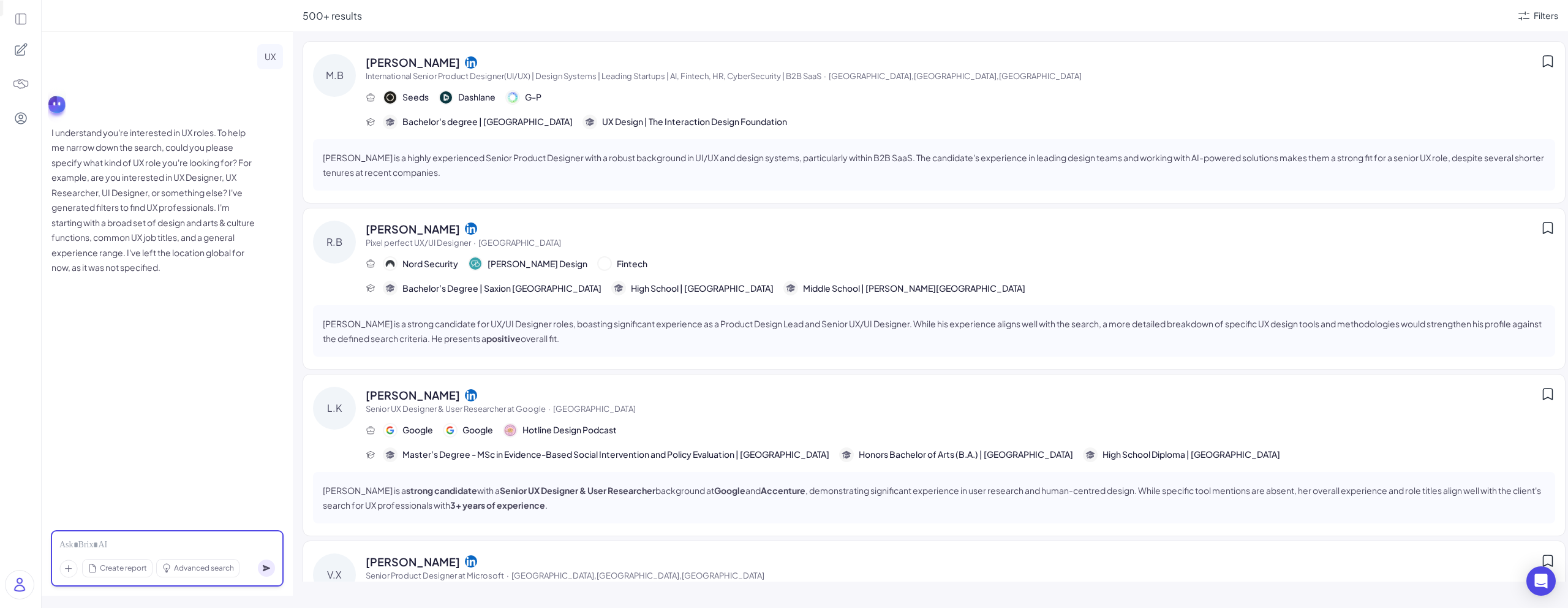
click at [125, 538] on div at bounding box center [167, 545] width 216 height 14
click at [227, 220] on p "I understand you're interested in UX roles. To help me narrow down the search, …" at bounding box center [155, 199] width 208 height 150
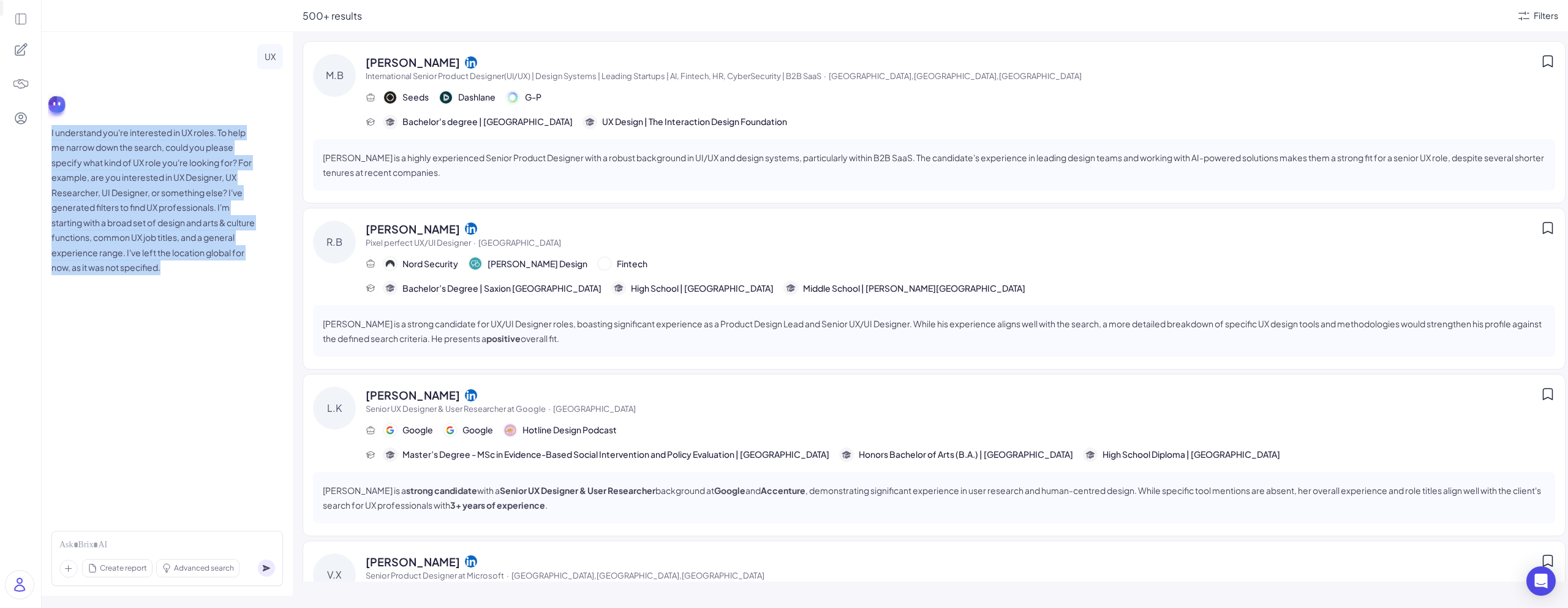
click at [227, 220] on p "I understand you're interested in UX roles. To help me narrow down the search, …" at bounding box center [155, 199] width 208 height 150
click at [187, 185] on p "I understand you're interested in UX roles. To help me narrow down the search, …" at bounding box center [155, 199] width 208 height 150
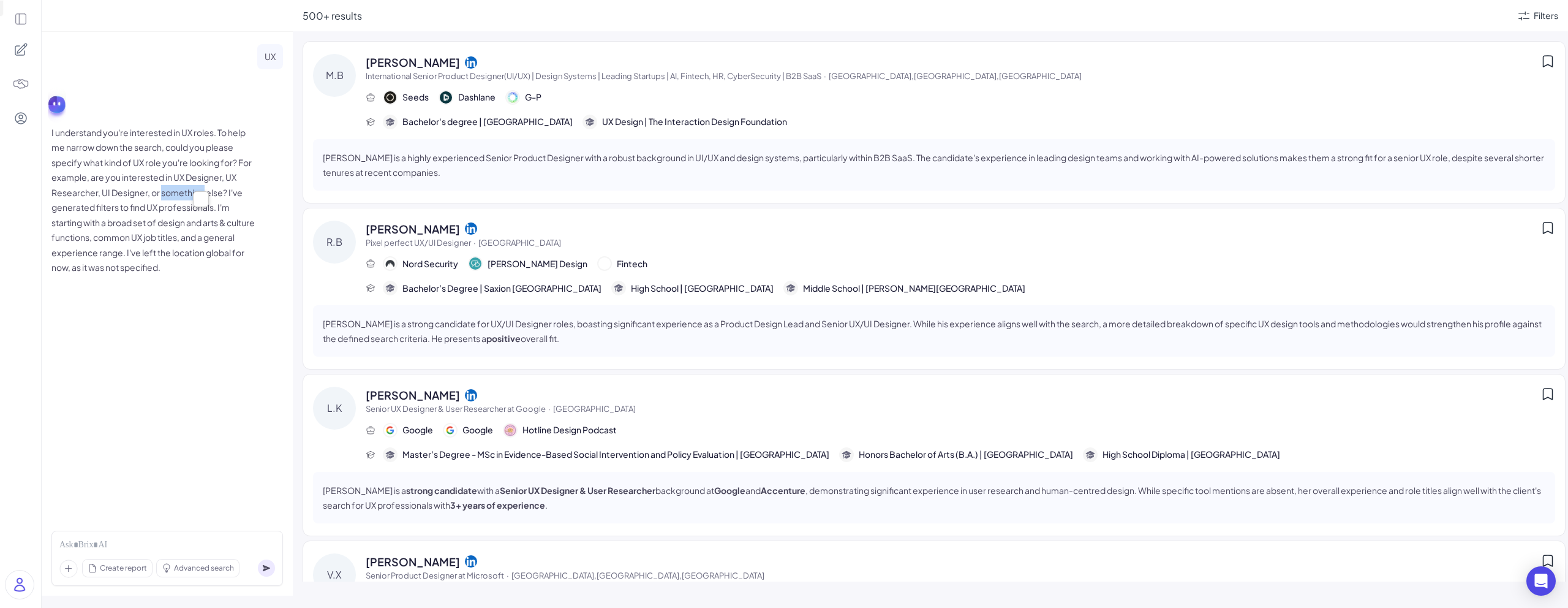
click at [187, 185] on p "I understand you're interested in UX roles. To help me narrow down the search, …" at bounding box center [155, 199] width 208 height 150
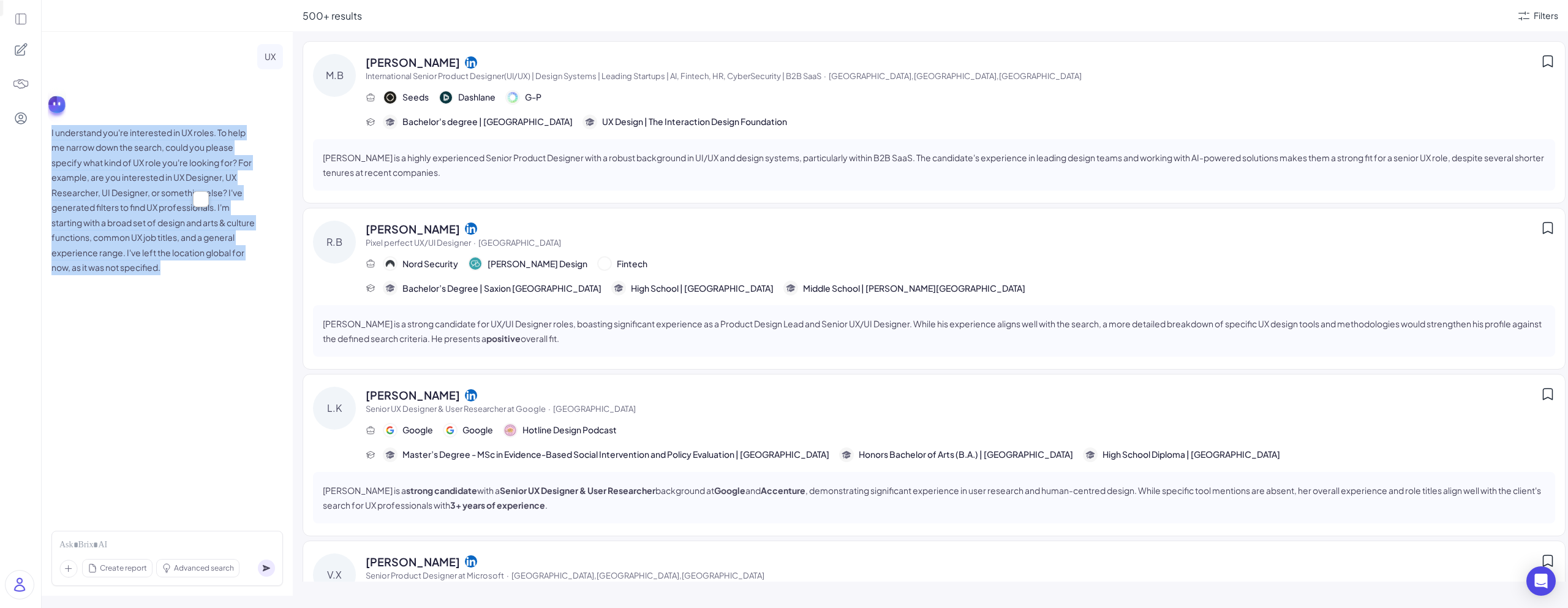
click at [187, 185] on p "I understand you're interested in UX roles. To help me narrow down the search, …" at bounding box center [155, 199] width 208 height 150
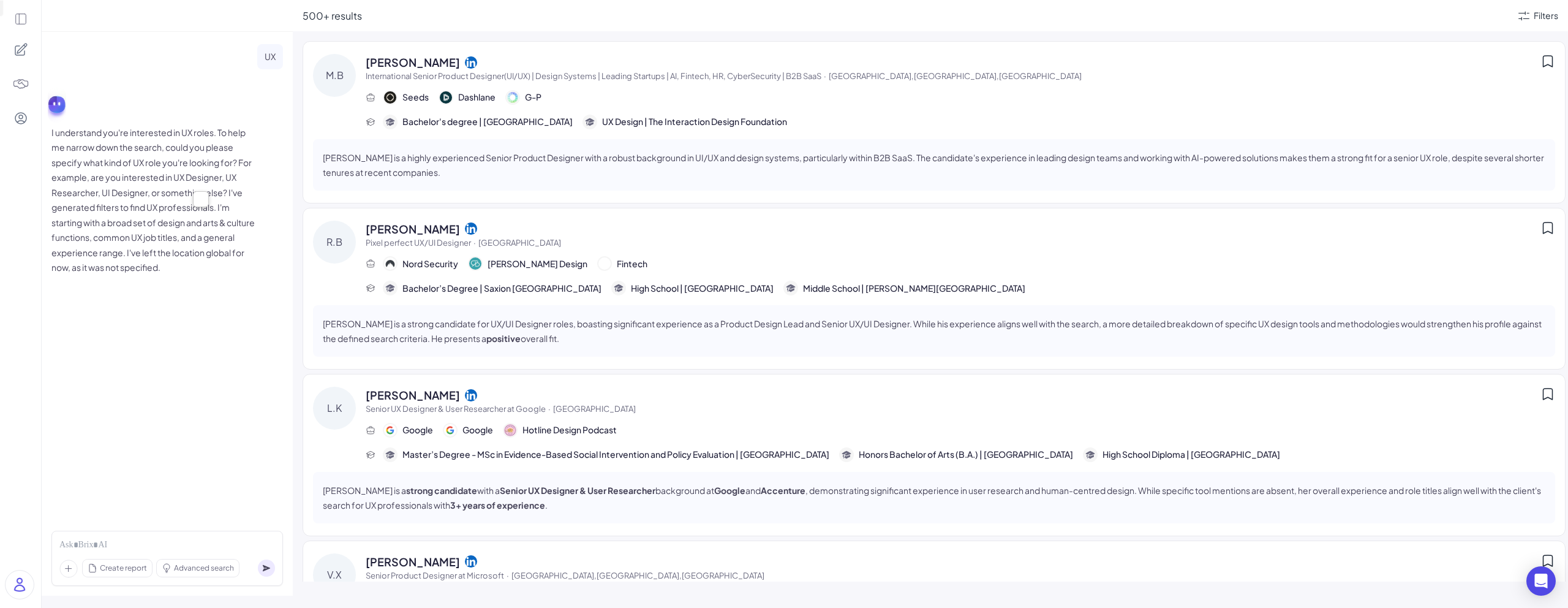
click at [32, 12] on div at bounding box center [20, 304] width 41 height 608
click at [16, 17] on icon at bounding box center [20, 19] width 14 height 14
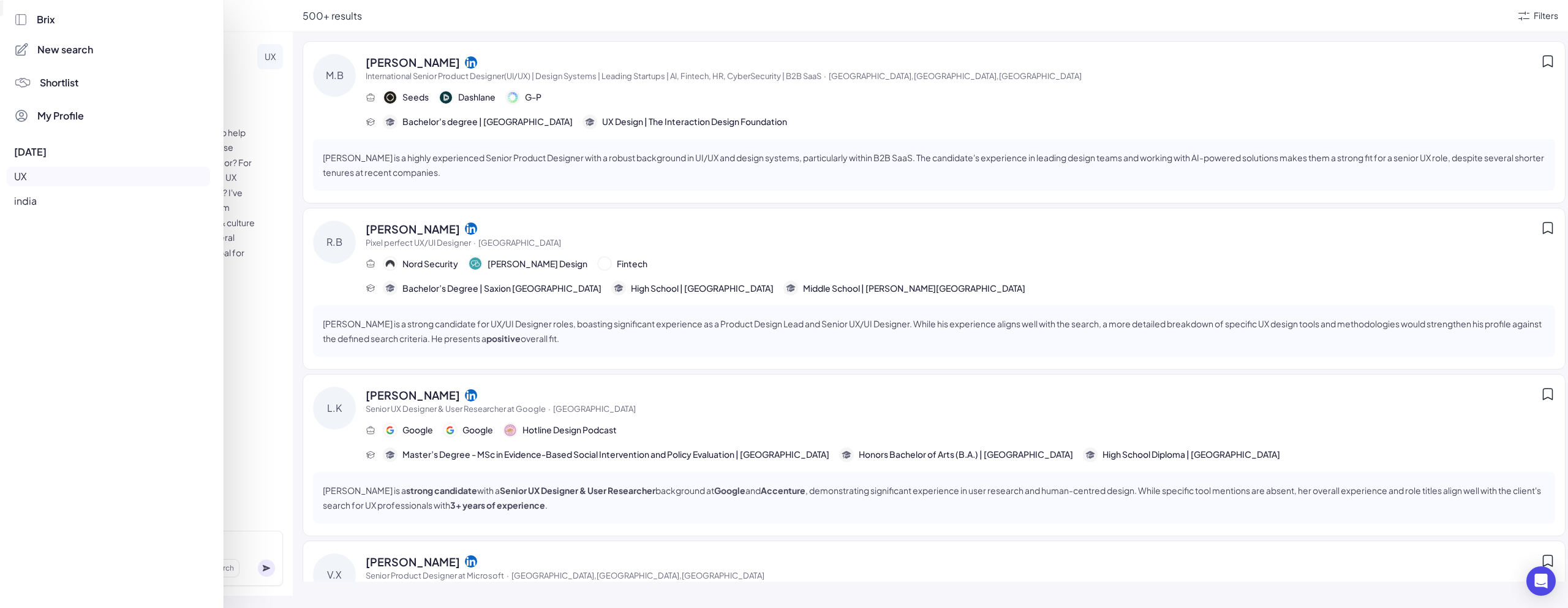
click at [137, 199] on div "india" at bounding box center [108, 201] width 204 height 20
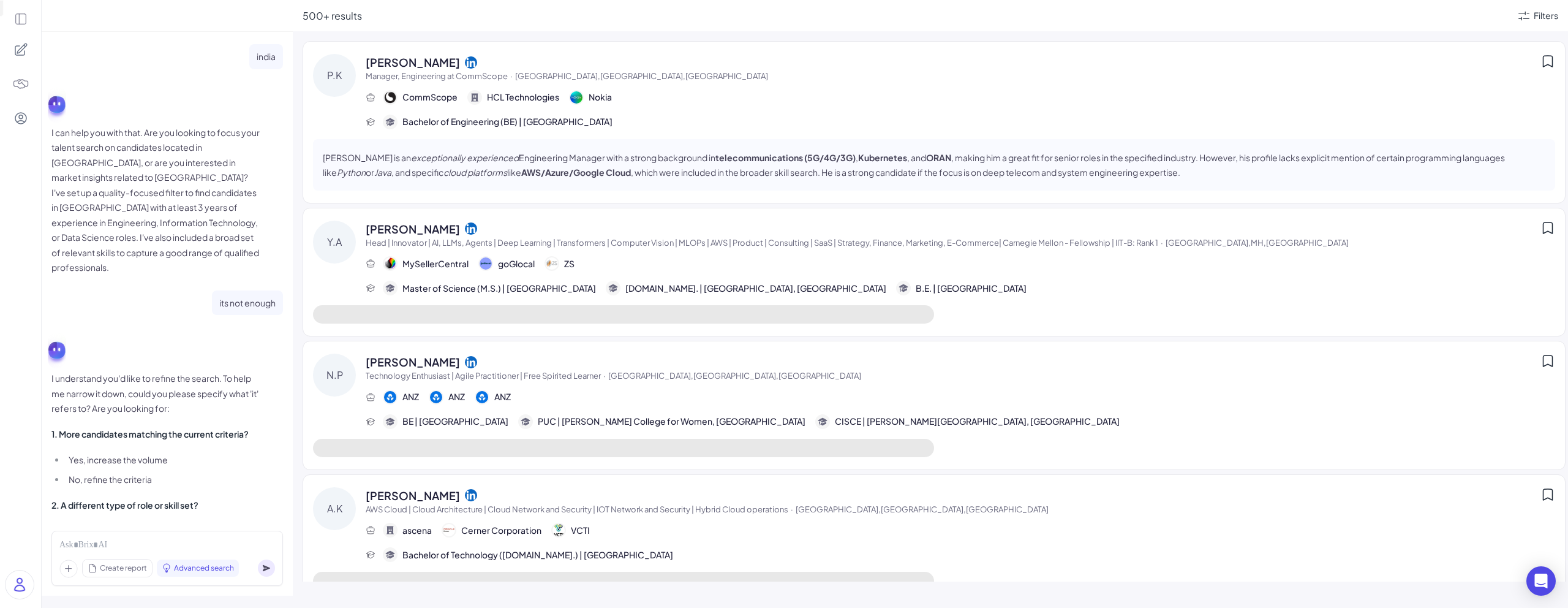
click at [22, 15] on icon at bounding box center [20, 19] width 14 height 14
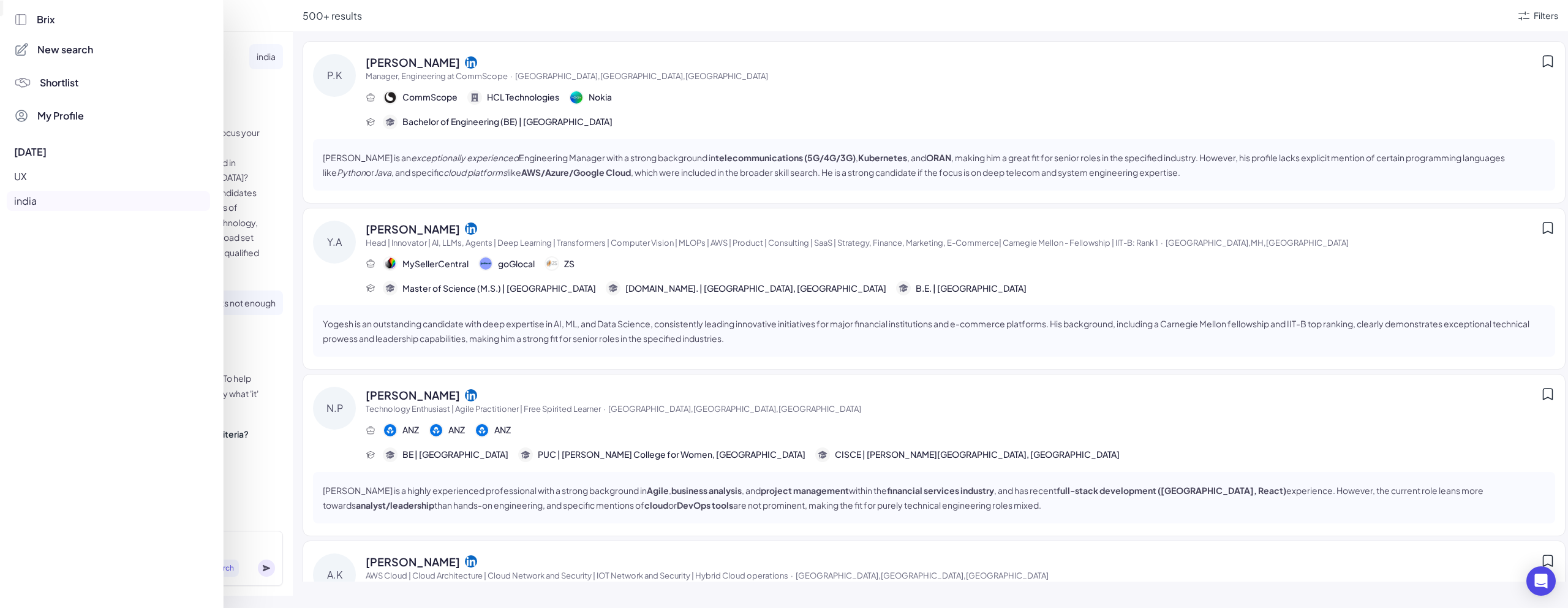
click at [60, 180] on div "UX" at bounding box center [108, 176] width 204 height 20
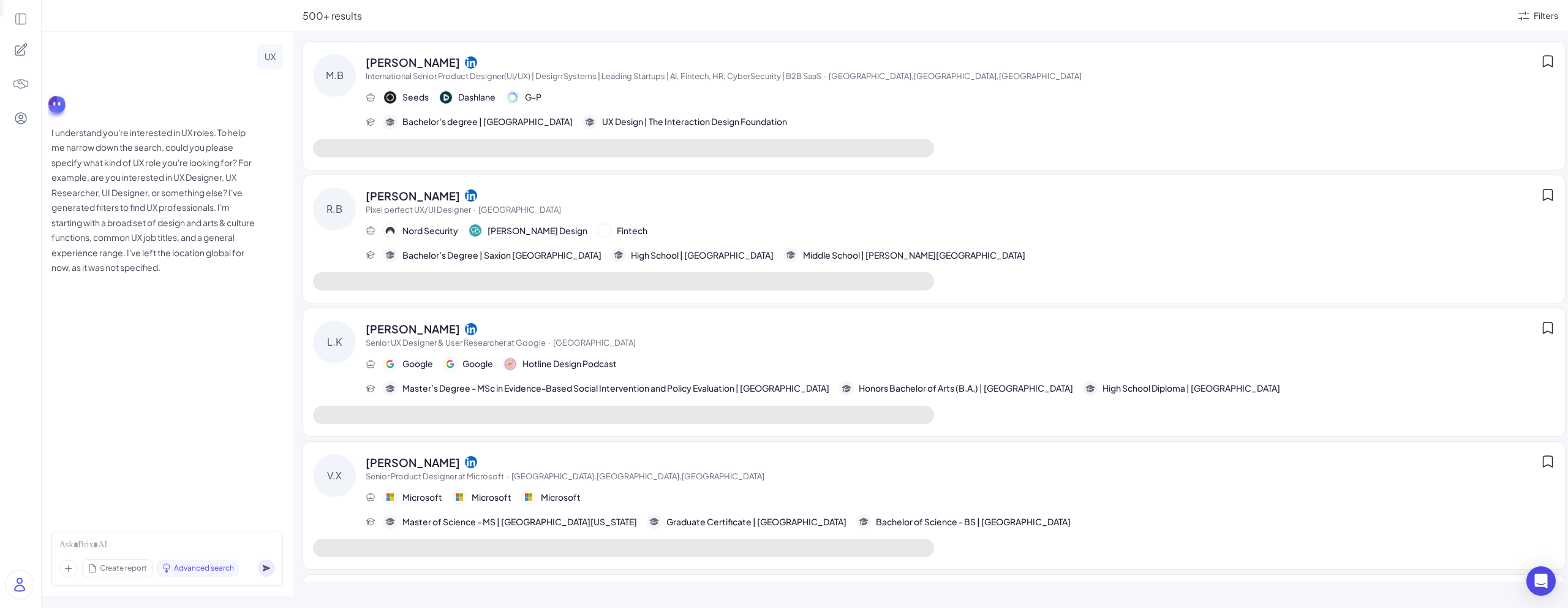
click at [104, 170] on p "I understand you're interested in UX roles. To help me narrow down the search, …" at bounding box center [155, 199] width 208 height 150
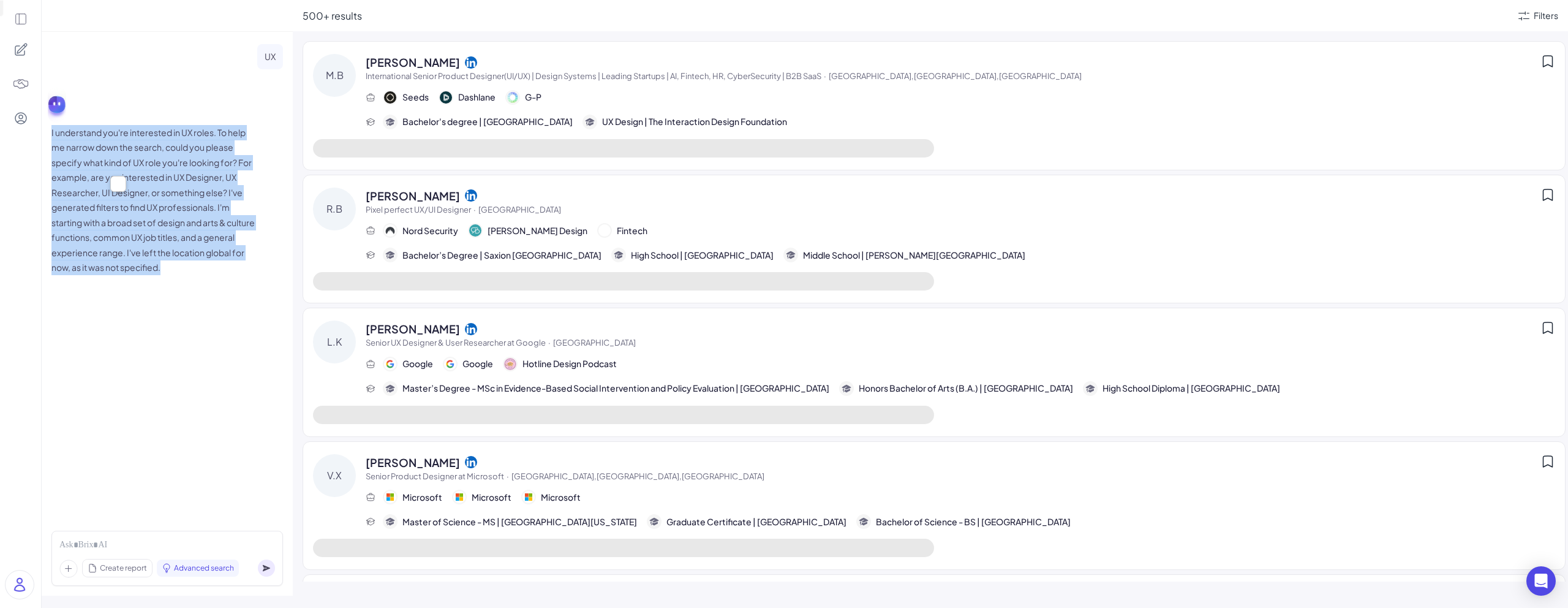
click at [104, 170] on p "I understand you're interested in UX roles. To help me narrow down the search, …" at bounding box center [155, 199] width 208 height 150
click at [139, 174] on p "I understand you're interested in UX roles. To help me narrow down the search, …" at bounding box center [155, 199] width 208 height 150
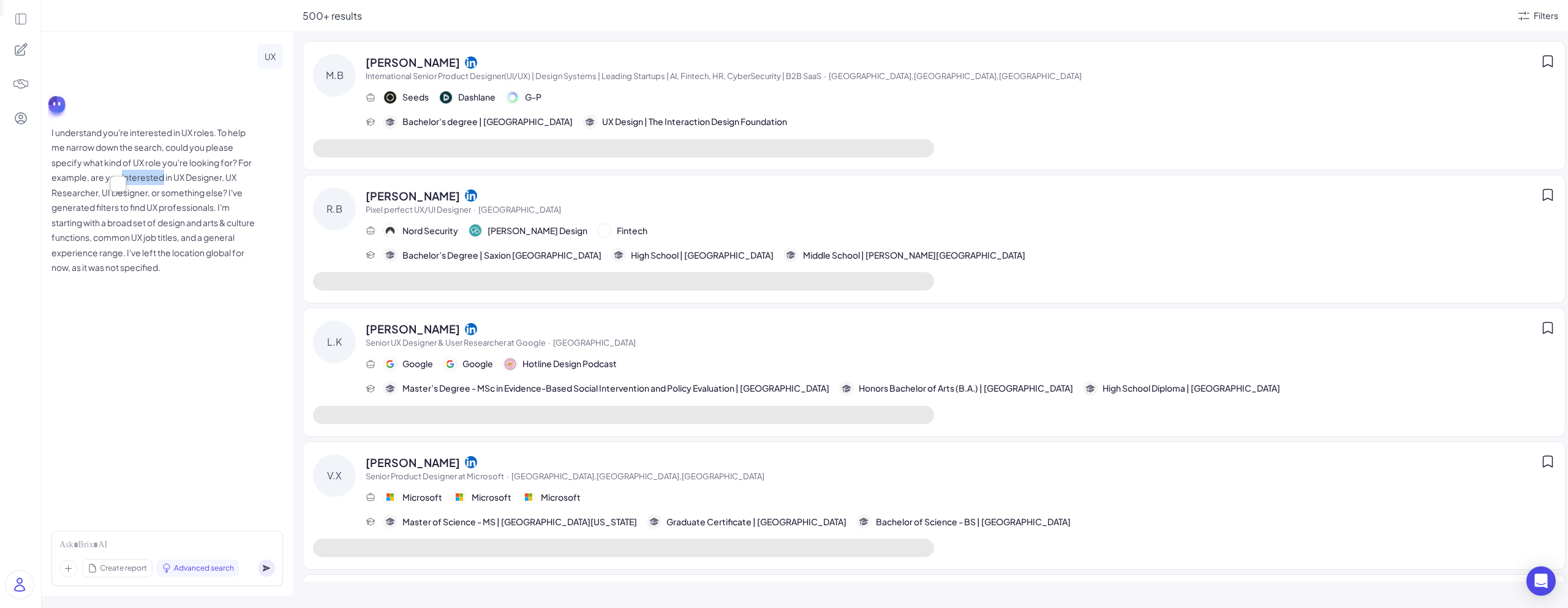
click at [139, 174] on p "I understand you're interested in UX roles. To help me narrow down the search, …" at bounding box center [155, 199] width 208 height 150
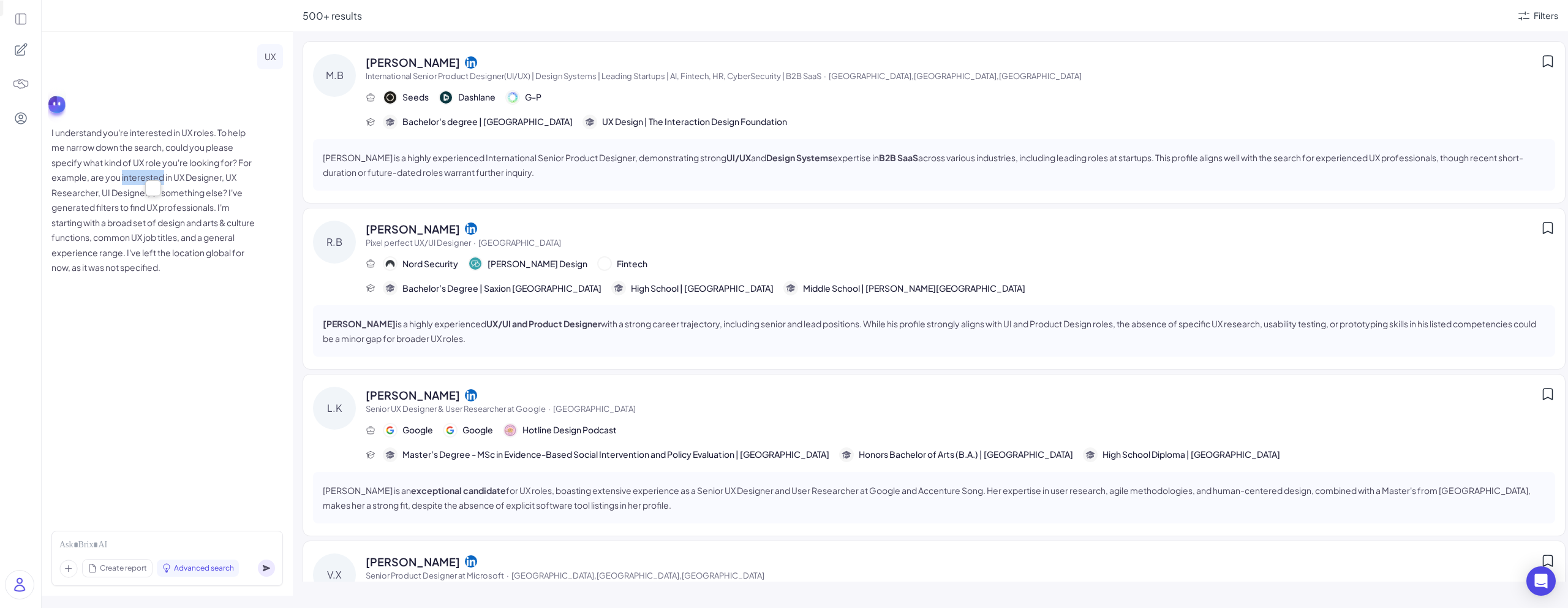
click at [139, 174] on p "I understand you're interested in UX roles. To help me narrow down the search, …" at bounding box center [155, 199] width 208 height 150
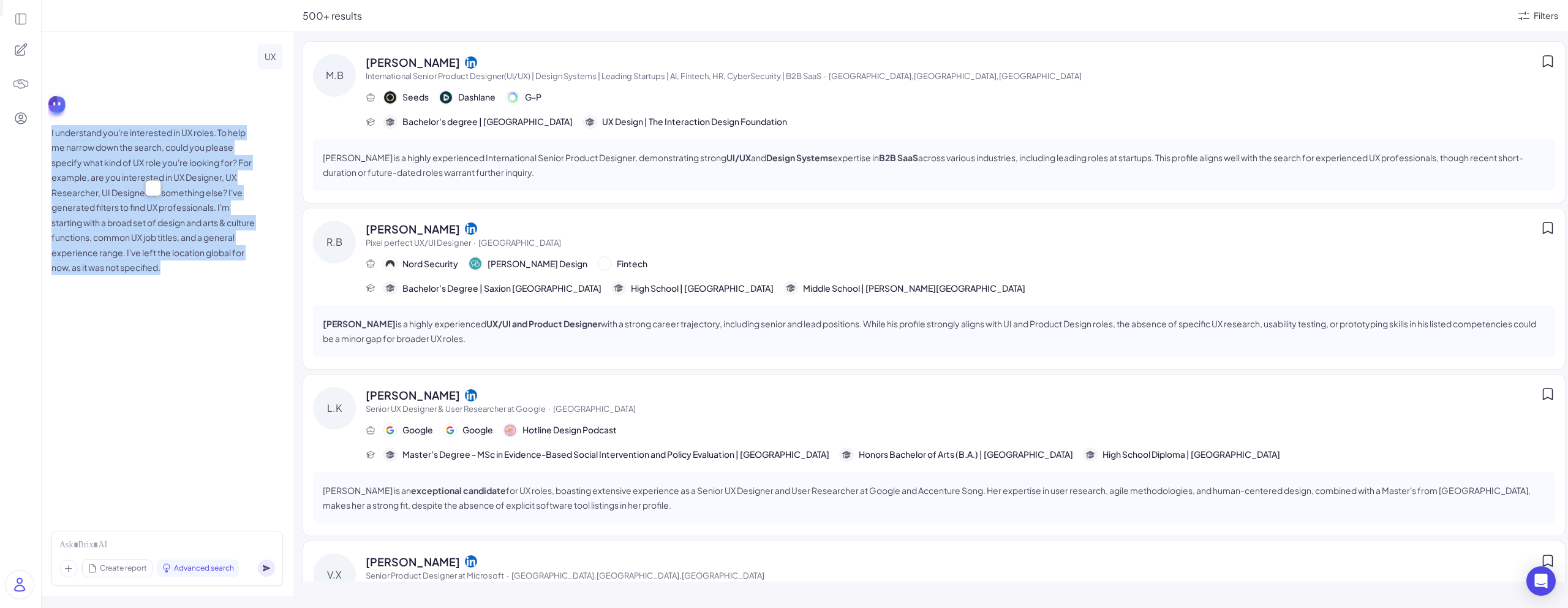
click at [139, 174] on p "I understand you're interested in UX roles. To help me narrow down the search, …" at bounding box center [155, 199] width 208 height 150
click at [188, 159] on p "I understand you're interested in UX roles. To help me narrow down the search, …" at bounding box center [155, 199] width 208 height 150
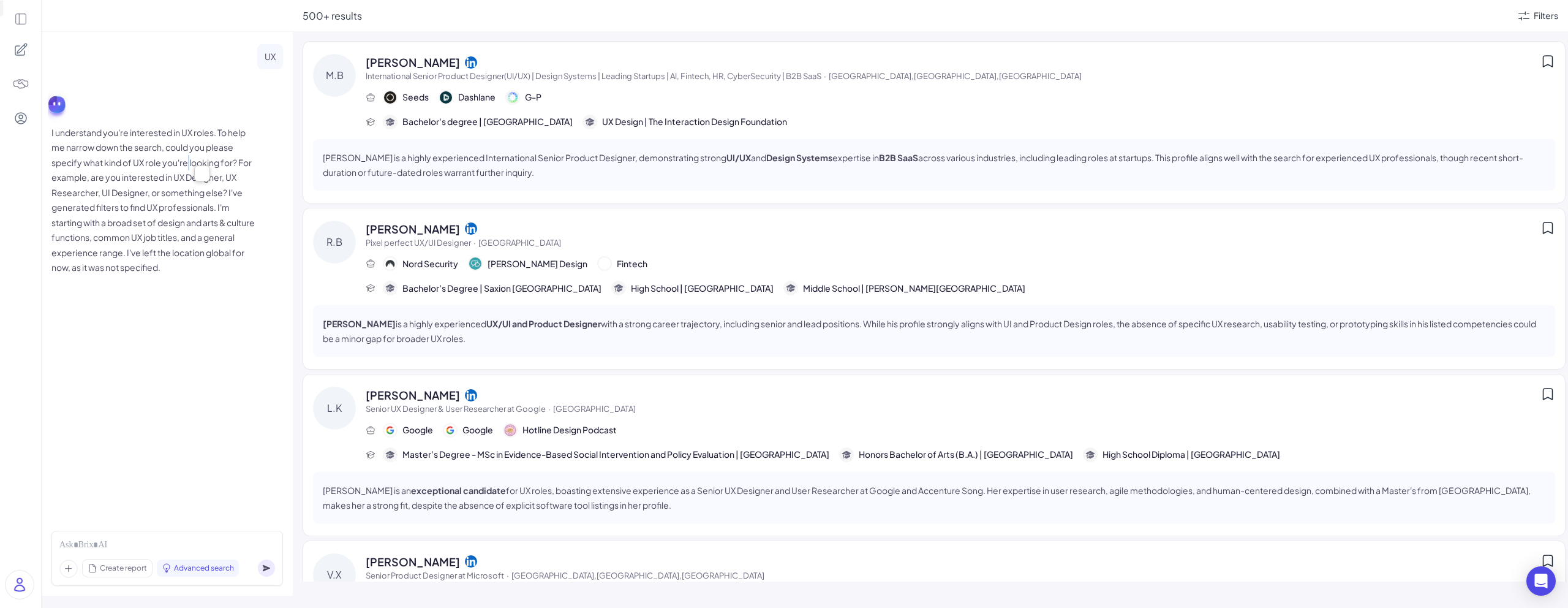
click at [188, 159] on p "I understand you're interested in UX roles. To help me narrow down the search, …" at bounding box center [155, 199] width 208 height 150
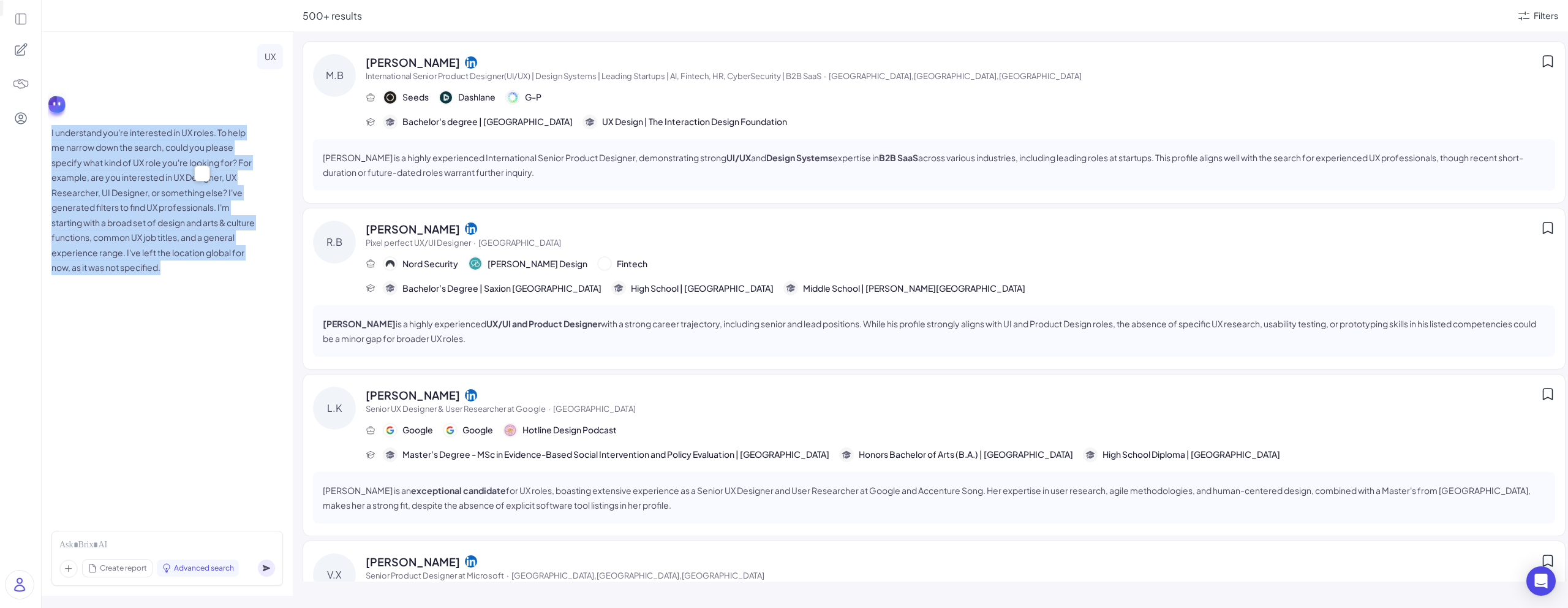
click at [188, 159] on p "I understand you're interested in UX roles. To help me narrow down the search, …" at bounding box center [155, 199] width 208 height 150
click at [207, 212] on p "I understand you're interested in UX roles. To help me narrow down the search, …" at bounding box center [155, 199] width 208 height 150
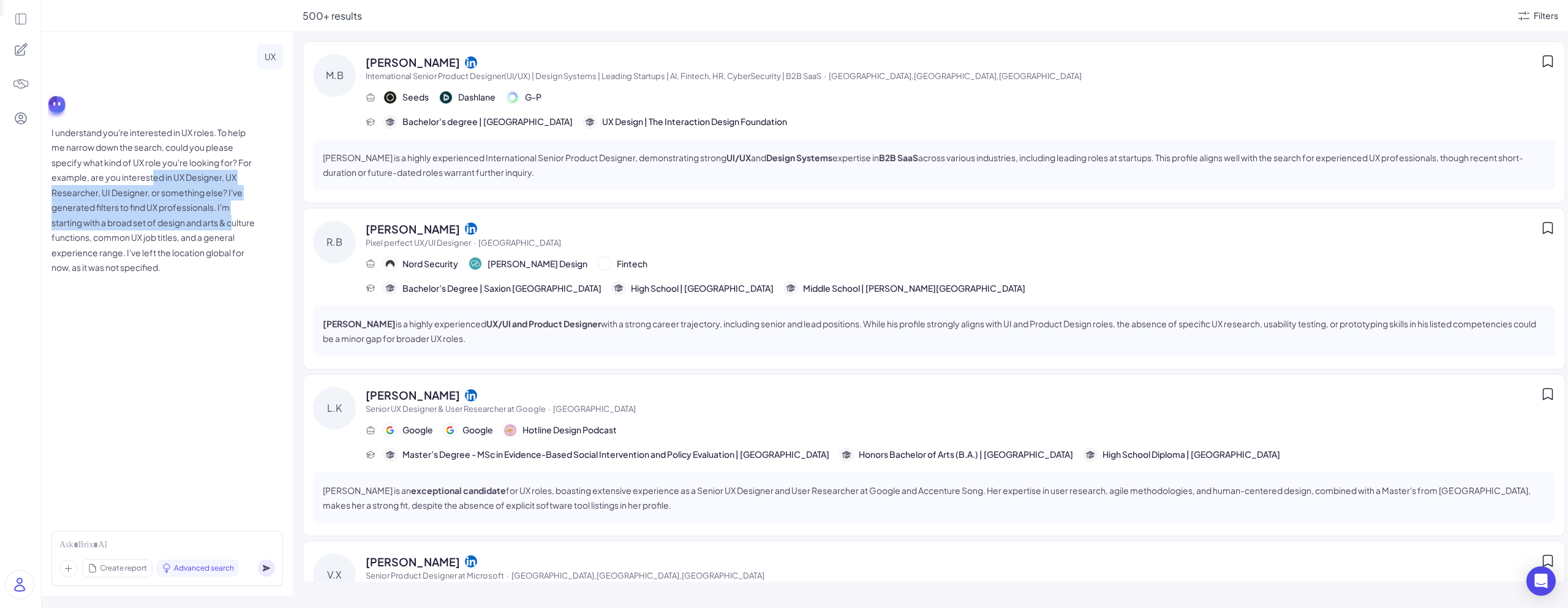
drag, startPoint x: 151, startPoint y: 181, endPoint x: 236, endPoint y: 224, distance: 95.3
click at [236, 224] on p "I understand you're interested in UX roles. To help me narrow down the search, …" at bounding box center [155, 199] width 208 height 150
click at [174, 178] on p "I understand you're interested in UX roles. To help me narrow down the search, …" at bounding box center [155, 199] width 208 height 150
drag, startPoint x: 142, startPoint y: 180, endPoint x: 238, endPoint y: 214, distance: 101.8
click at [238, 214] on p "I understand you're interested in UX roles. To help me narrow down the search, …" at bounding box center [155, 199] width 208 height 150
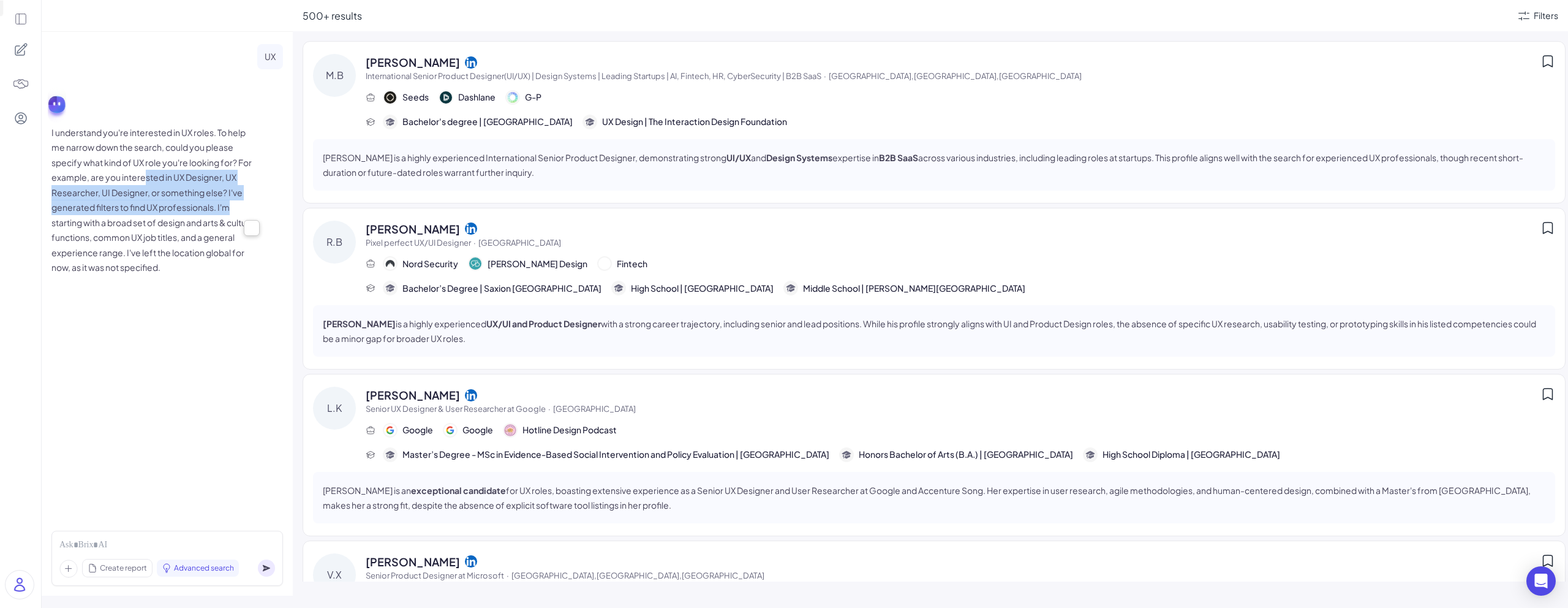
click at [187, 177] on p "I understand you're interested in UX roles. To help me narrow down the search, …" at bounding box center [155, 199] width 208 height 150
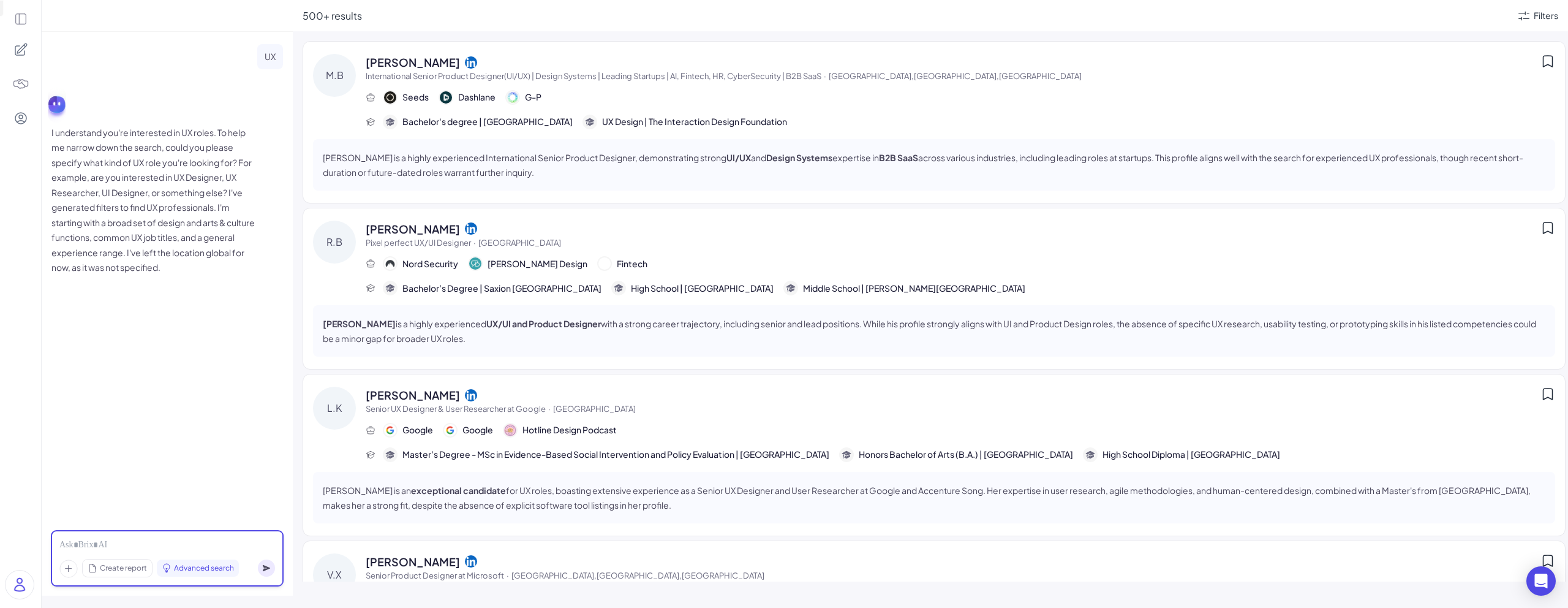
click at [78, 544] on div at bounding box center [167, 545] width 216 height 14
click at [280, 54] on div "UX" at bounding box center [270, 57] width 26 height 25
click at [268, 56] on p "UX" at bounding box center [269, 57] width 11 height 15
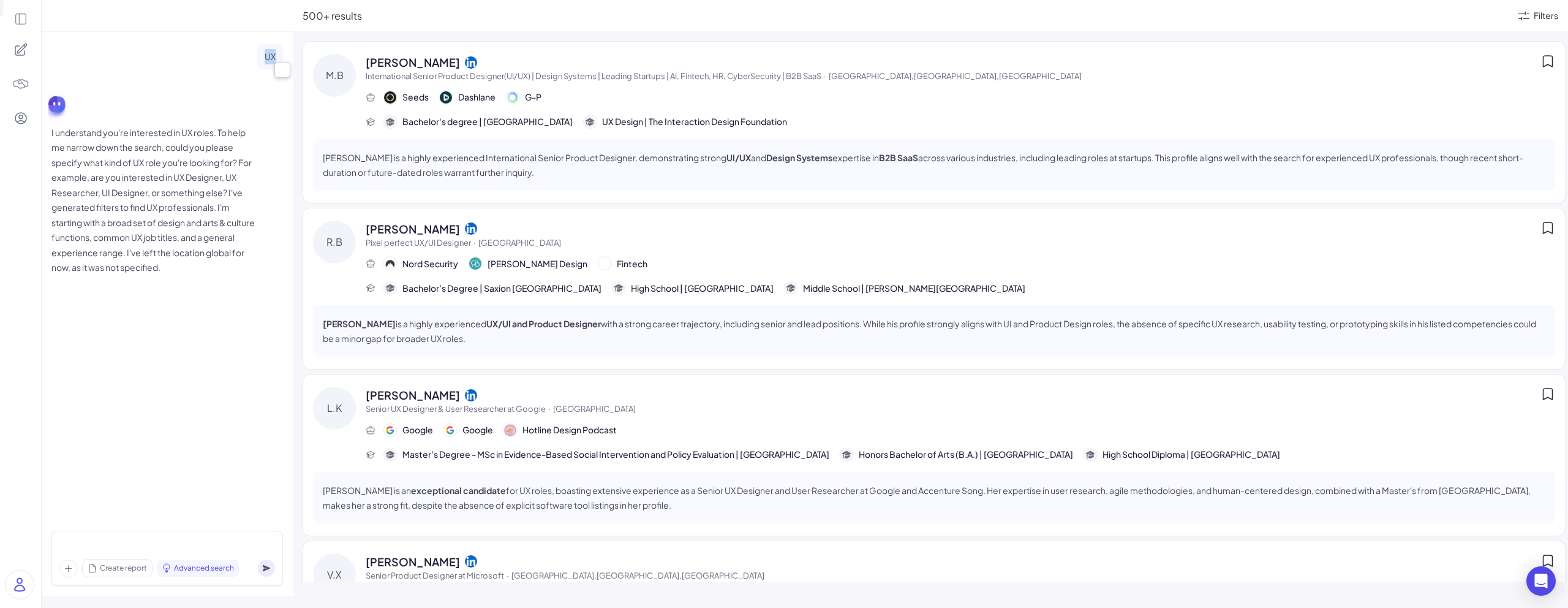
click at [268, 56] on p "UX" at bounding box center [269, 57] width 11 height 15
click at [125, 131] on p "I understand you're interested in UX roles. To help me narrow down the search, …" at bounding box center [155, 199] width 208 height 150
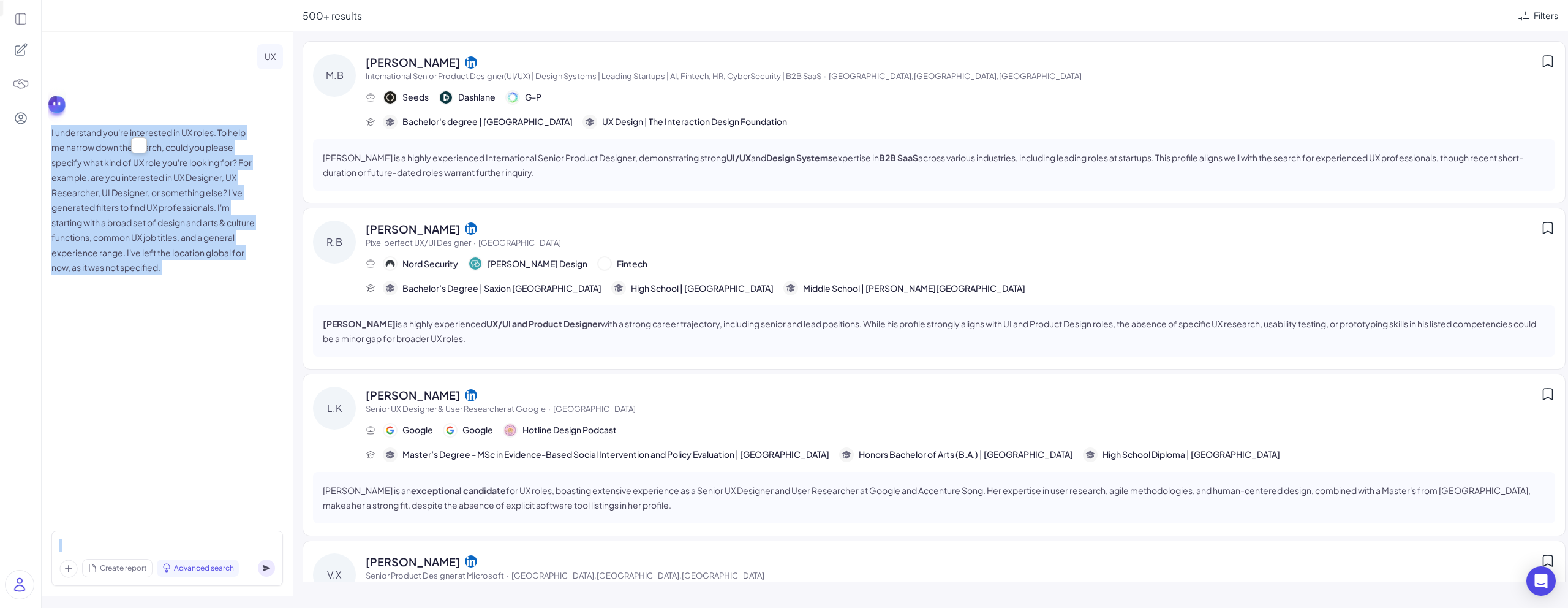
click at [125, 131] on p "I understand you're interested in UX roles. To help me narrow down the search, …" at bounding box center [155, 199] width 208 height 150
click at [136, 197] on p "I understand you're interested in UX roles. To help me narrow down the search, …" at bounding box center [155, 199] width 208 height 150
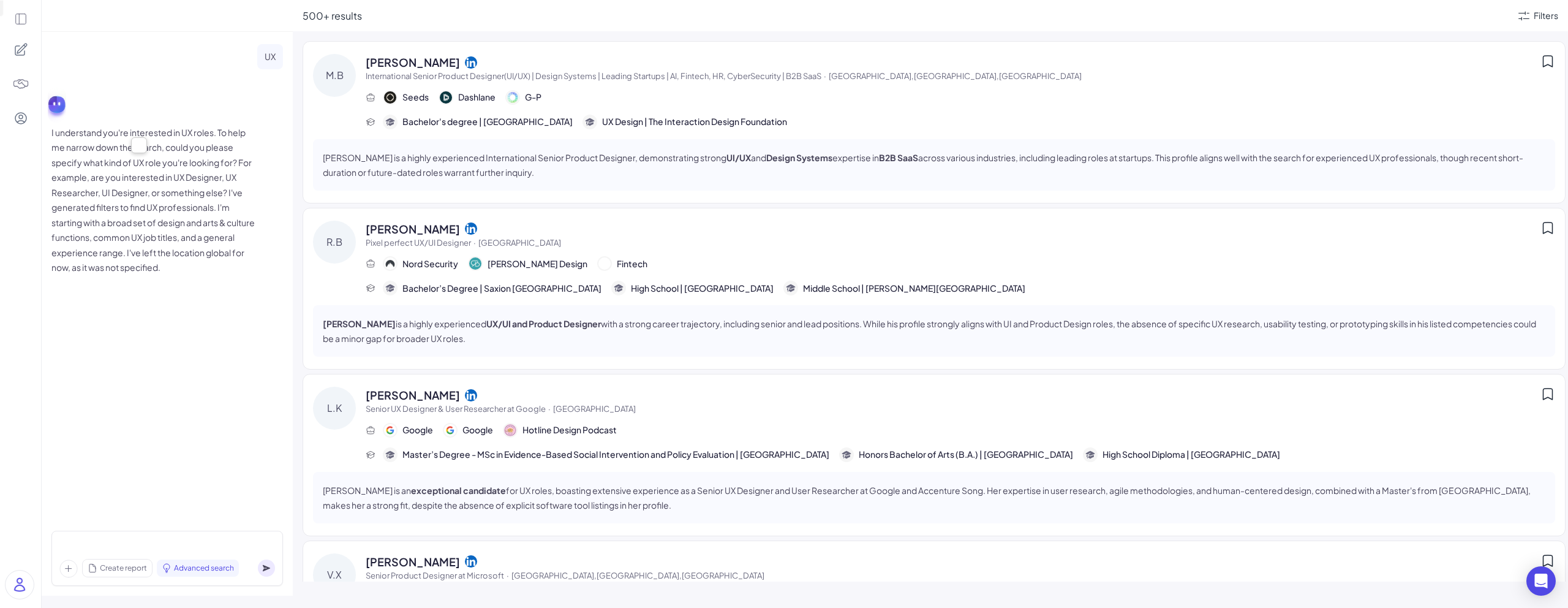
click at [136, 197] on p "I understand you're interested in UX roles. To help me narrow down the search, …" at bounding box center [155, 199] width 208 height 150
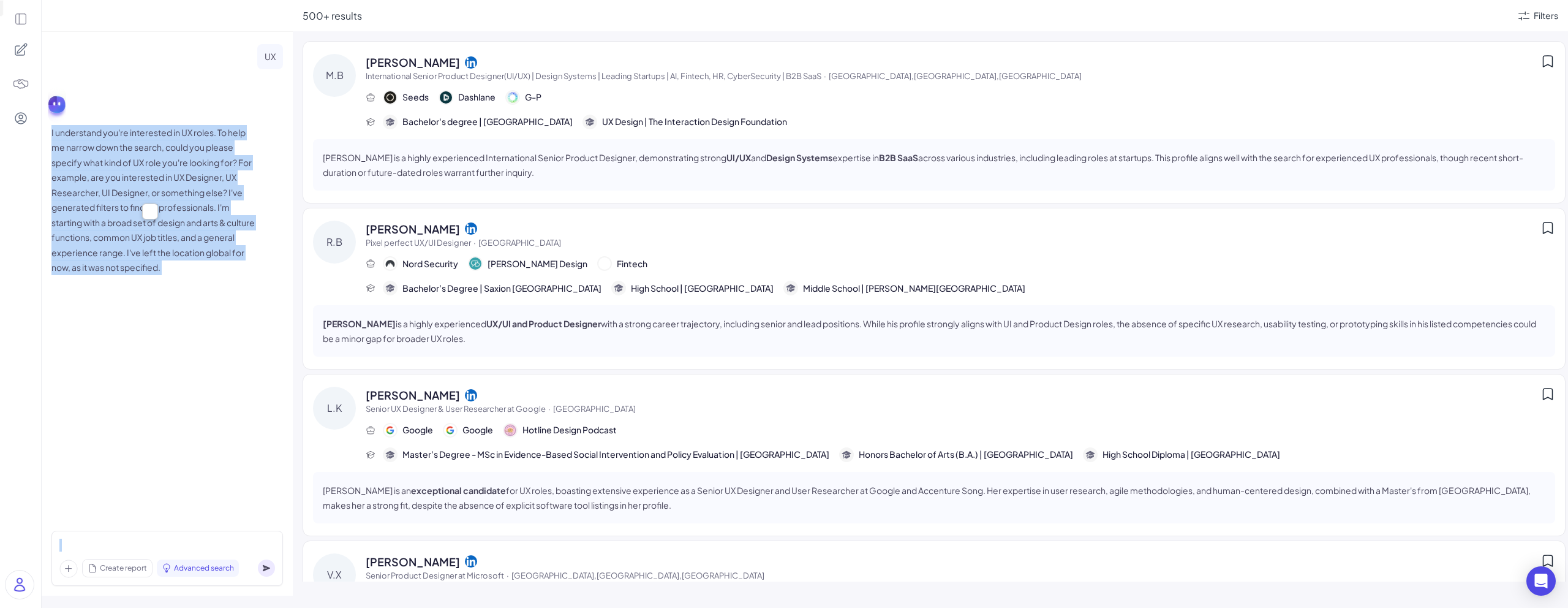
click at [136, 197] on p "I understand you're interested in UX roles. To help me narrow down the search, …" at bounding box center [155, 199] width 208 height 150
click at [22, 84] on img at bounding box center [21, 84] width 17 height 17
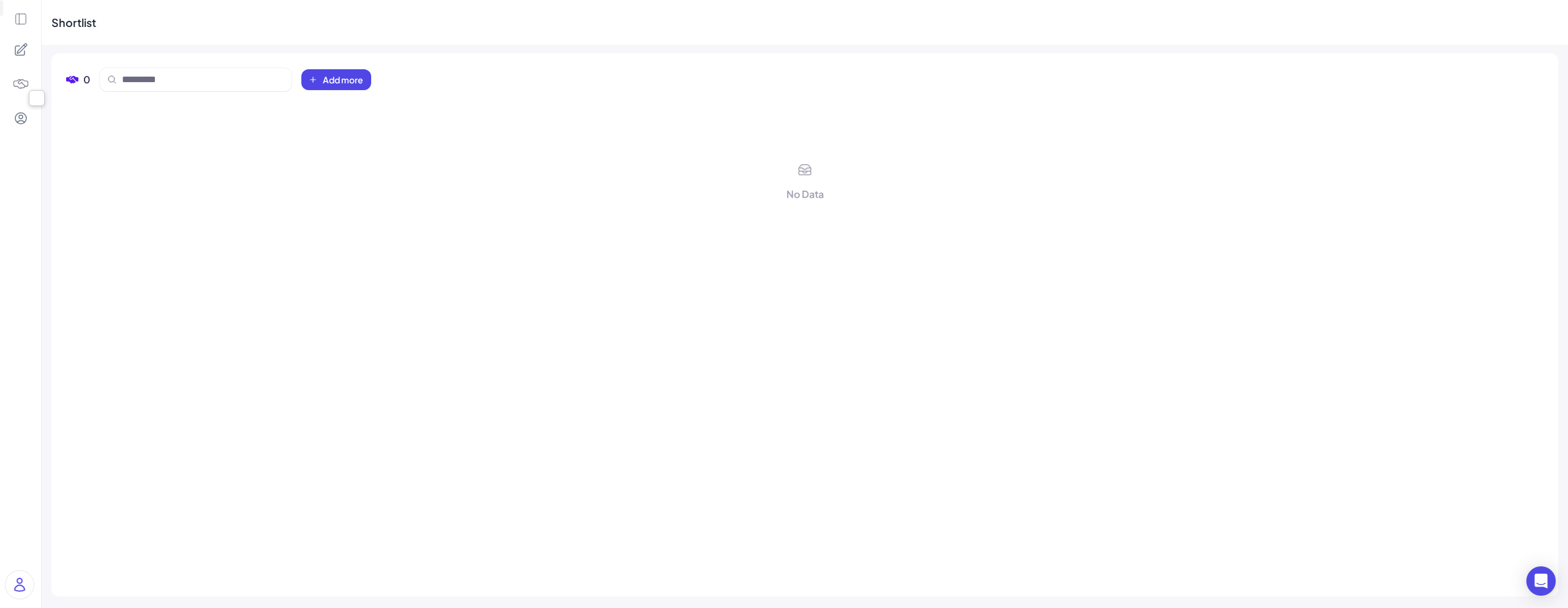
click at [20, 46] on icon at bounding box center [21, 49] width 14 height 14
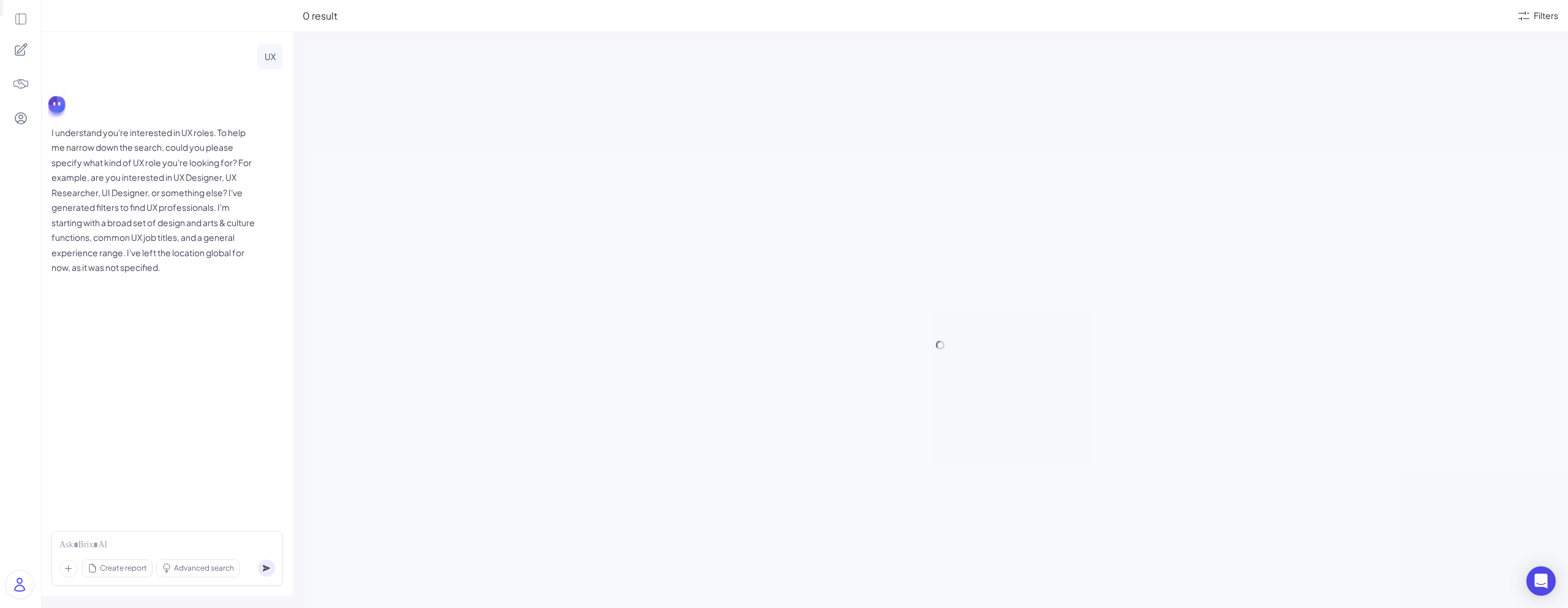
click at [22, 16] on icon at bounding box center [20, 19] width 14 height 14
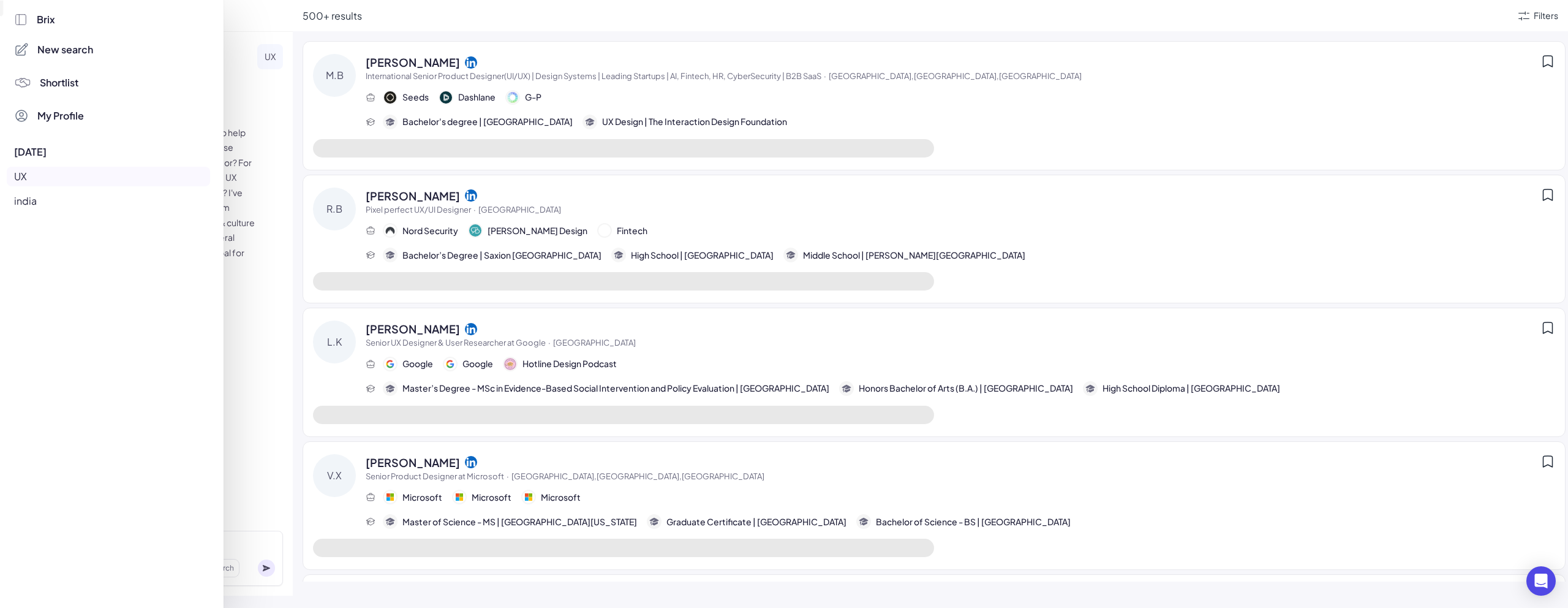
click at [765, 172] on div at bounding box center [784, 304] width 1568 height 608
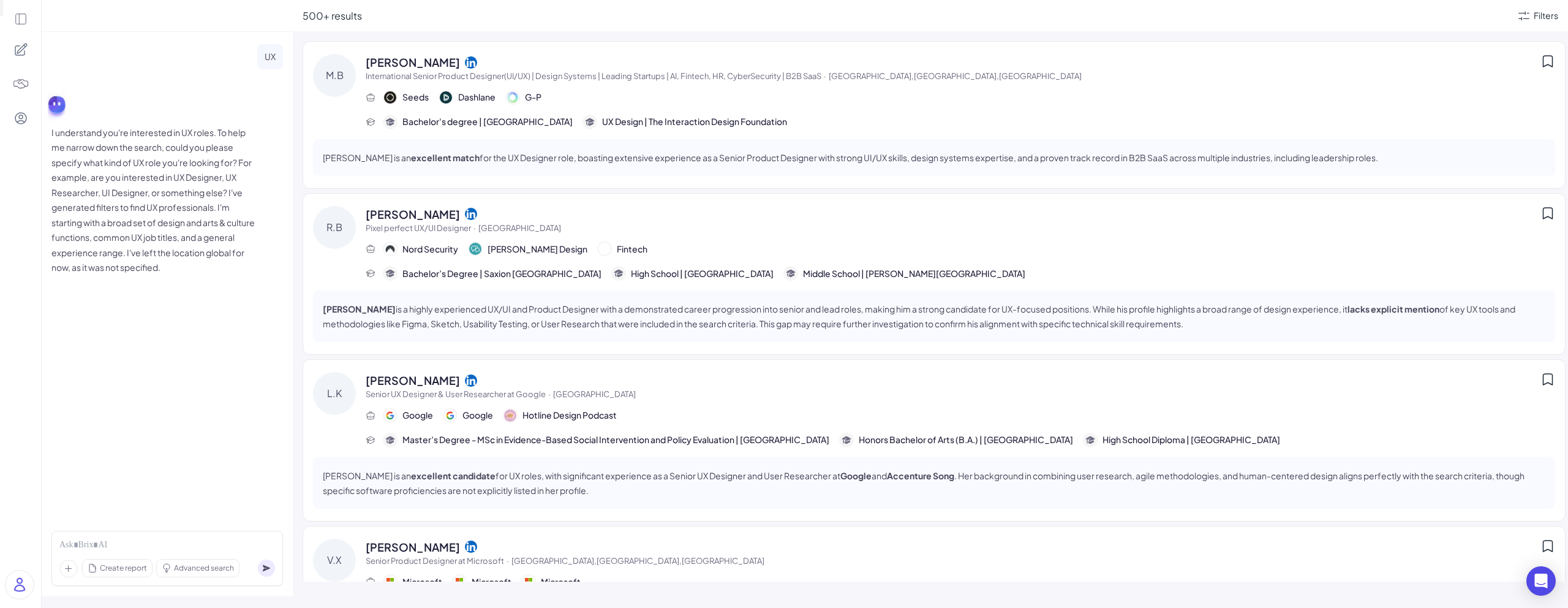
click at [981, 152] on p "Macon Bauer is an excellent match for the UX Designer role, boasting extensive …" at bounding box center [850, 157] width 1055 height 14
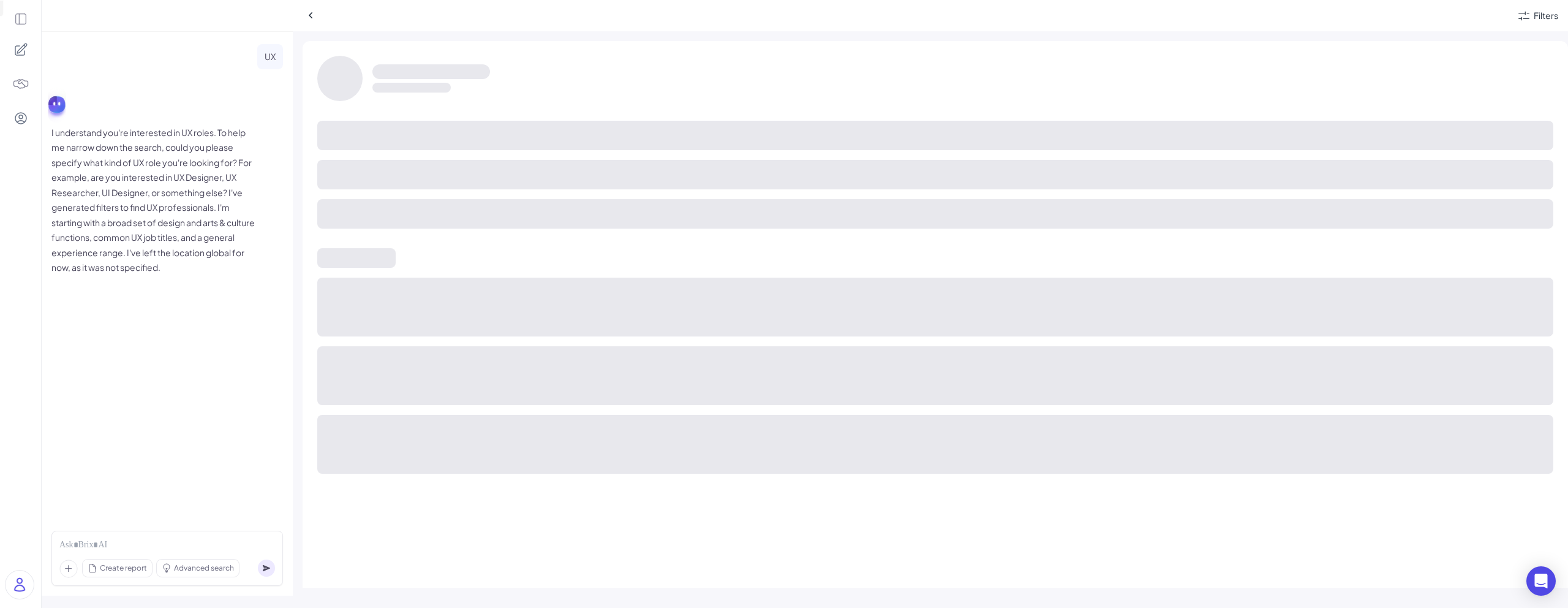
click at [981, 152] on div at bounding box center [935, 175] width 1236 height 108
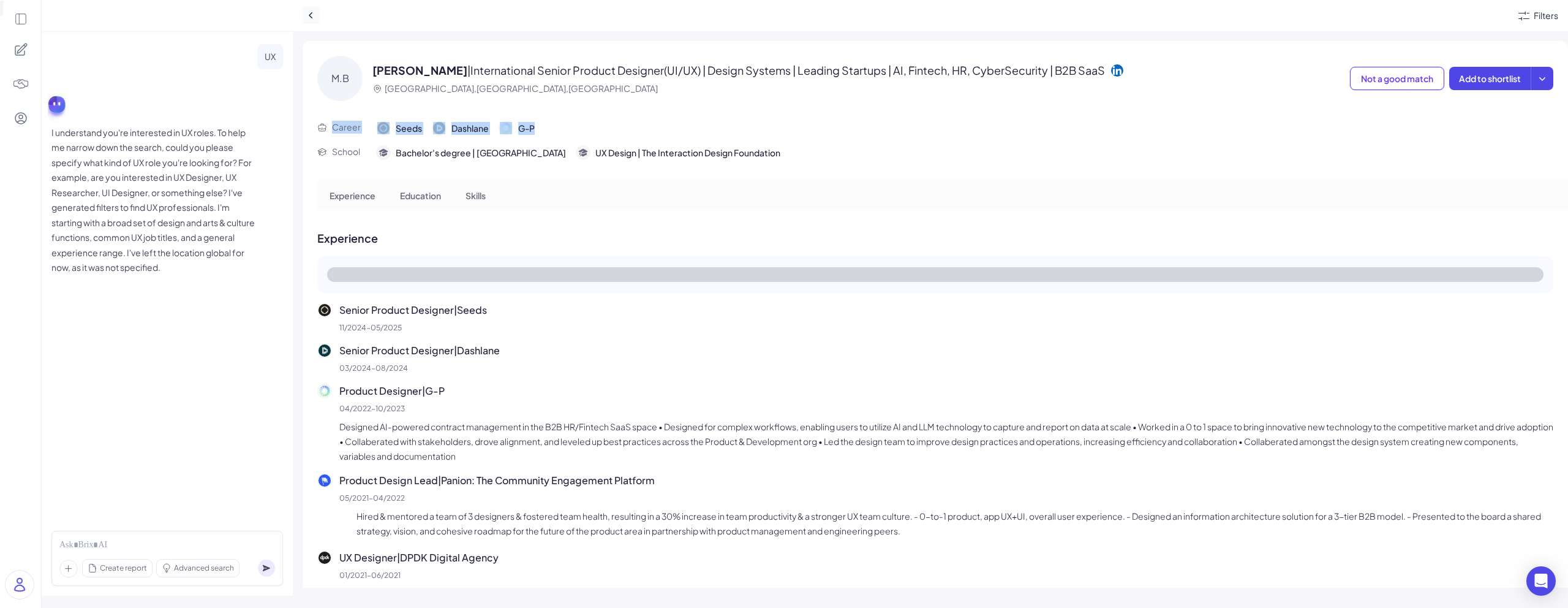
click at [309, 15] on icon at bounding box center [310, 15] width 4 height 6
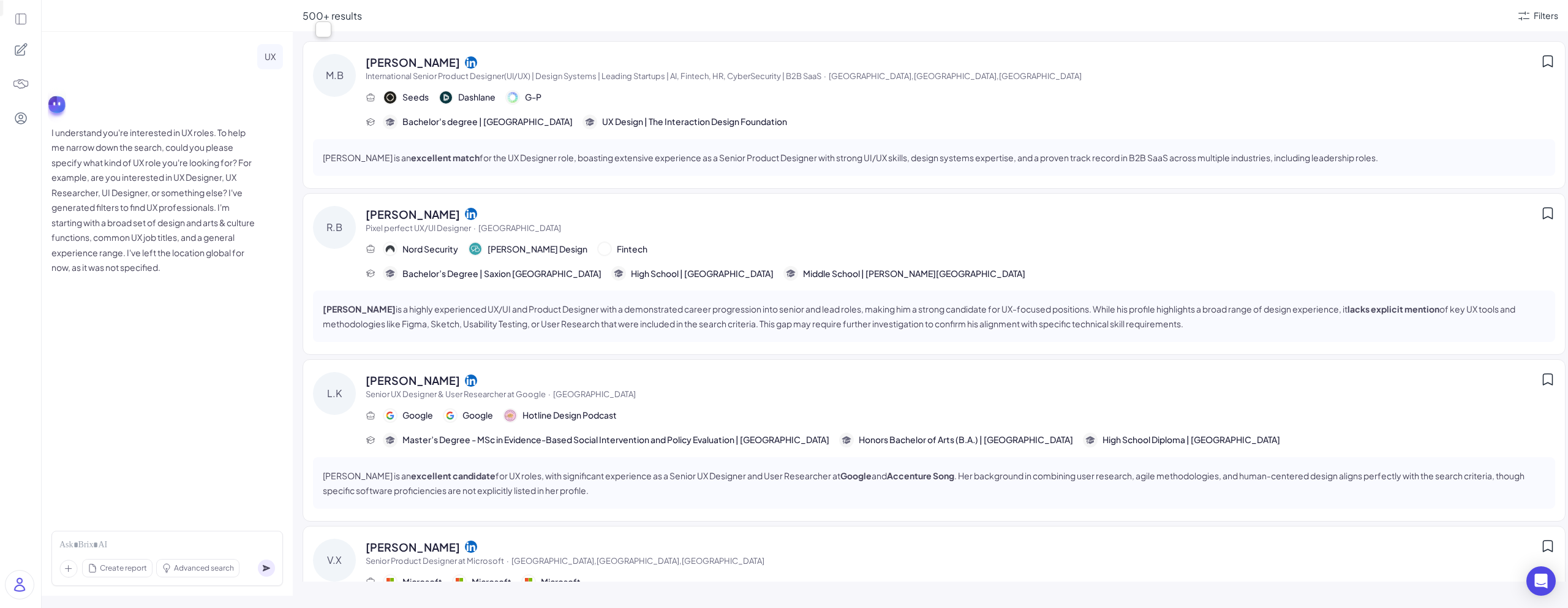
click at [22, 24] on icon at bounding box center [20, 19] width 14 height 14
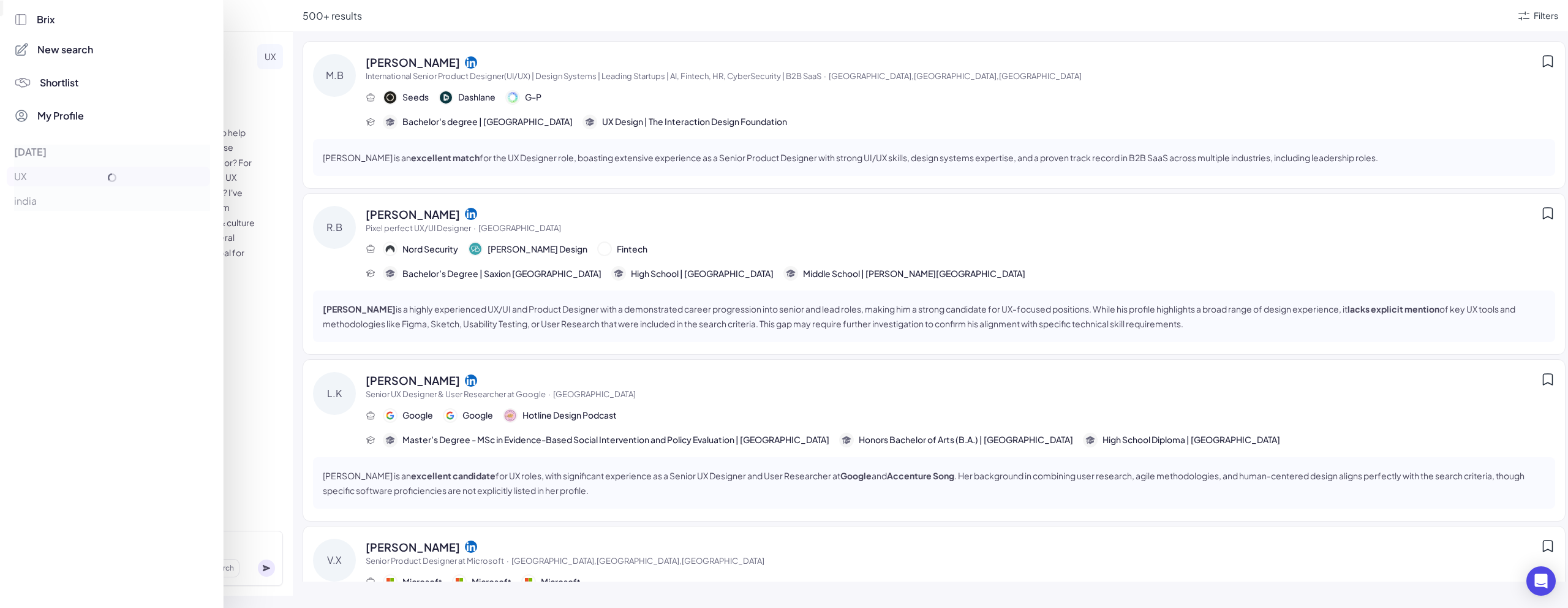
click at [22, 24] on div "Brix" at bounding box center [112, 20] width 196 height 14
click at [50, 44] on span "New search" at bounding box center [65, 49] width 56 height 14
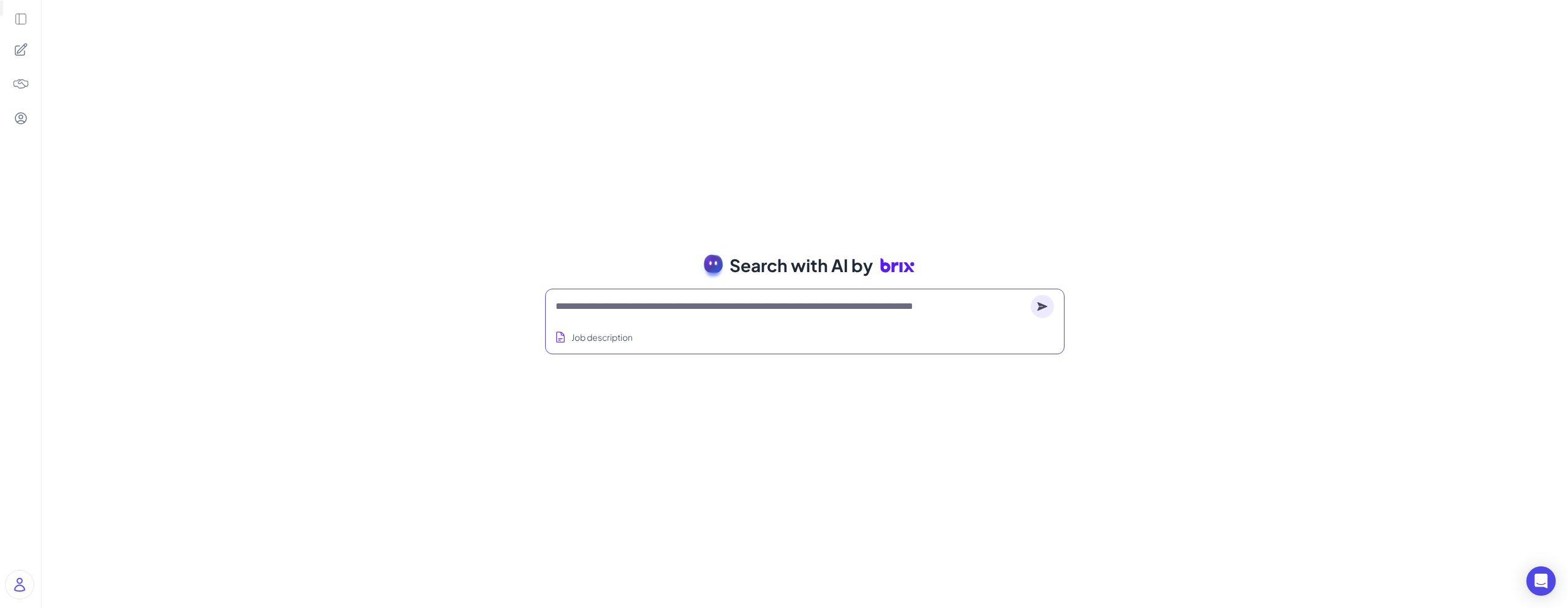
click at [631, 305] on textarea at bounding box center [790, 307] width 470 height 14
click at [731, 307] on textarea at bounding box center [790, 307] width 470 height 14
type textarea "*"
